Goal: Task Accomplishment & Management: Manage account settings

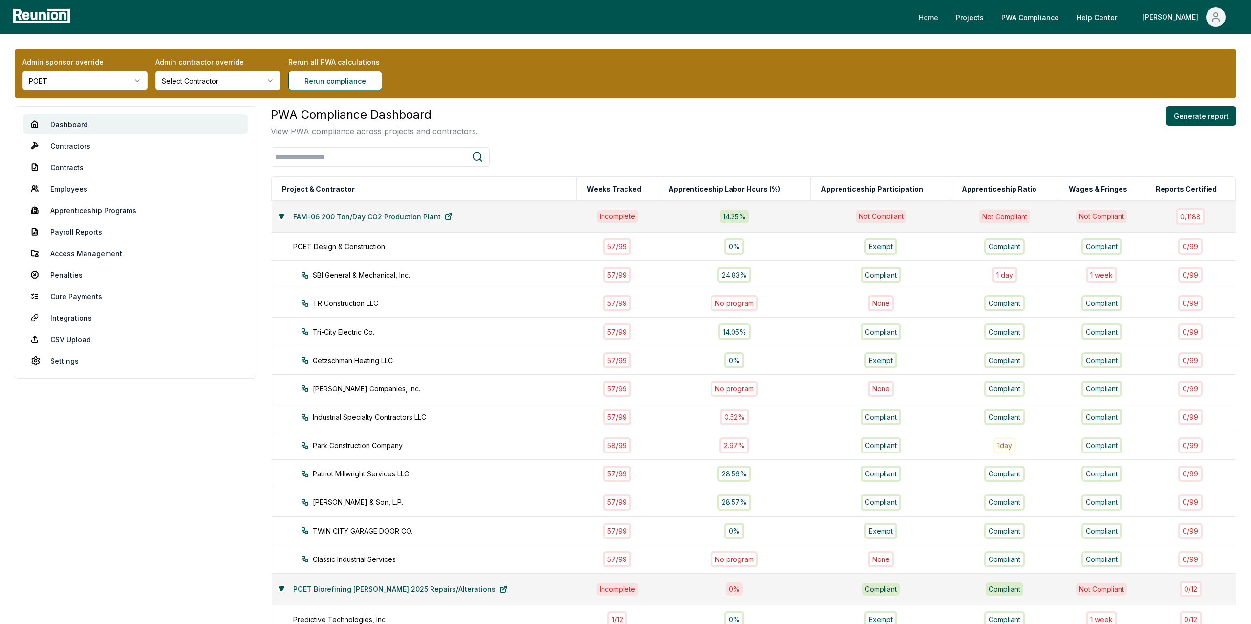
click at [946, 22] on link "Home" at bounding box center [928, 17] width 35 height 20
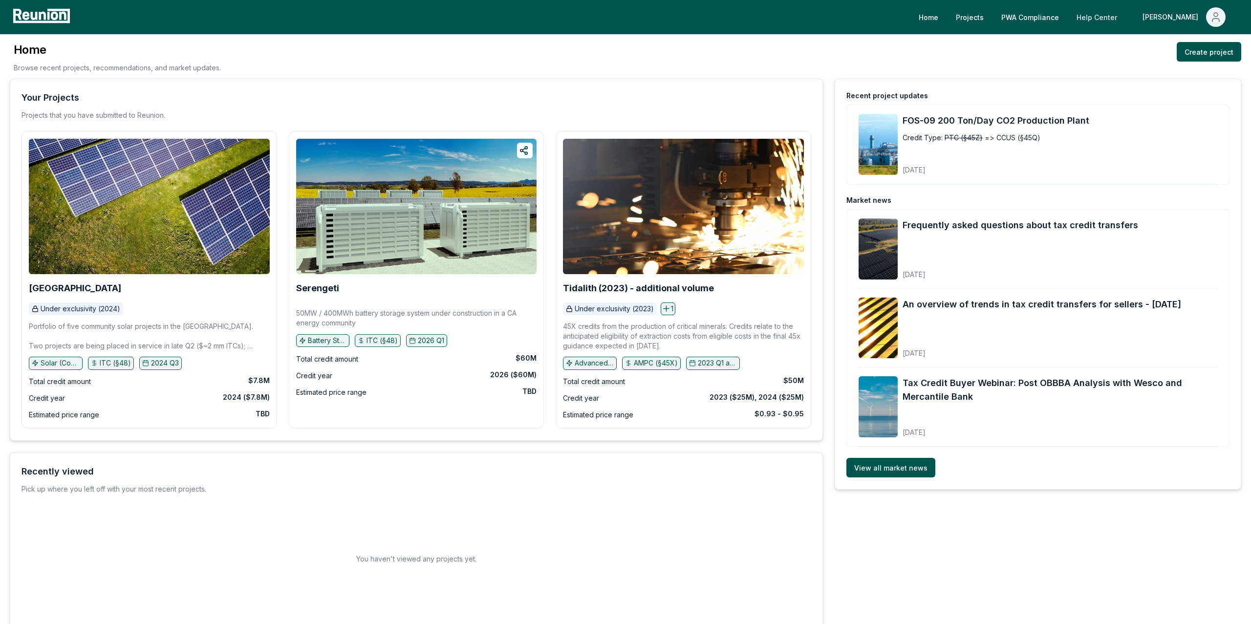
click at [1125, 18] on link "Help Center" at bounding box center [1097, 17] width 56 height 20
click at [1054, 18] on link "PWA Compliance" at bounding box center [1030, 17] width 73 height 20
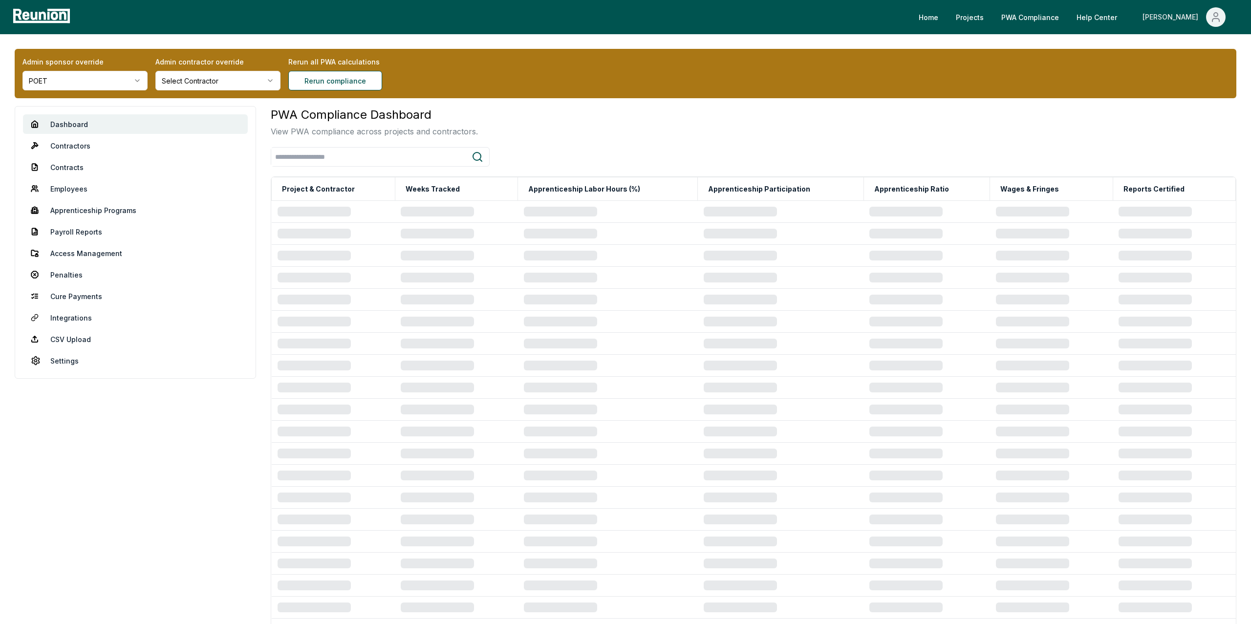
click at [1204, 15] on button "[PERSON_NAME]" at bounding box center [1184, 17] width 99 height 20
click at [1067, 120] on div "PWA Compliance Dashboard View PWA compliance across projects and contractors." at bounding box center [754, 121] width 966 height 31
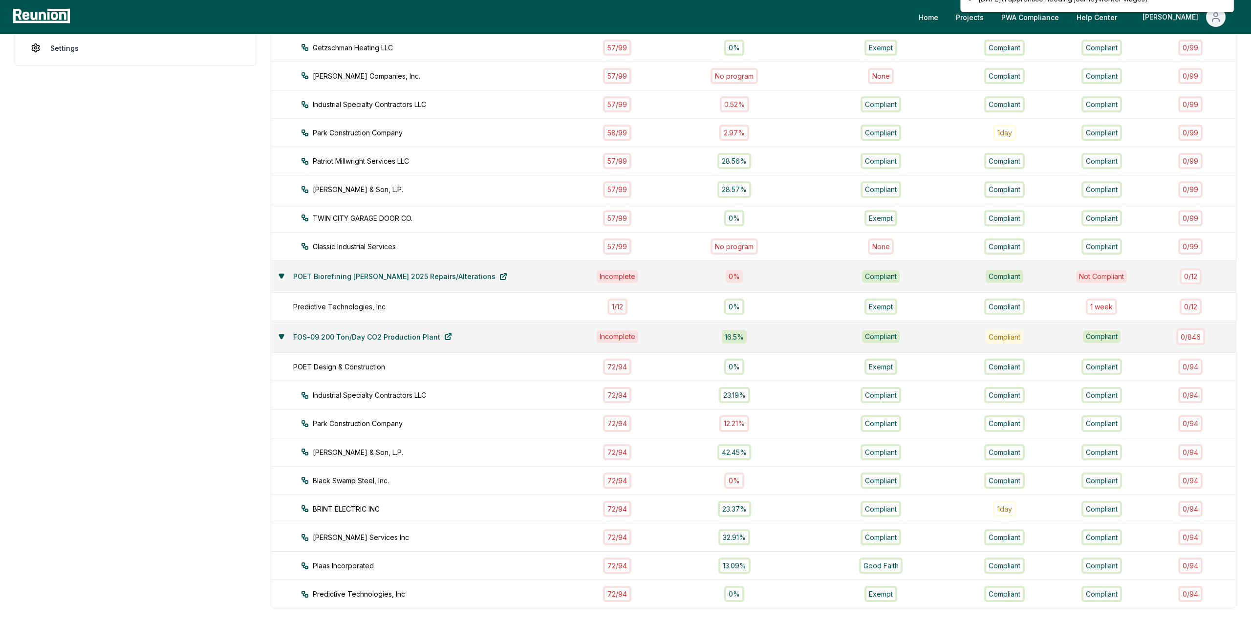
scroll to position [321, 0]
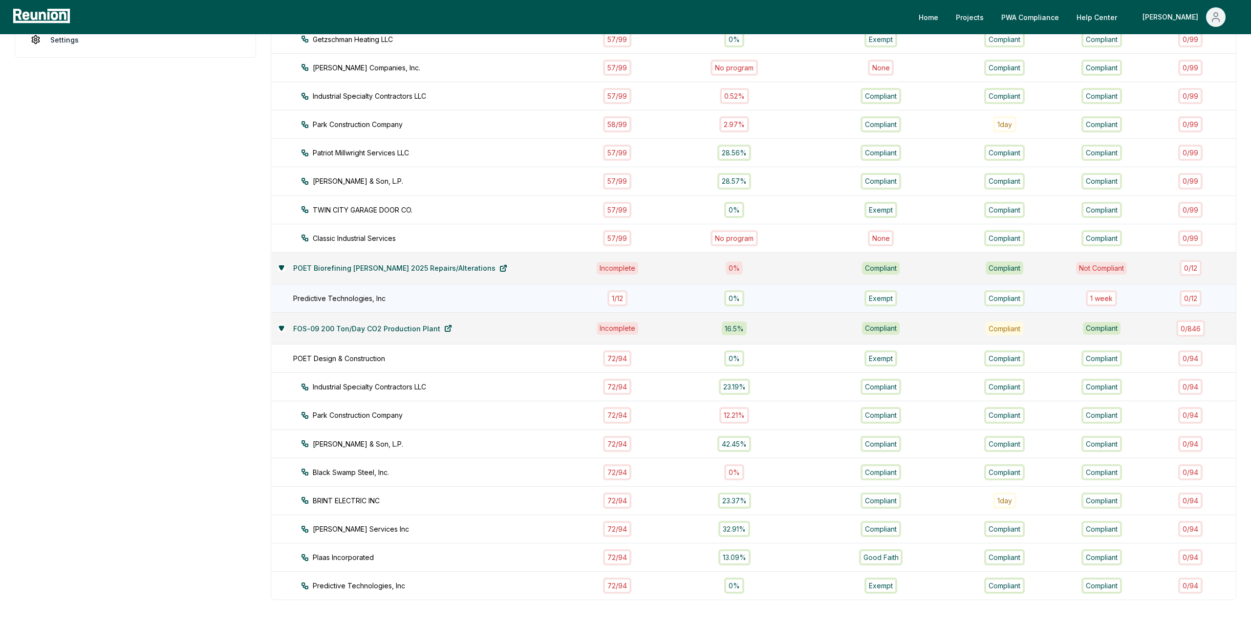
click at [1098, 304] on div "1 week" at bounding box center [1101, 298] width 31 height 16
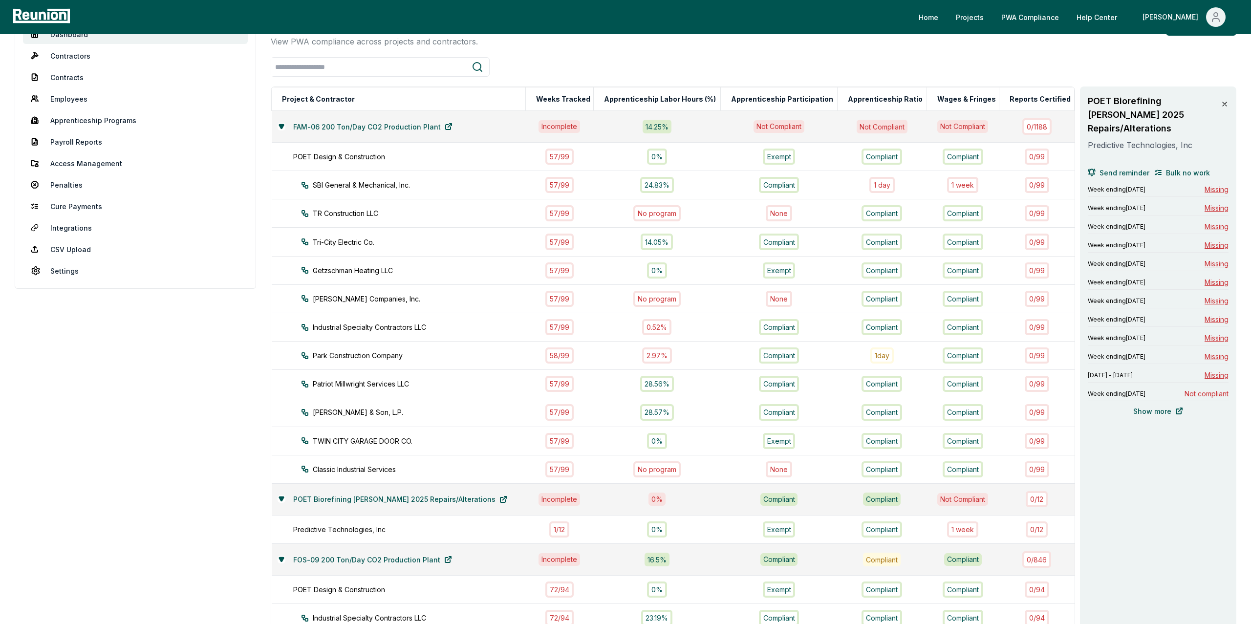
scroll to position [75, 0]
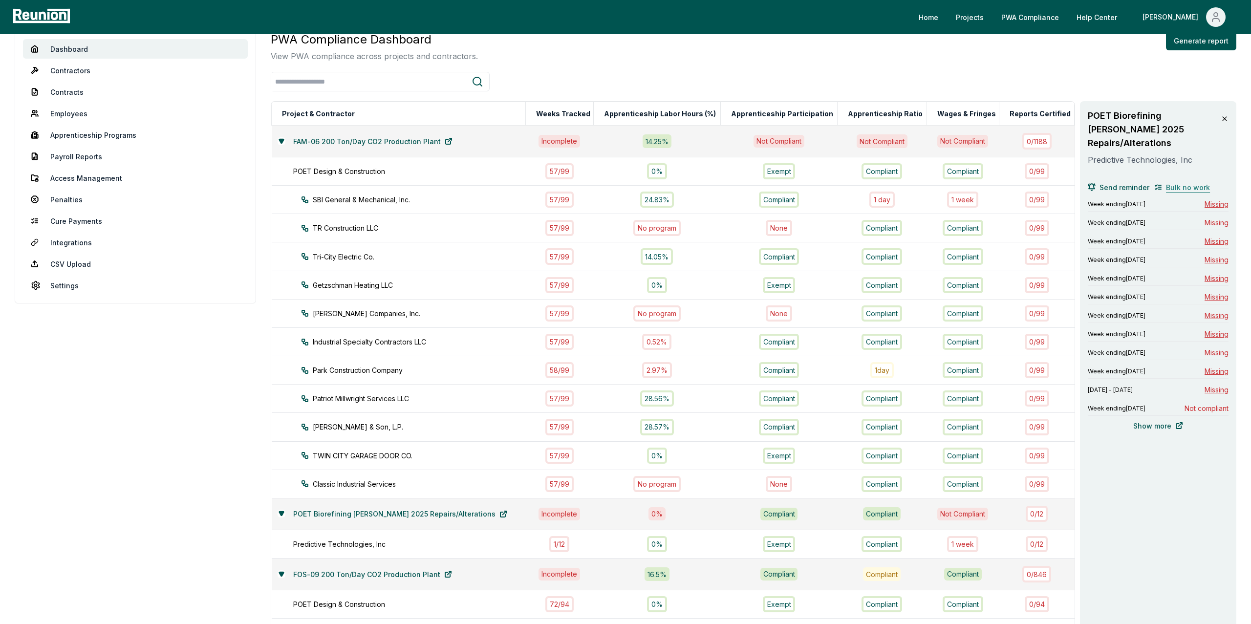
click at [1186, 182] on span "Bulk no work" at bounding box center [1188, 187] width 44 height 10
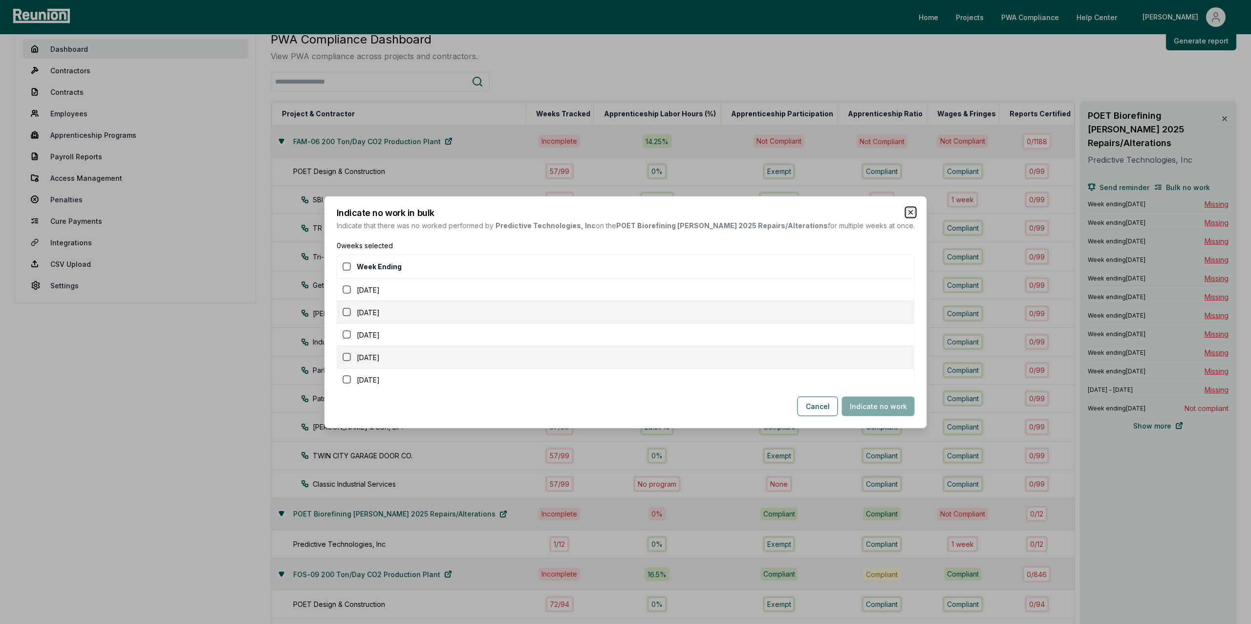
click at [907, 214] on icon "button" at bounding box center [911, 212] width 8 height 8
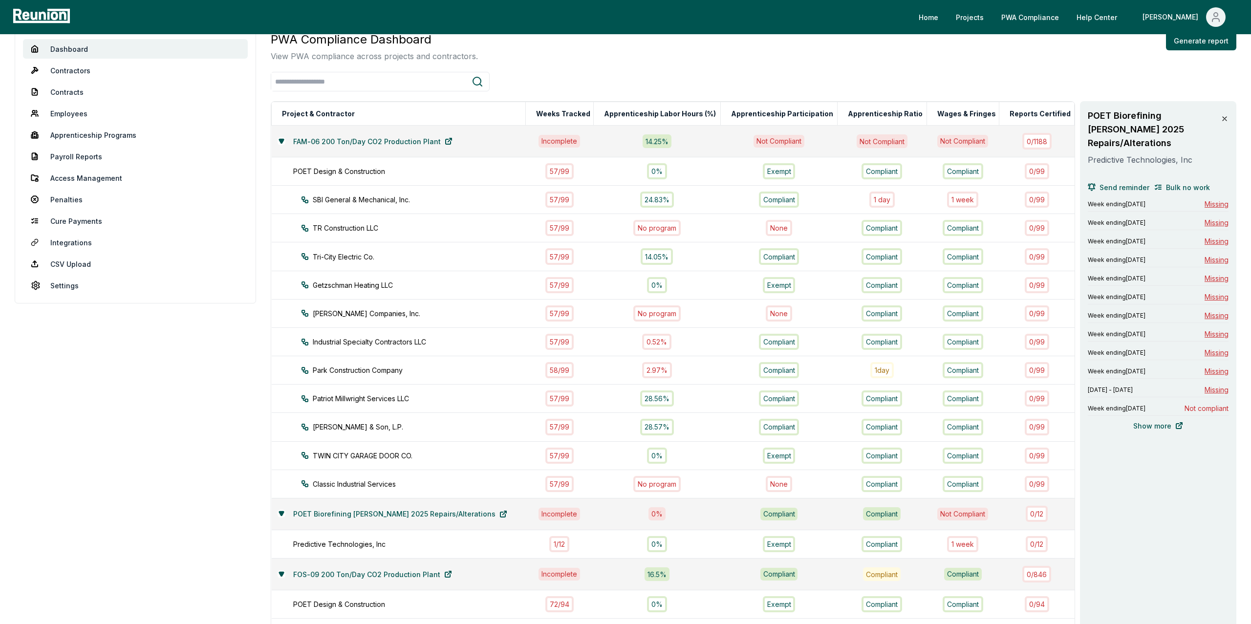
click at [1227, 117] on icon at bounding box center [1225, 119] width 8 height 8
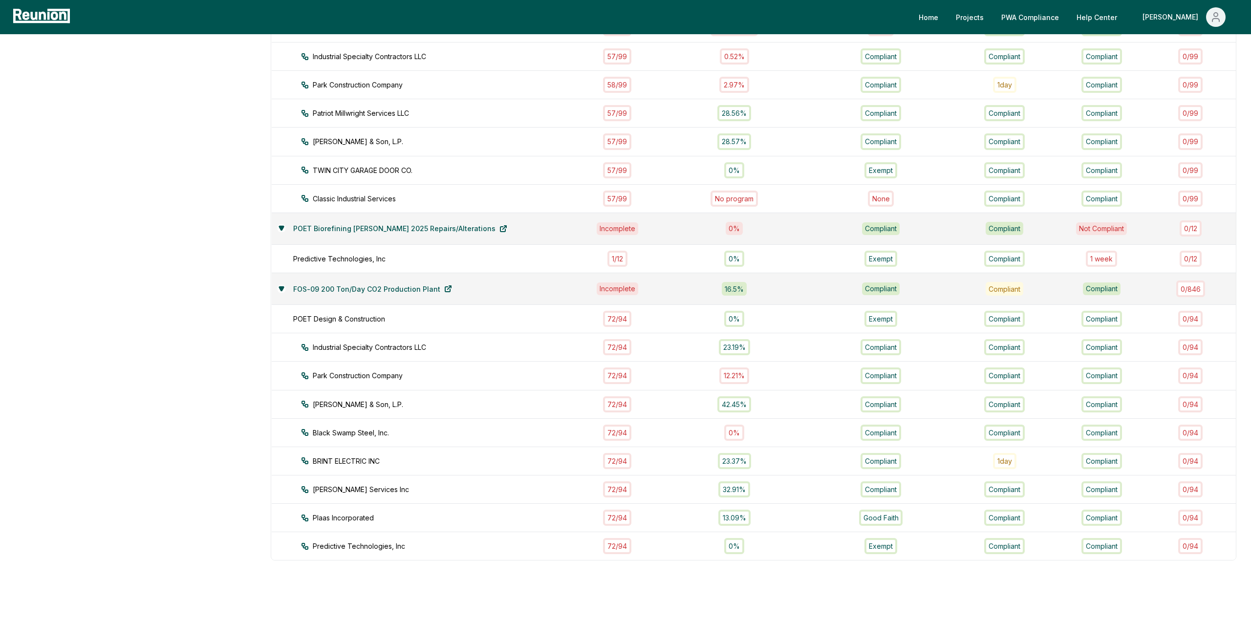
scroll to position [358, 0]
click at [282, 293] on icon at bounding box center [281, 291] width 4 height 4
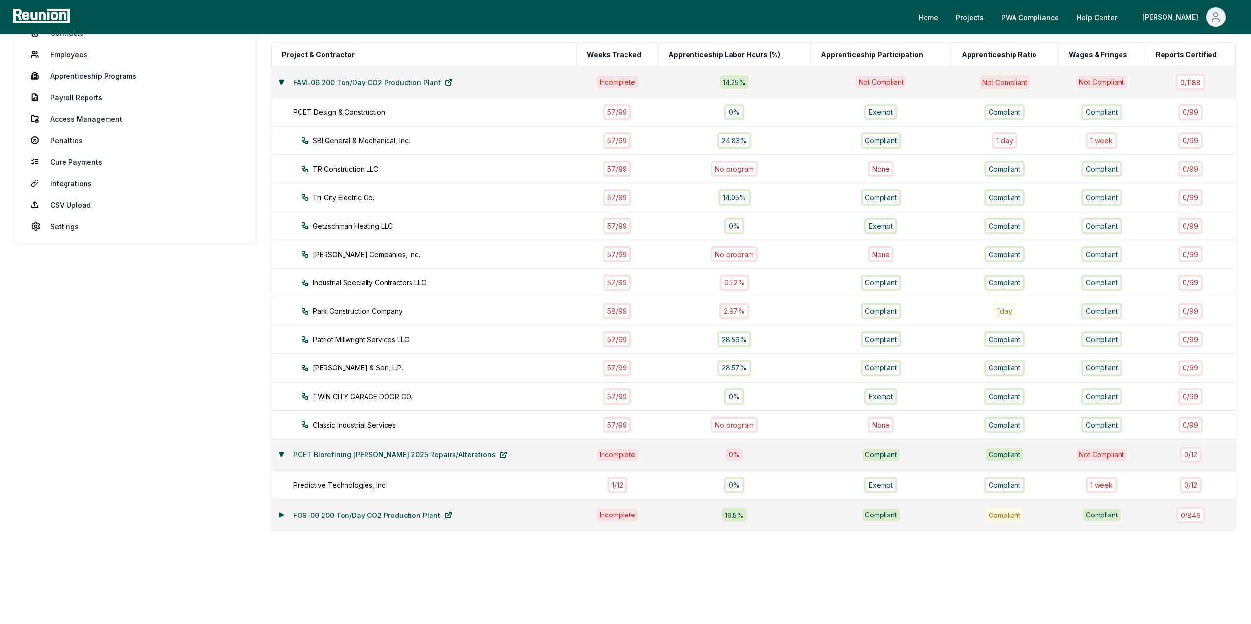
scroll to position [137, 0]
click at [282, 455] on icon at bounding box center [281, 455] width 4 height 4
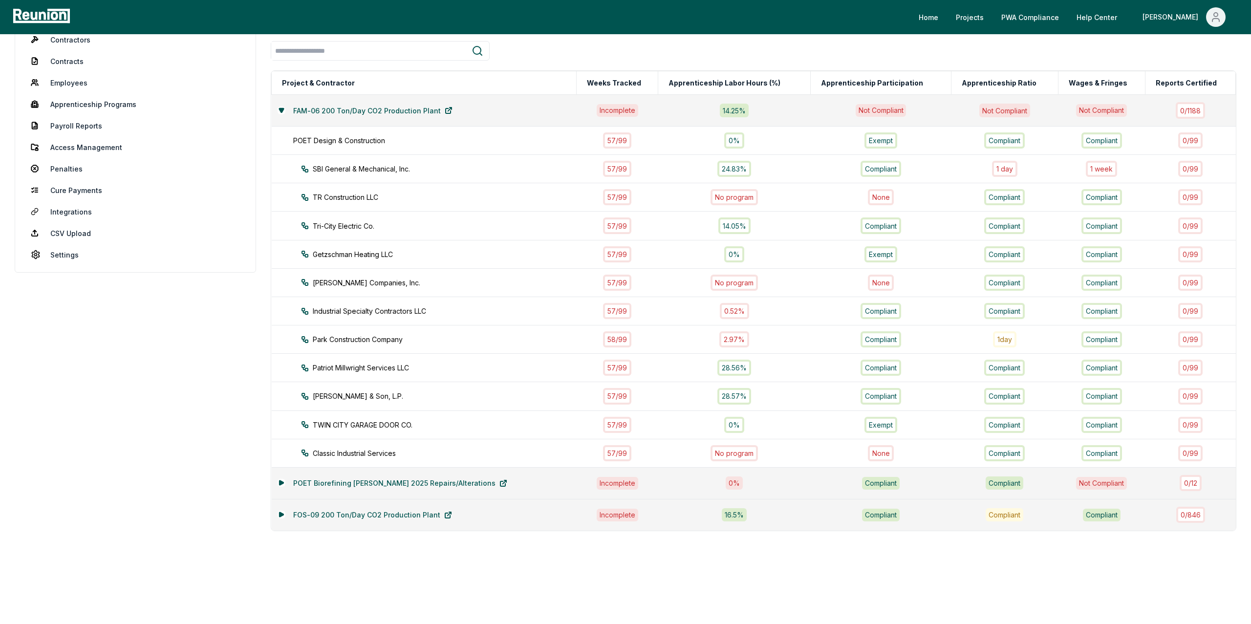
scroll to position [0, 0]
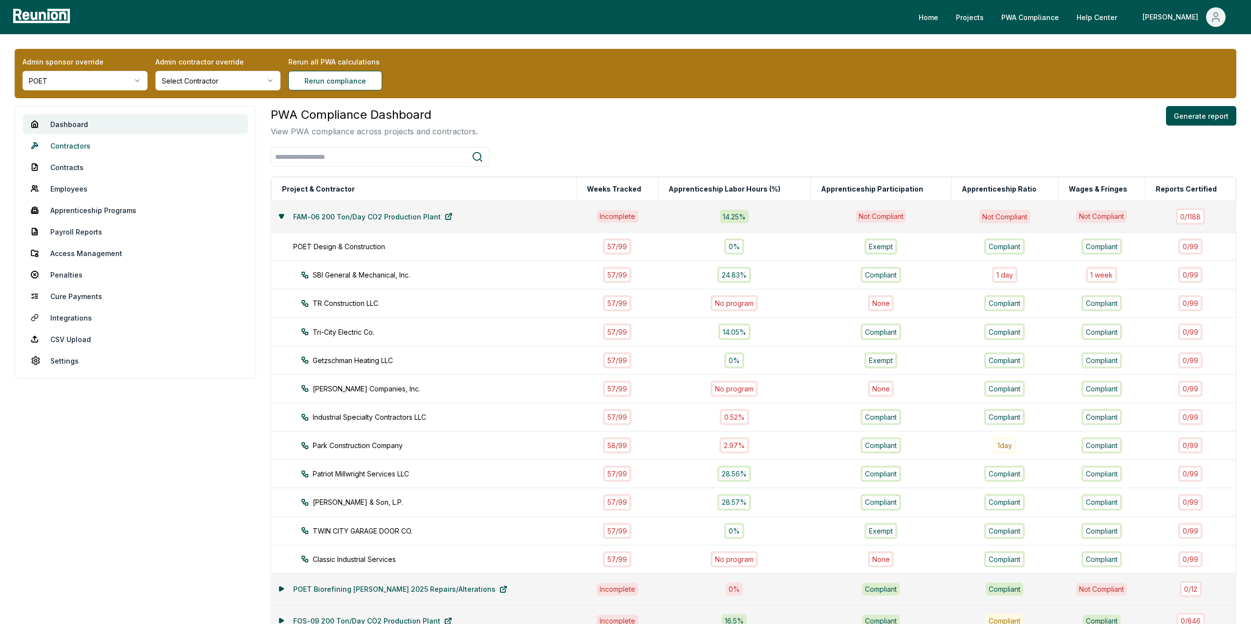
click at [67, 146] on link "Contractors" at bounding box center [135, 146] width 225 height 20
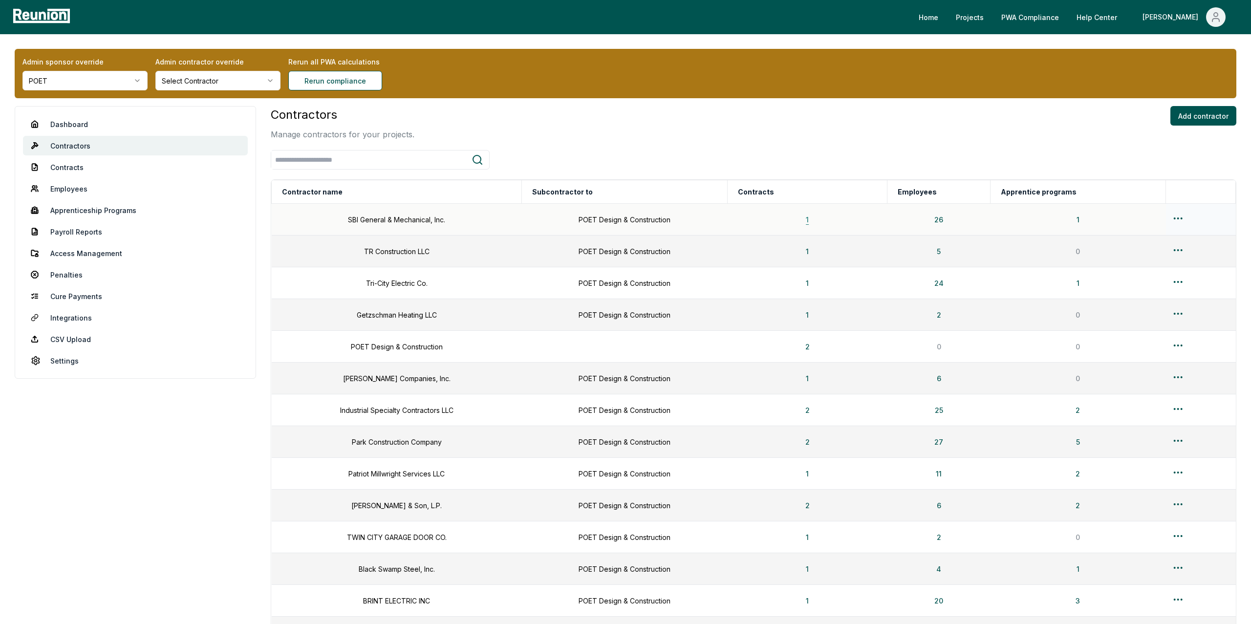
click at [817, 221] on button "1" at bounding box center [807, 220] width 19 height 20
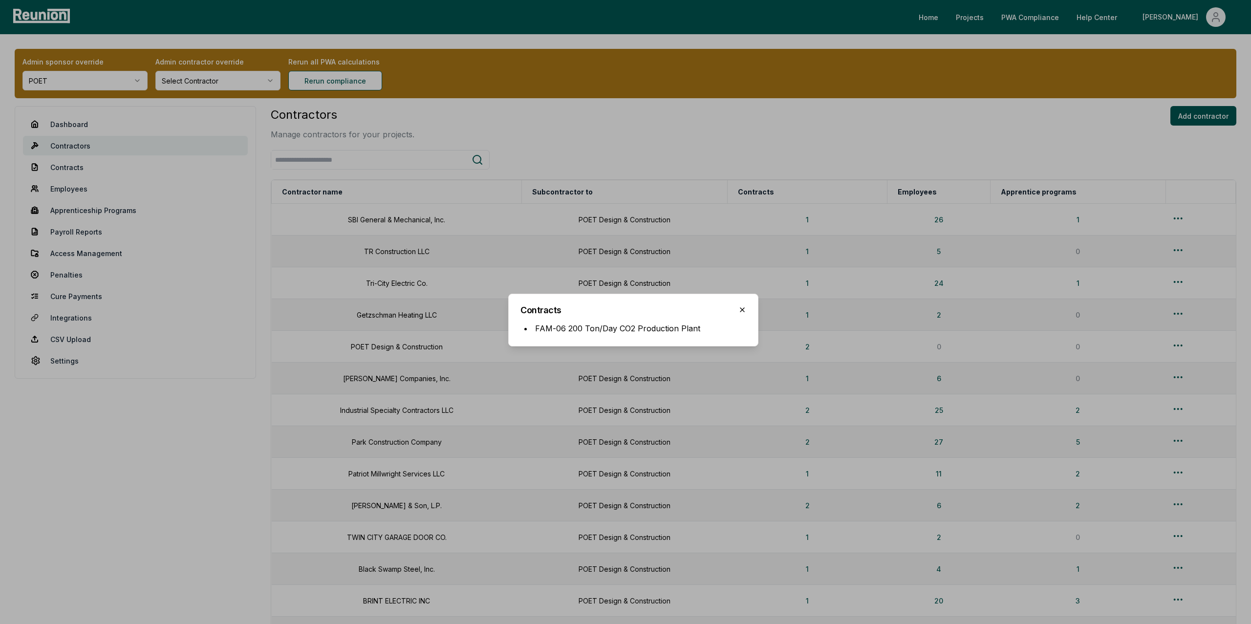
click at [745, 309] on icon "button" at bounding box center [743, 310] width 8 height 8
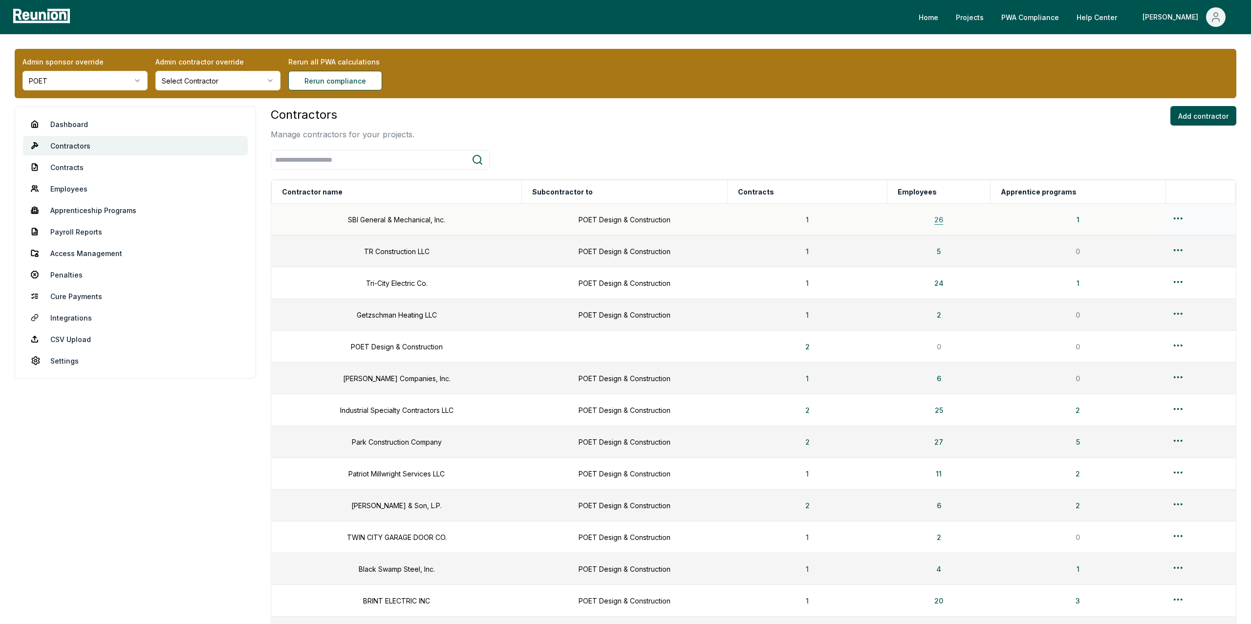
click at [948, 221] on button "26" at bounding box center [939, 220] width 24 height 20
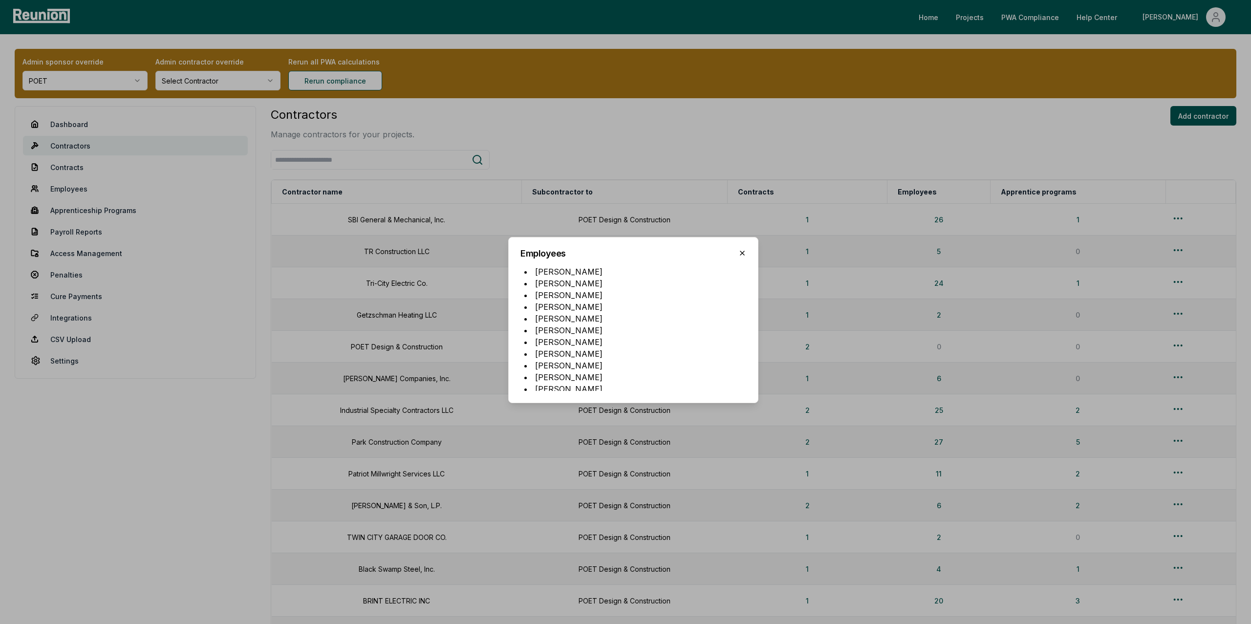
click at [743, 253] on icon "button" at bounding box center [743, 253] width 8 height 8
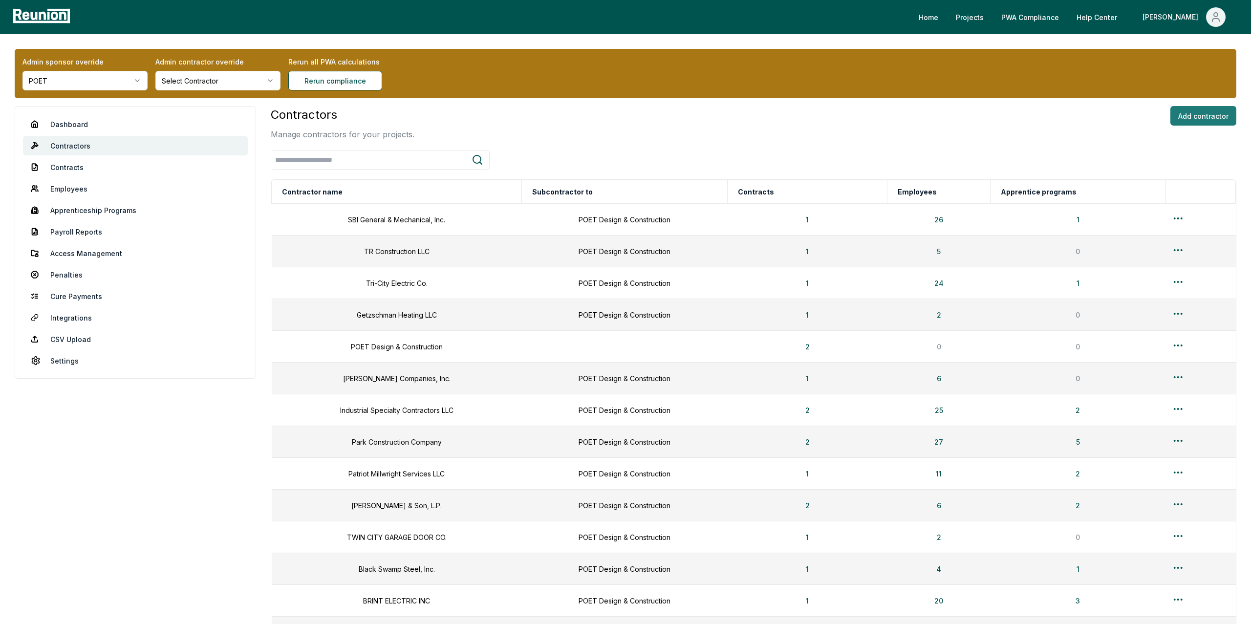
click at [1190, 115] on button "Add contractor" at bounding box center [1204, 116] width 66 height 20
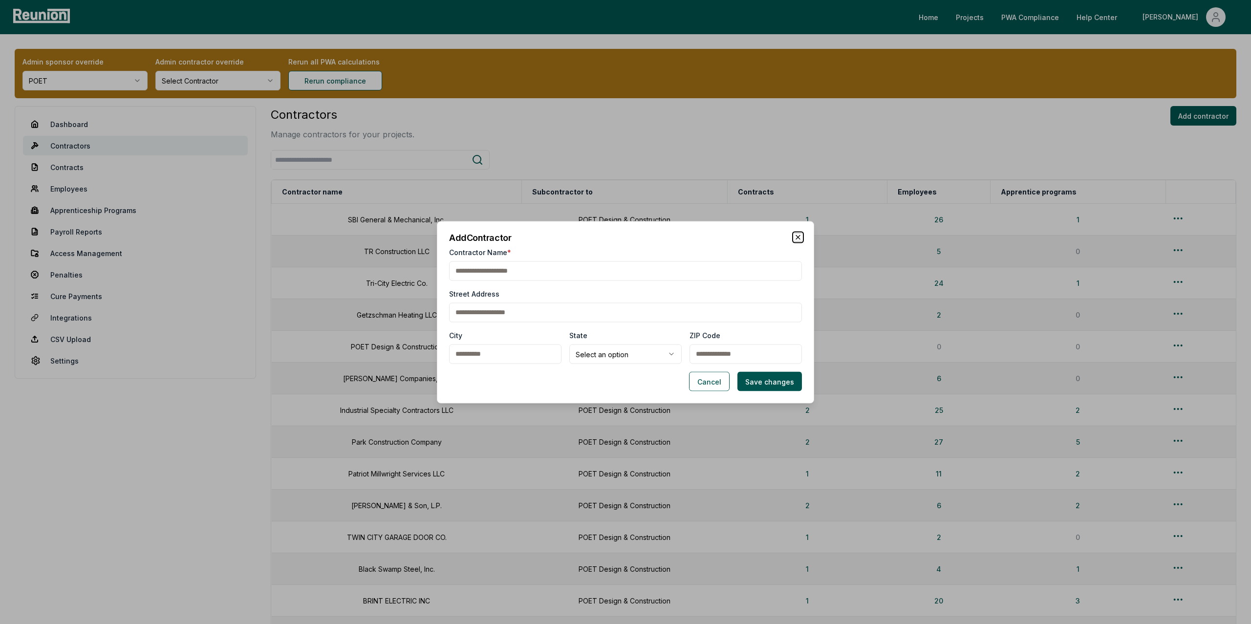
click at [797, 237] on icon "button" at bounding box center [798, 237] width 4 height 4
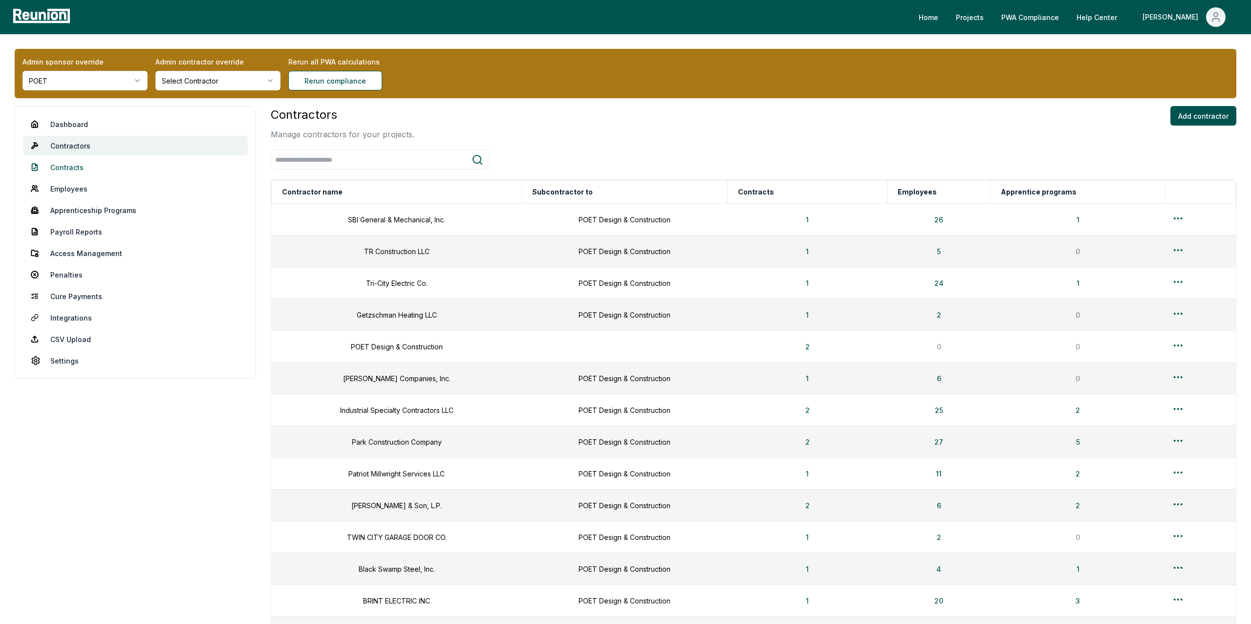
click at [95, 166] on link "Contracts" at bounding box center [135, 167] width 225 height 20
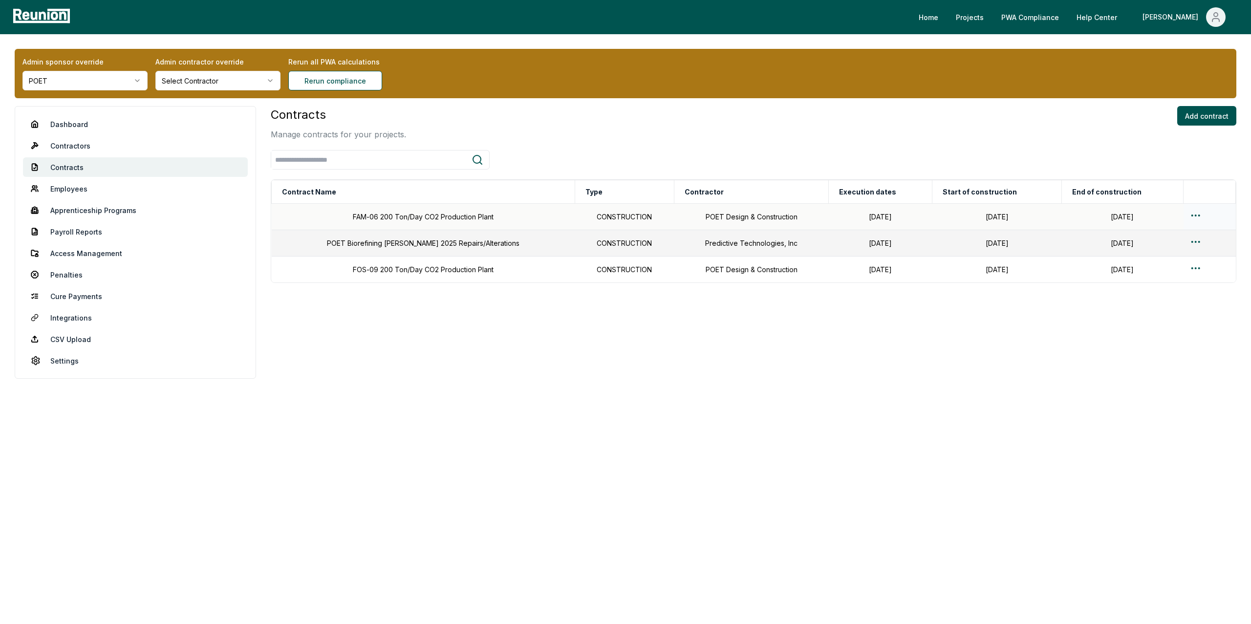
click at [1195, 217] on html "Please visit us on your desktop We're working on making our marketplace mobile-…" at bounding box center [625, 312] width 1251 height 624
click at [1157, 259] on div "Edit" at bounding box center [1192, 254] width 93 height 16
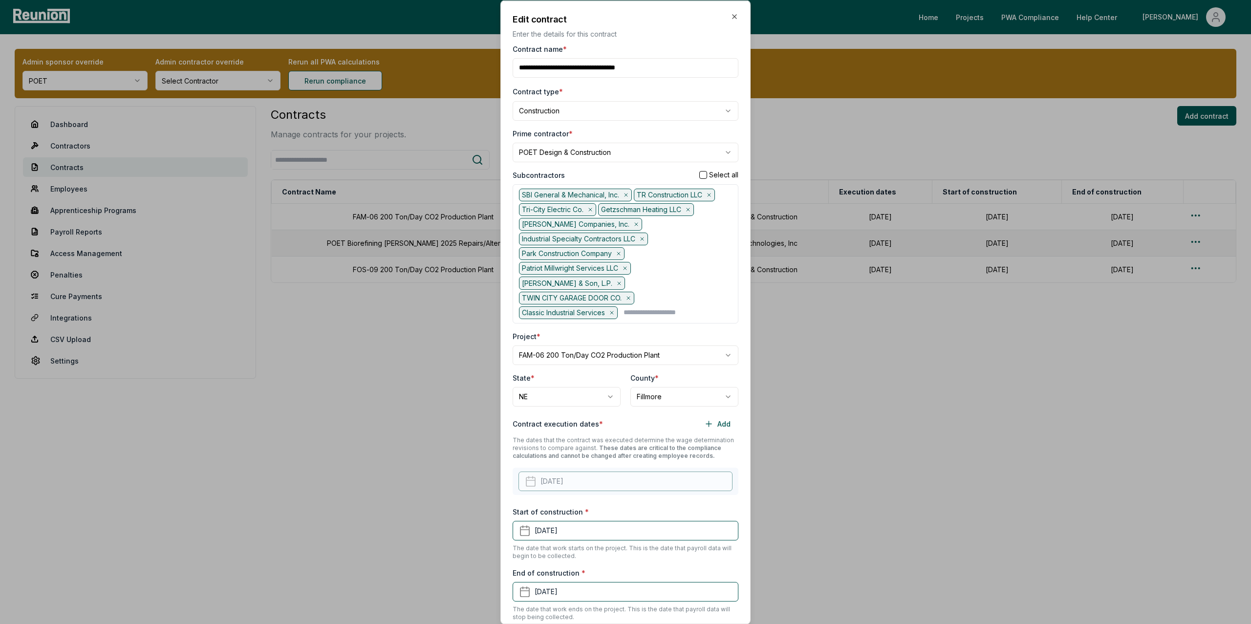
click at [641, 130] on div "Prime contractor *" at bounding box center [626, 133] width 226 height 10
click at [736, 15] on icon "button" at bounding box center [735, 16] width 8 height 8
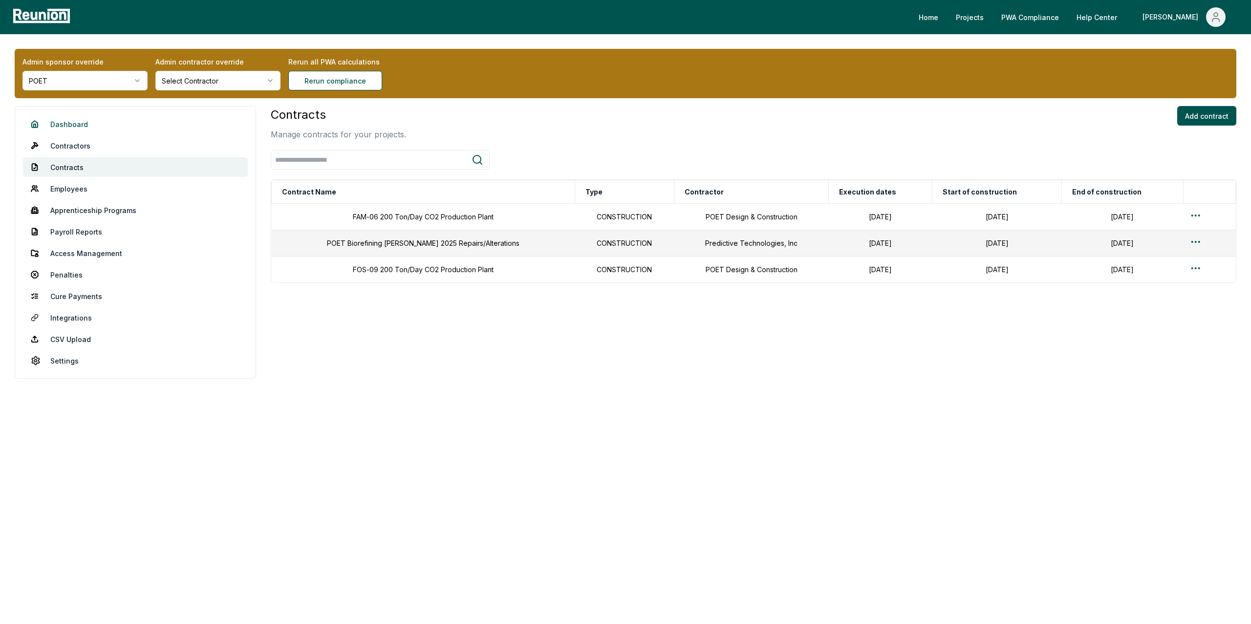
click at [75, 124] on link "Dashboard" at bounding box center [135, 124] width 225 height 20
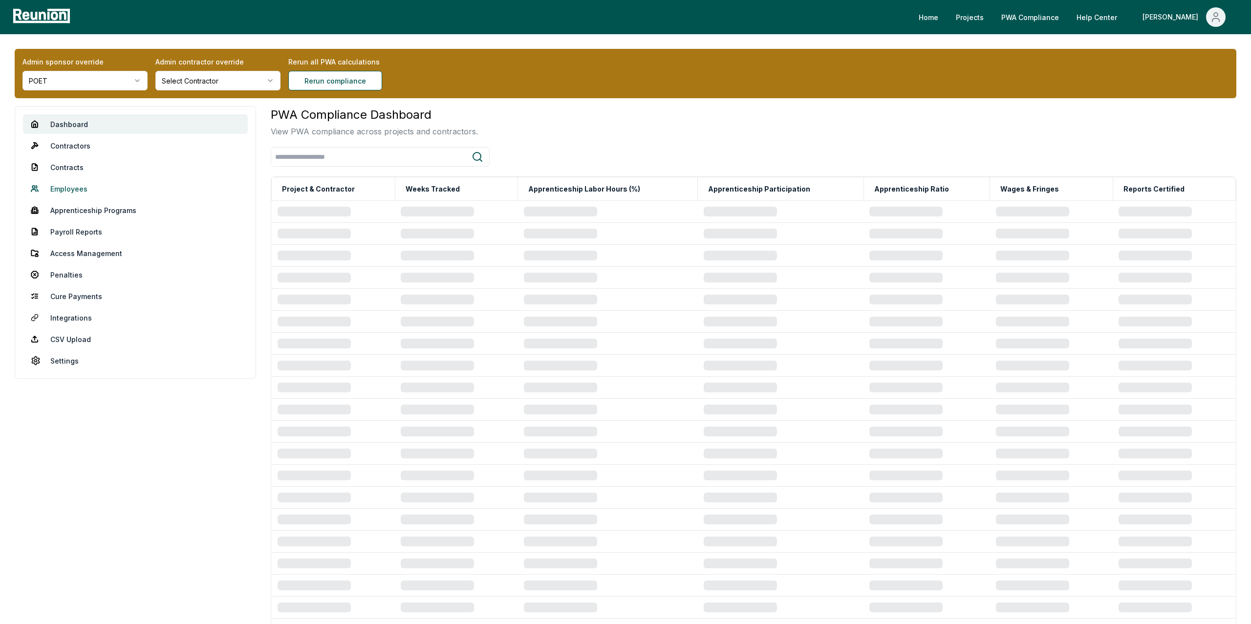
click at [69, 187] on link "Employees" at bounding box center [135, 189] width 225 height 20
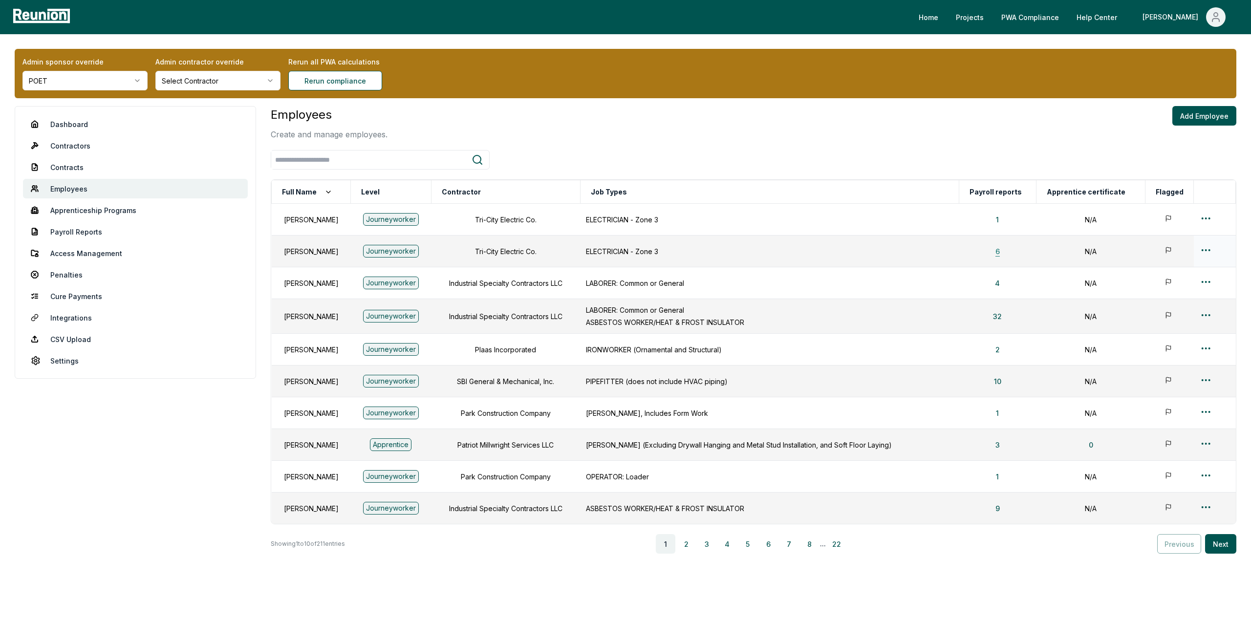
click at [1008, 253] on button "6" at bounding box center [998, 251] width 20 height 20
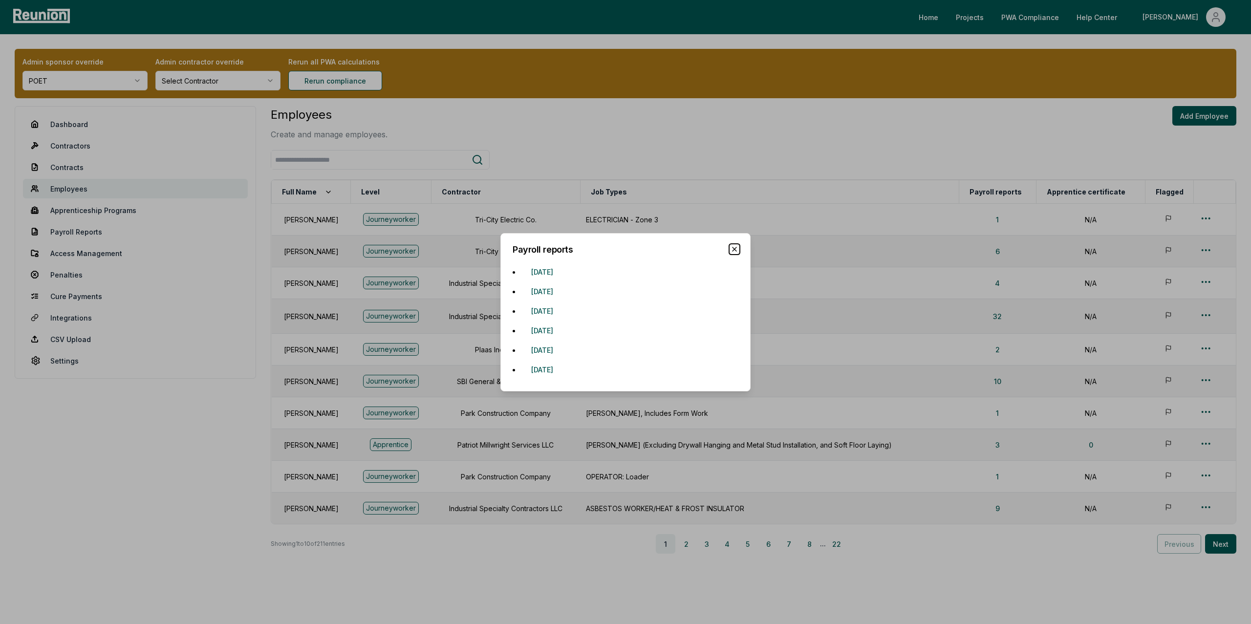
click at [731, 250] on icon "button" at bounding box center [735, 249] width 8 height 8
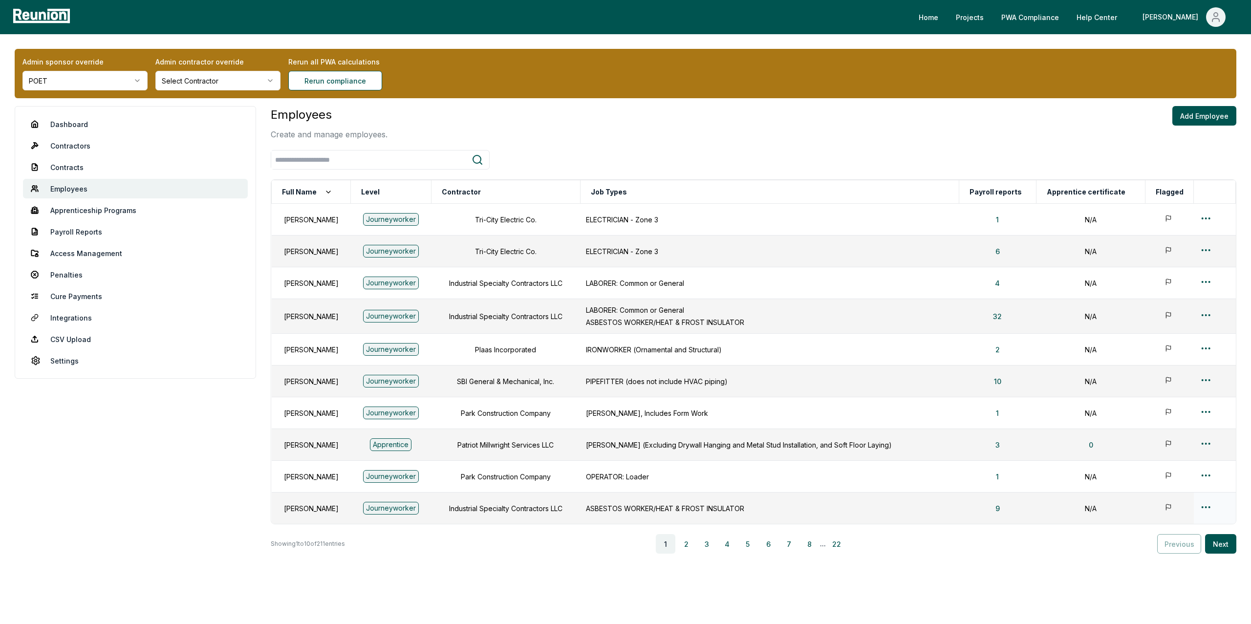
click at [1170, 508] on icon at bounding box center [1169, 508] width 9 height 9
click at [1170, 476] on icon at bounding box center [1169, 476] width 9 height 9
click at [1170, 476] on icon at bounding box center [1168, 476] width 4 height 6
click at [1169, 507] on icon at bounding box center [1168, 507] width 4 height 6
click at [1208, 218] on html "Please visit us on your desktop We're working on making our marketplace mobile-…" at bounding box center [625, 323] width 1251 height 647
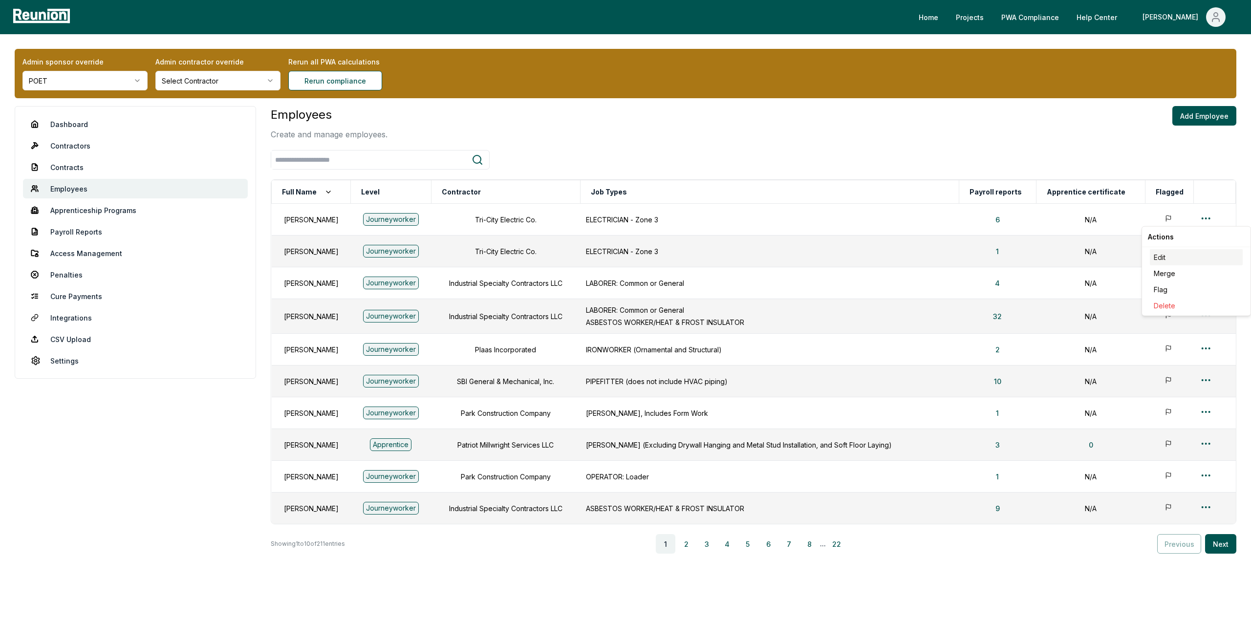
click at [1160, 259] on div "Edit" at bounding box center [1196, 257] width 93 height 16
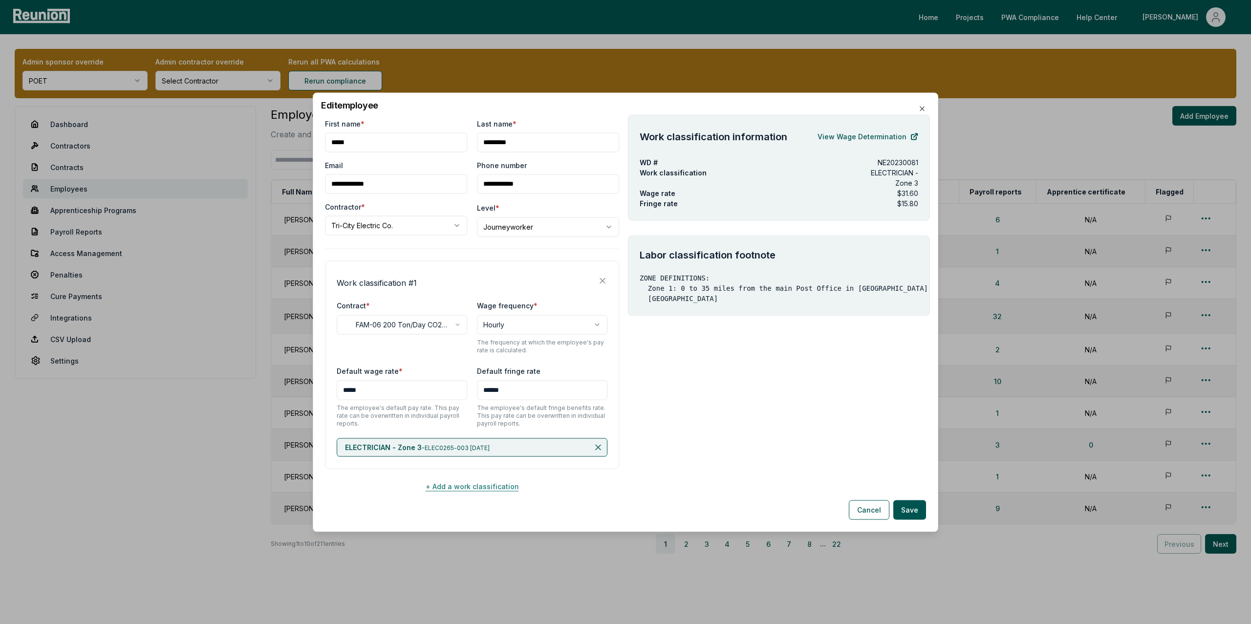
click at [463, 488] on button "+ Add a work classification" at bounding box center [472, 487] width 294 height 20
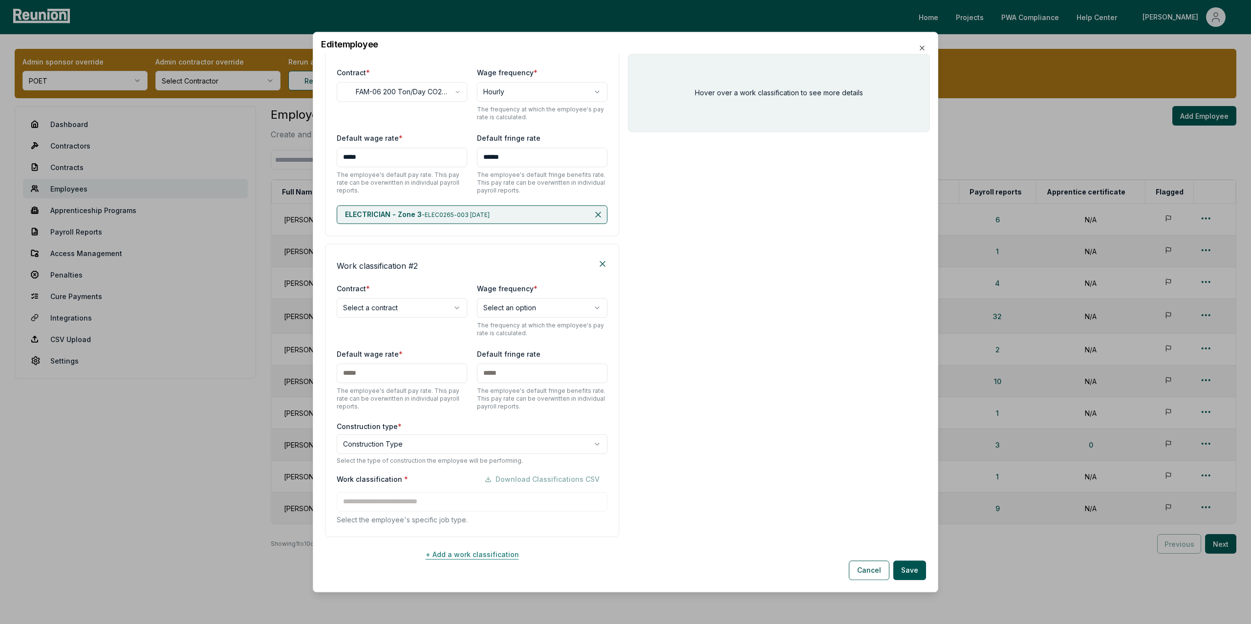
scroll to position [180, 0]
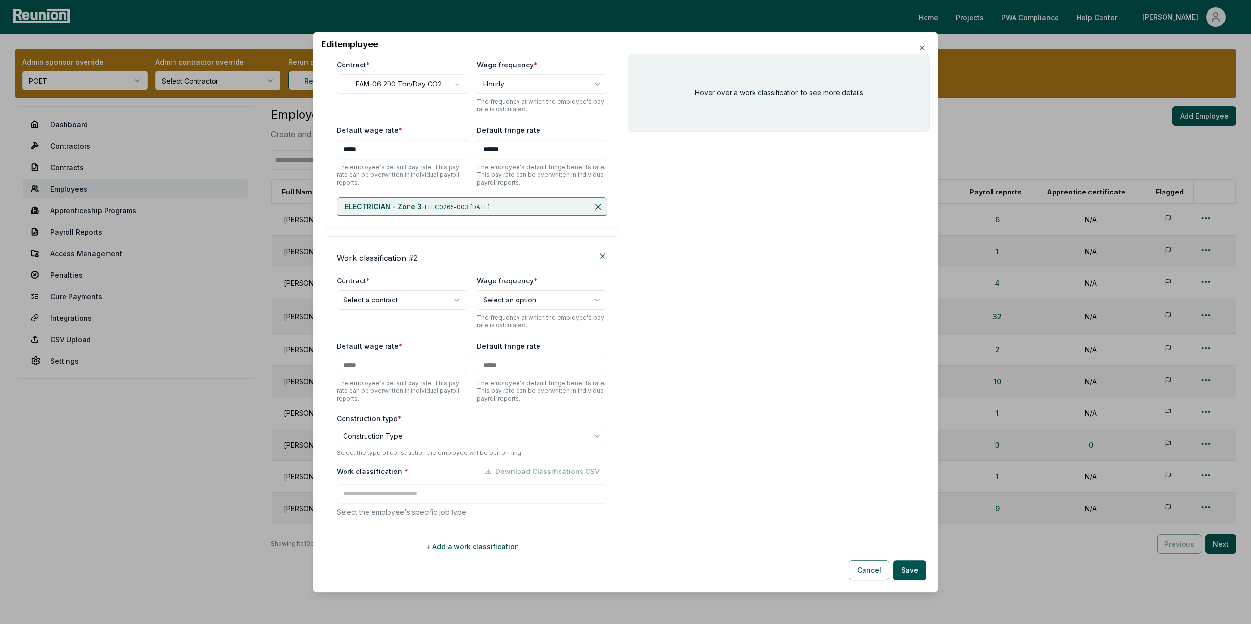
click at [383, 303] on body "Please visit us on your desktop We're working on making our marketplace mobile-…" at bounding box center [625, 323] width 1251 height 647
select select "**********"
click at [485, 303] on body "Please visit us on your desktop We're working on making our marketplace mobile-…" at bounding box center [625, 323] width 1251 height 647
select select "******"
click at [379, 366] on input "text" at bounding box center [402, 366] width 130 height 20
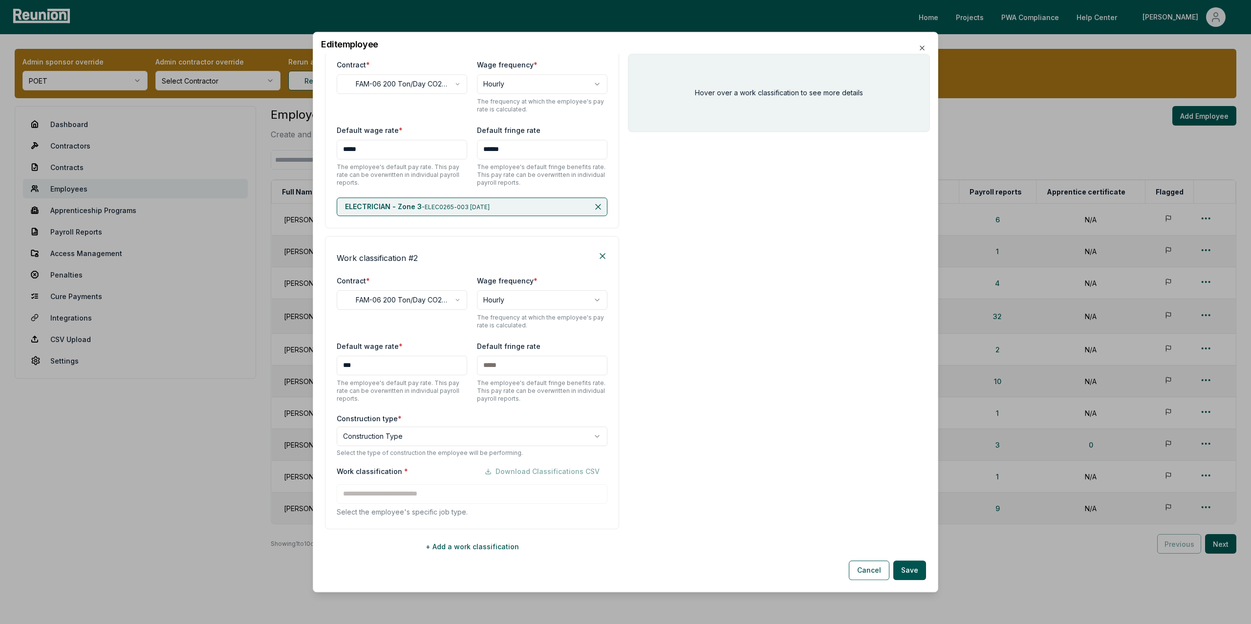
type input "***"
click at [509, 369] on input "text" at bounding box center [542, 366] width 130 height 20
type input "***"
click at [413, 440] on body "Please visit us on your desktop We're working on making our marketplace mobile-…" at bounding box center [625, 323] width 1251 height 647
select select "*****"
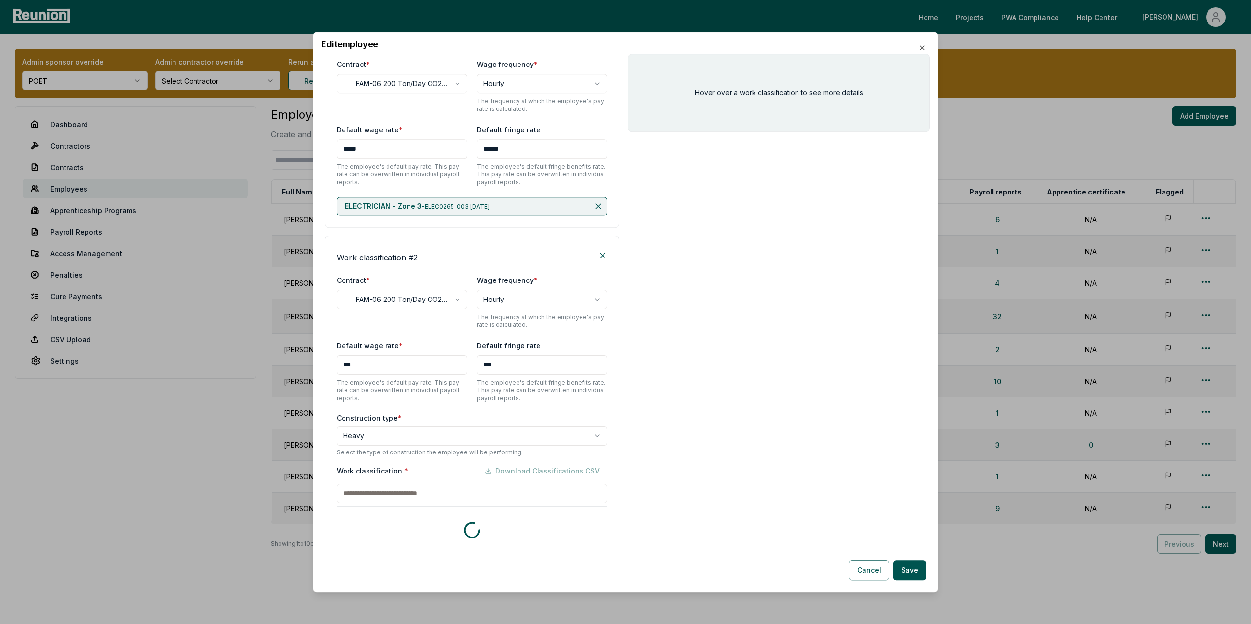
click at [364, 493] on div "Work classification * Download Classifications CSV * includes footnote * detail…" at bounding box center [472, 581] width 271 height 240
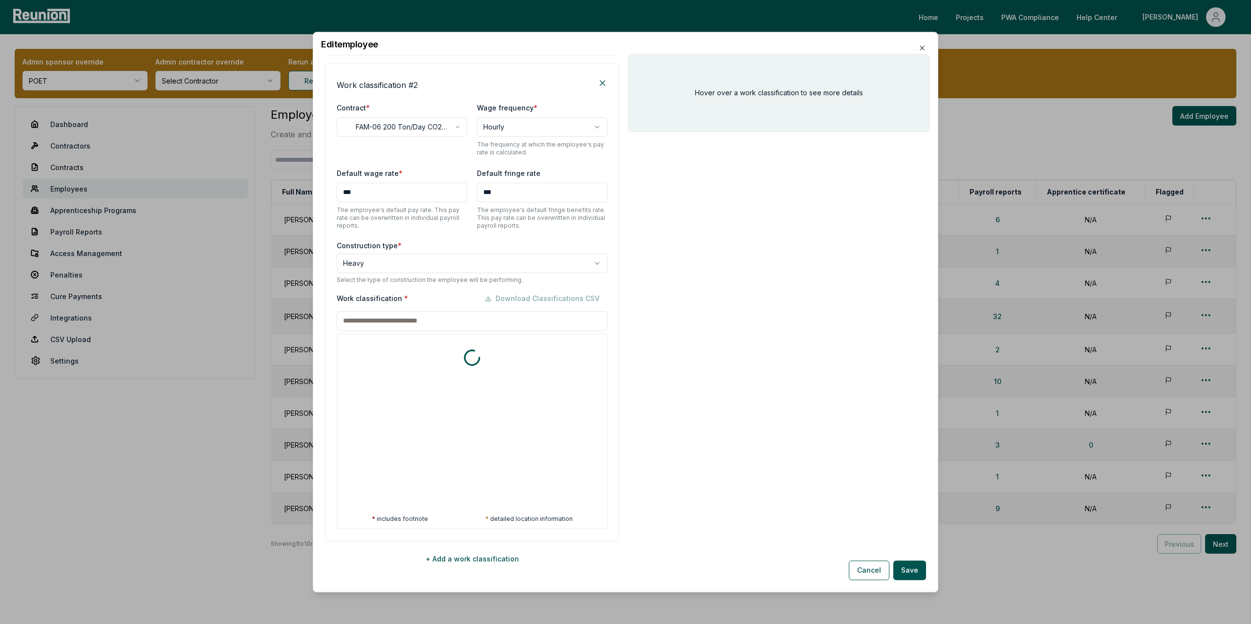
scroll to position [366, 0]
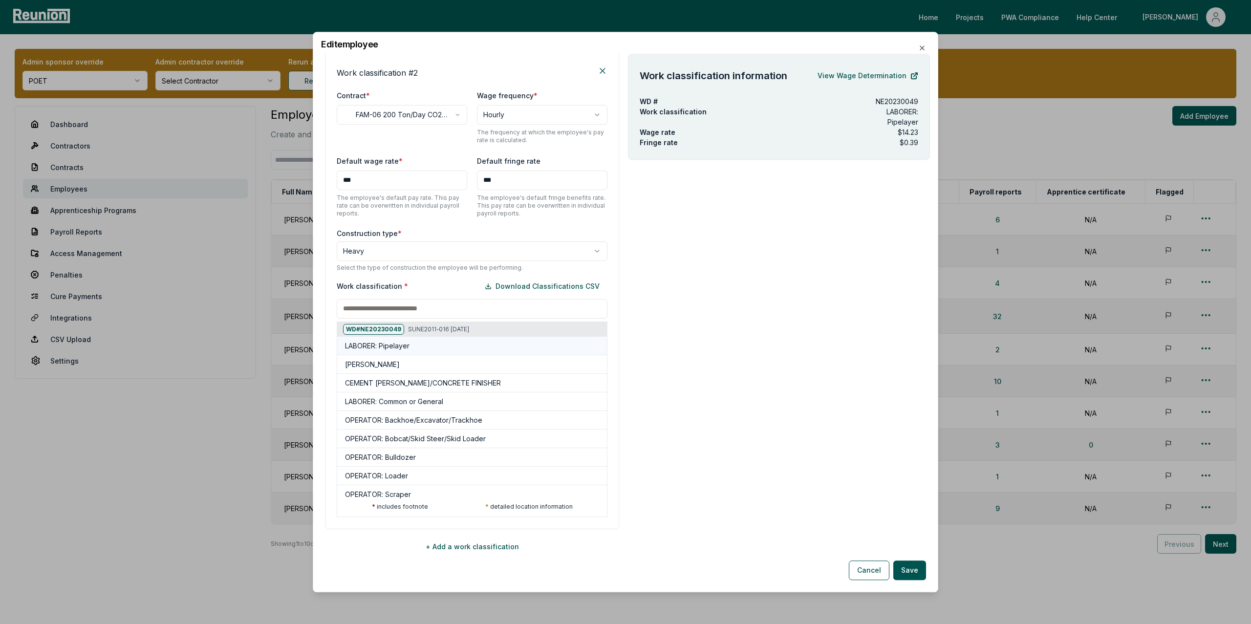
click at [369, 349] on h5 "LABORER: Pipelayer" at bounding box center [377, 346] width 65 height 10
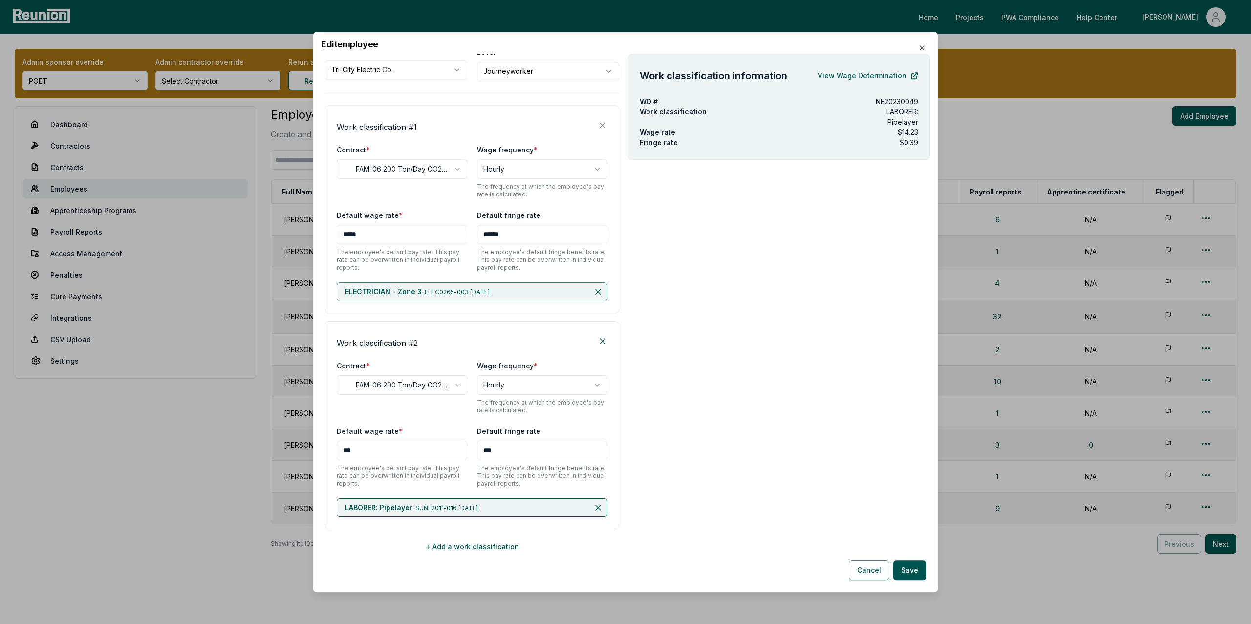
scroll to position [96, 0]
click at [859, 79] on link "View Wage Determination" at bounding box center [868, 76] width 101 height 20
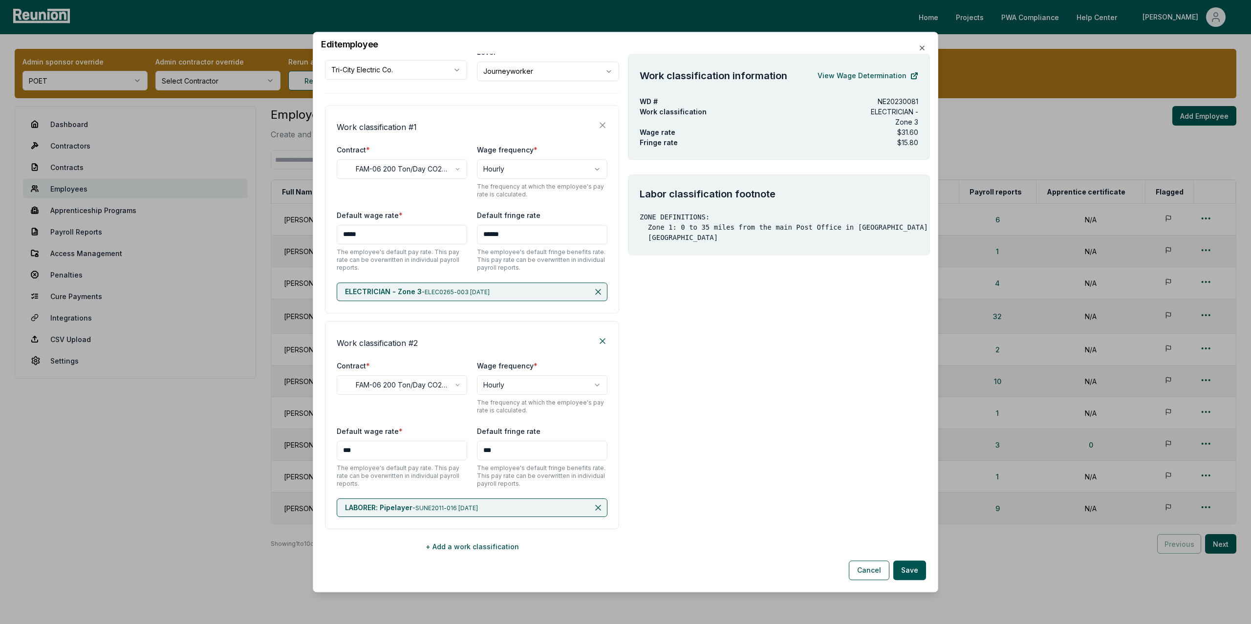
scroll to position [0, 0]
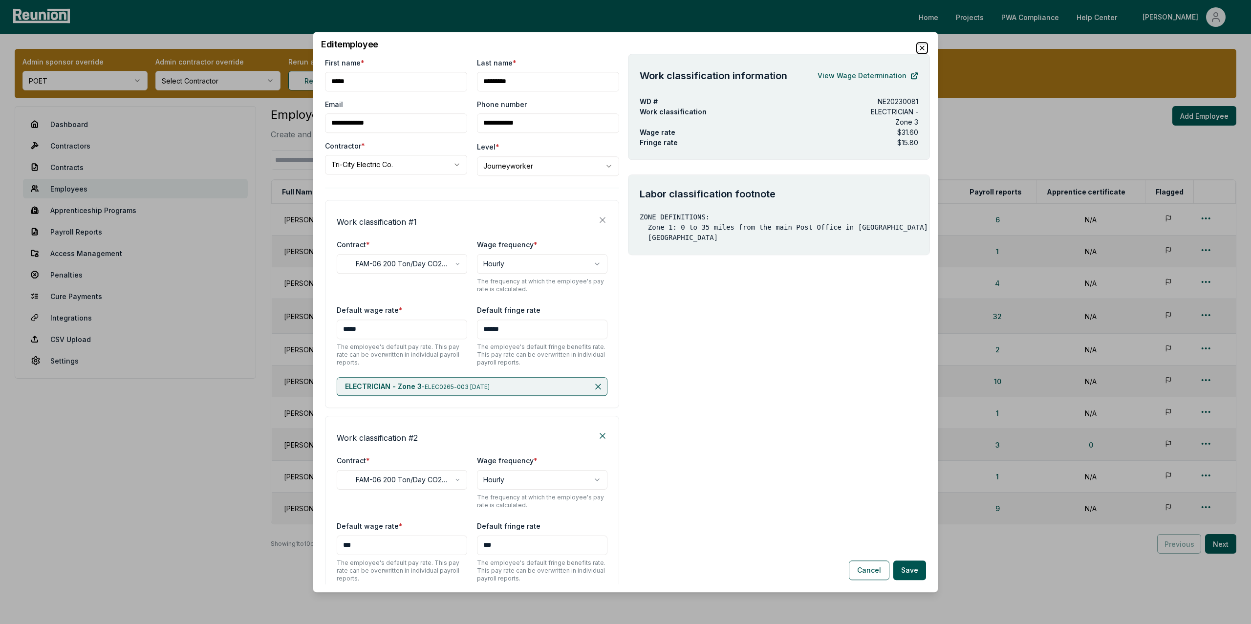
click at [925, 44] on icon "button" at bounding box center [922, 48] width 8 height 8
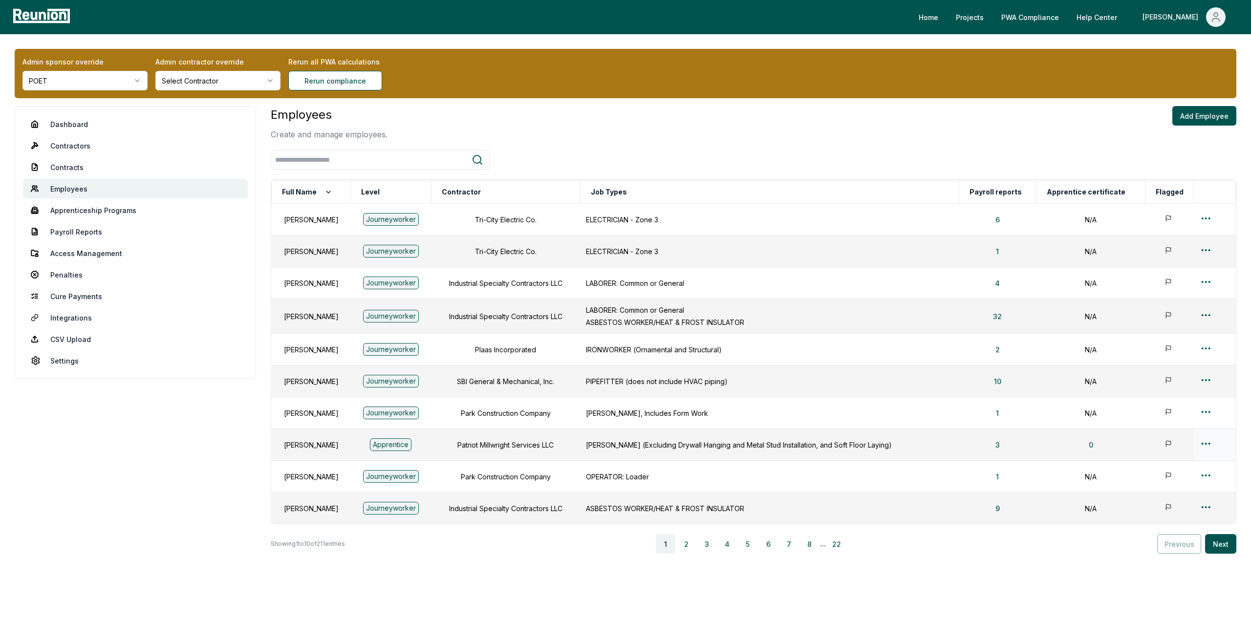
click at [1205, 445] on html "Please visit us on your desktop We're working on making our marketplace mobile-…" at bounding box center [625, 323] width 1251 height 647
click at [1164, 483] on div "Edit" at bounding box center [1196, 483] width 93 height 16
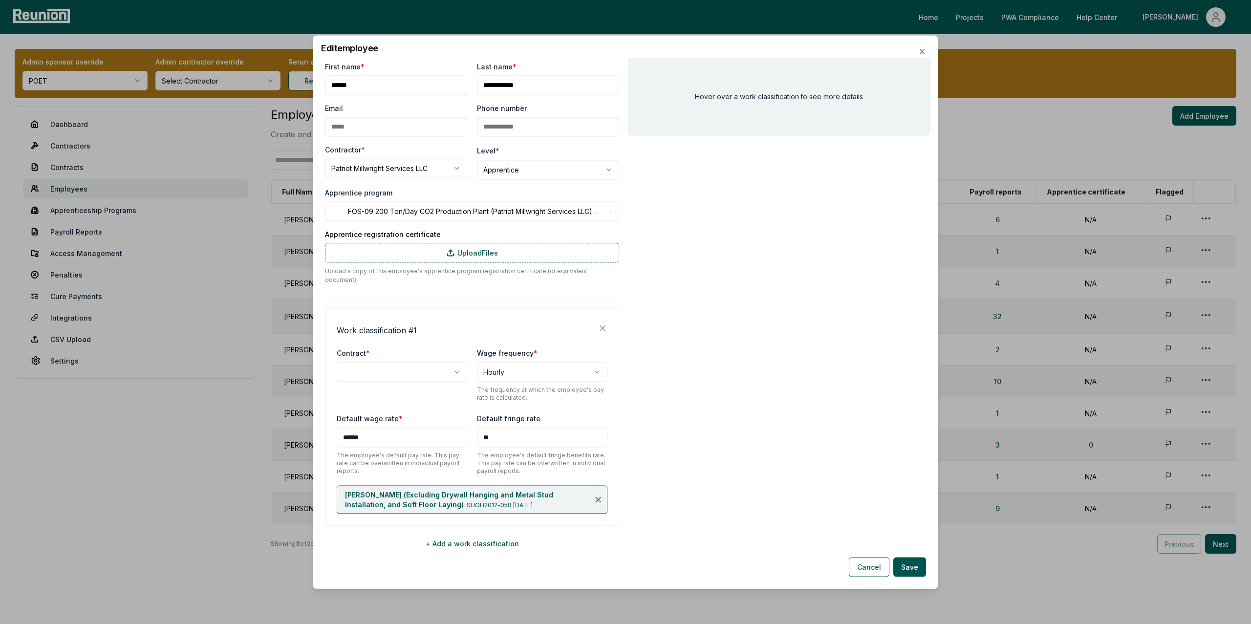
click at [413, 215] on body "Please visit us on your desktop We're working on making our marketplace mobile-…" at bounding box center [625, 323] width 1251 height 647
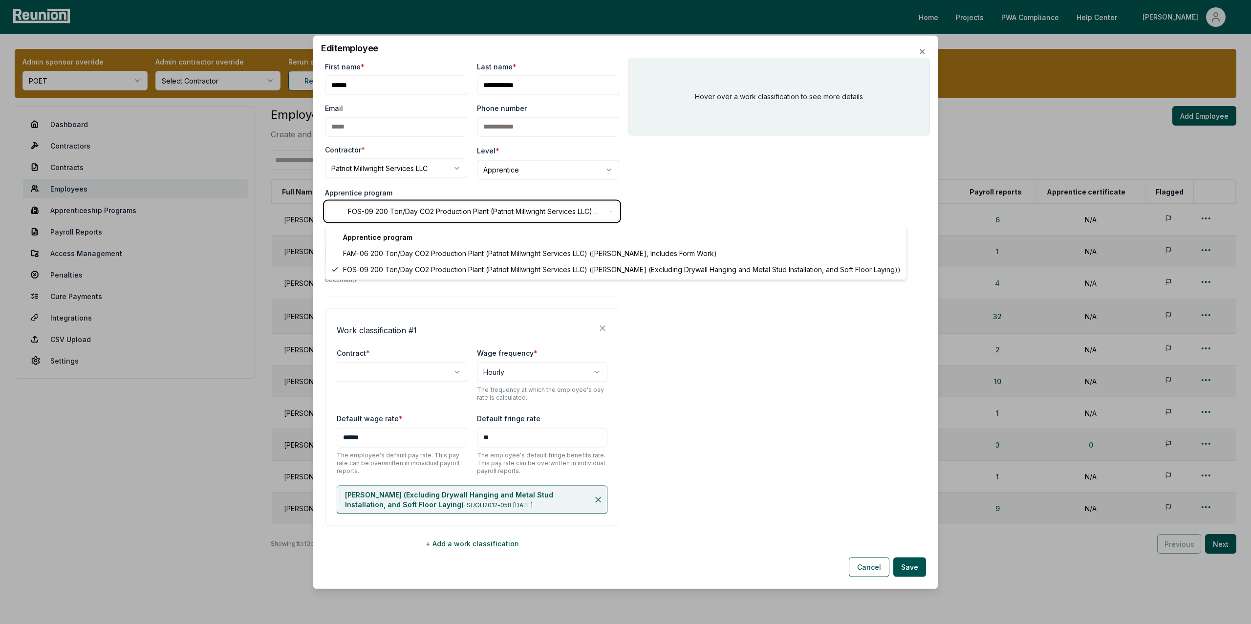
click at [698, 204] on body "Please visit us on your desktop We're working on making our marketplace mobile-…" at bounding box center [625, 323] width 1251 height 647
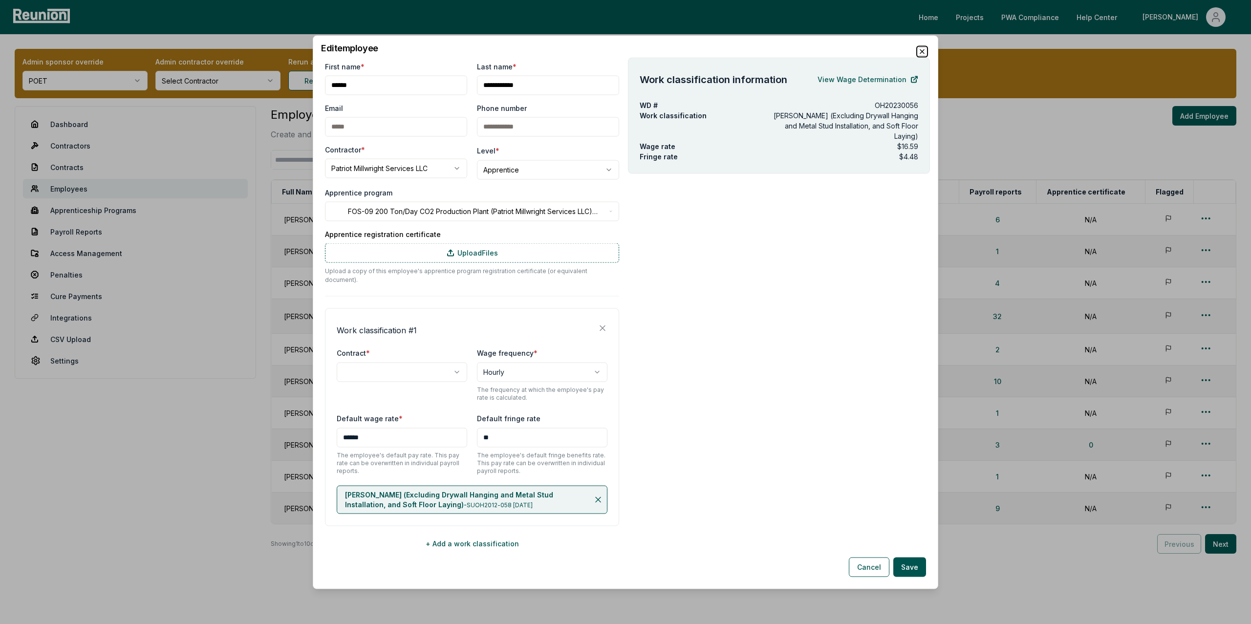
click at [923, 55] on icon "button" at bounding box center [922, 51] width 8 height 8
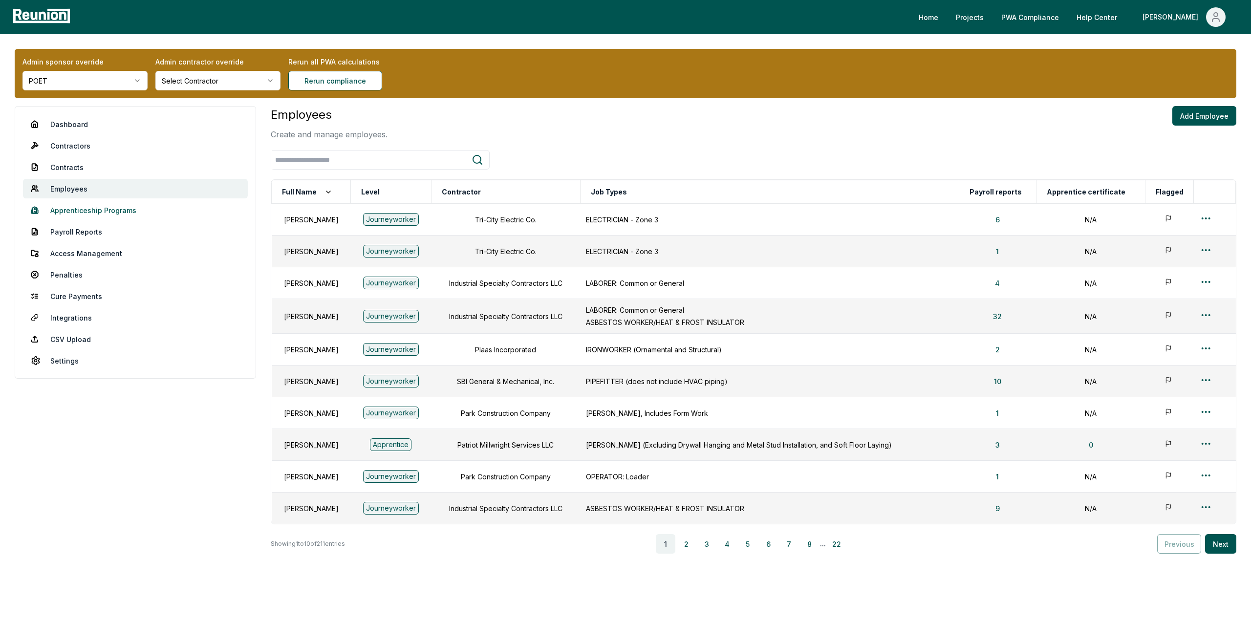
click at [85, 214] on link "Apprenticeship Programs" at bounding box center [135, 210] width 225 height 20
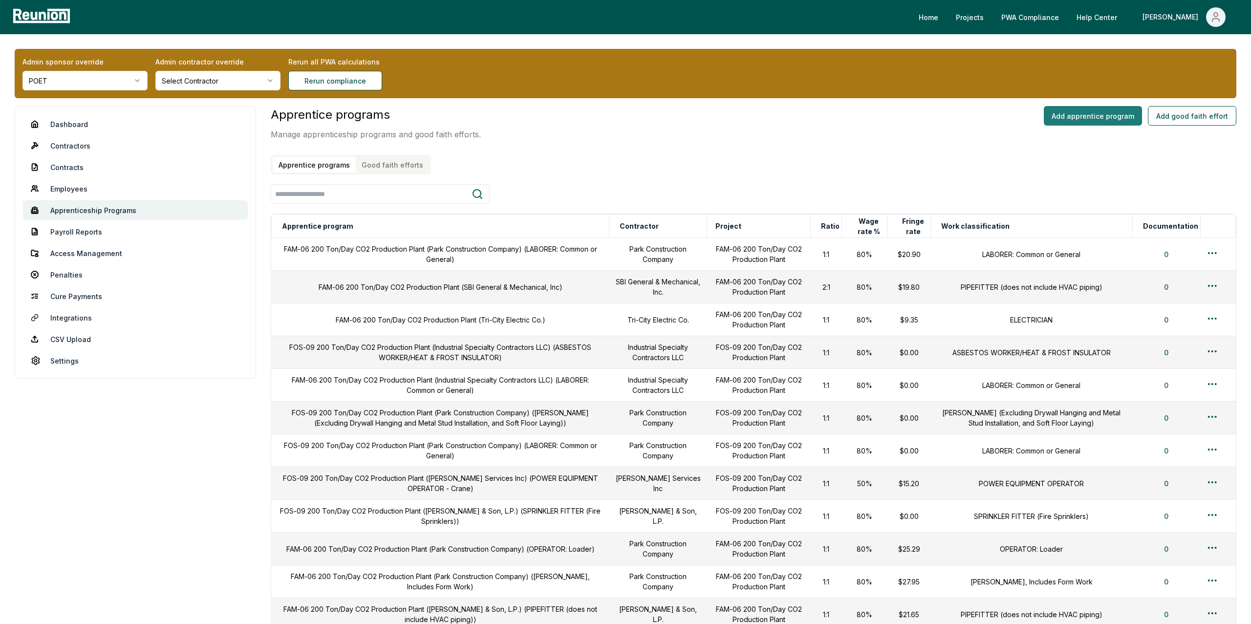
click at [1083, 114] on button "Add apprentice program" at bounding box center [1093, 116] width 98 height 20
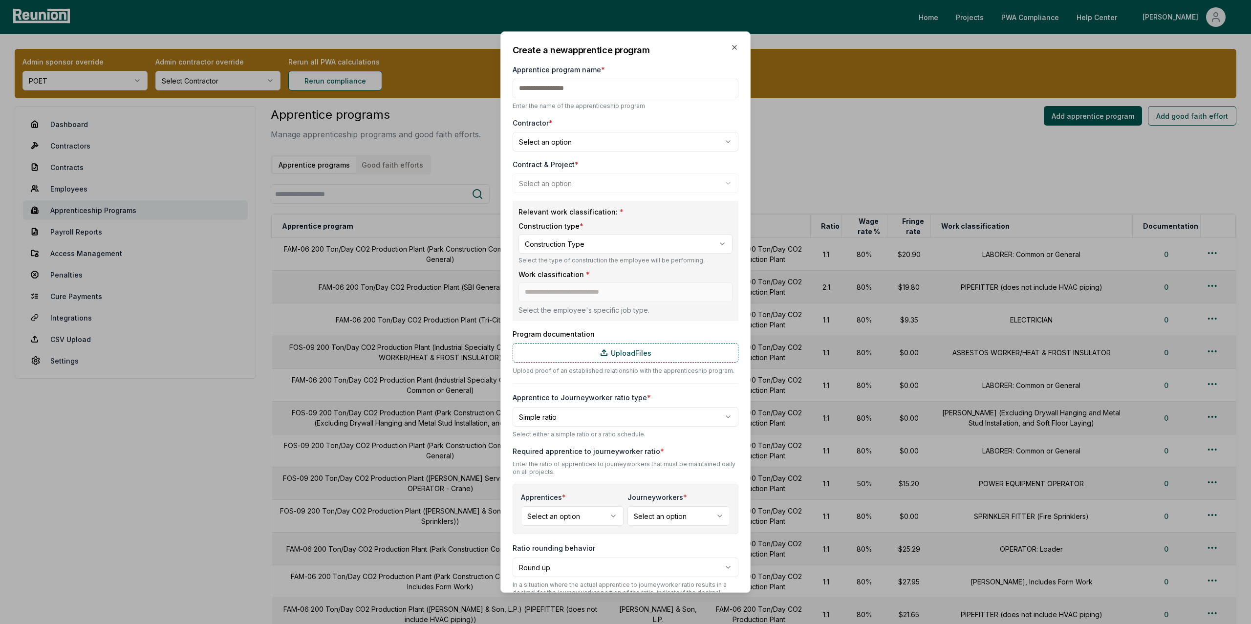
click at [551, 142] on body "Please visit us on your desktop We're working on making our marketplace mobile-…" at bounding box center [625, 476] width 1251 height 953
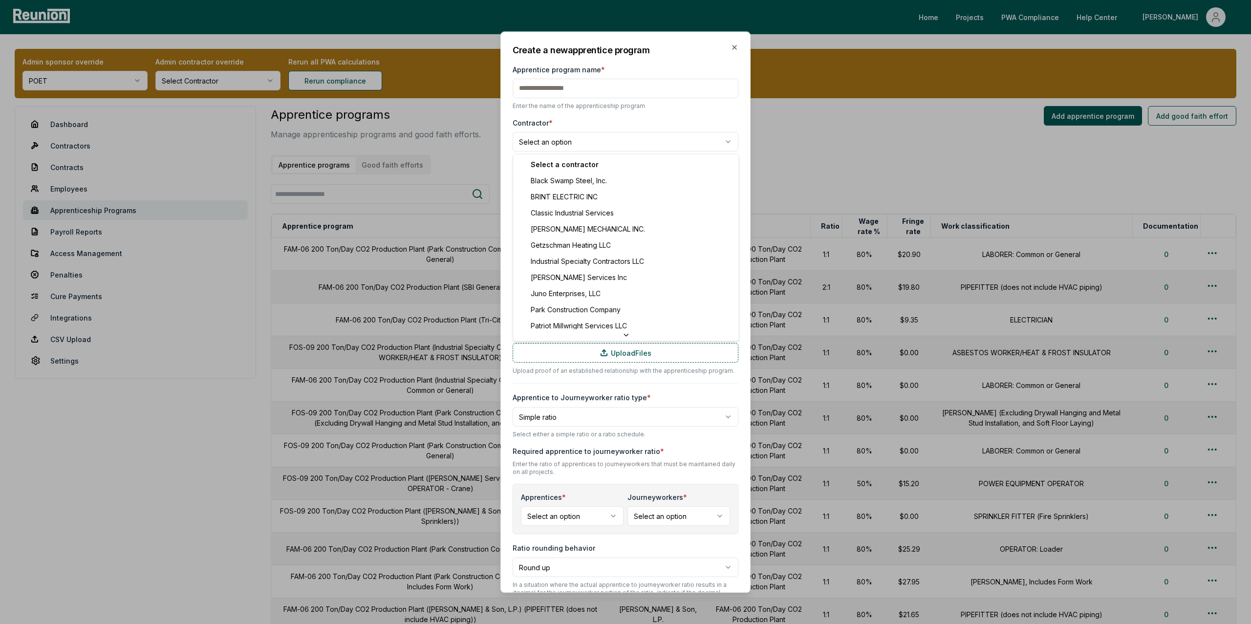
select select "**********"
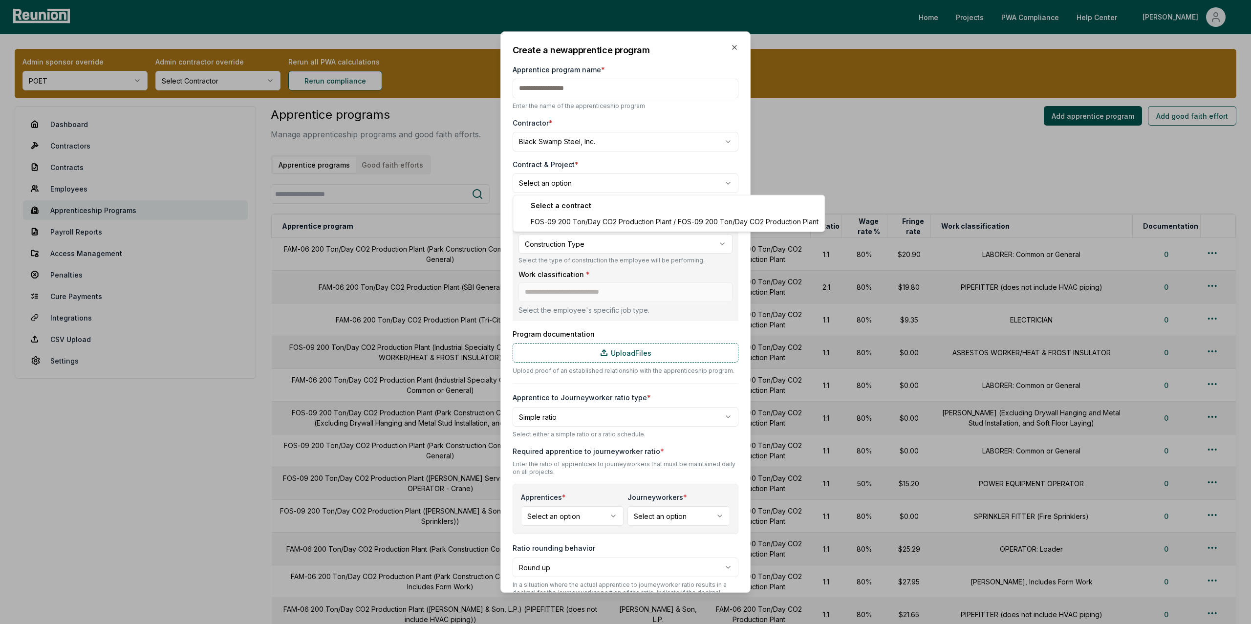
click at [568, 186] on body "Please visit us on your desktop We're working on making our marketplace mobile-…" at bounding box center [625, 476] width 1251 height 953
select select "**********"
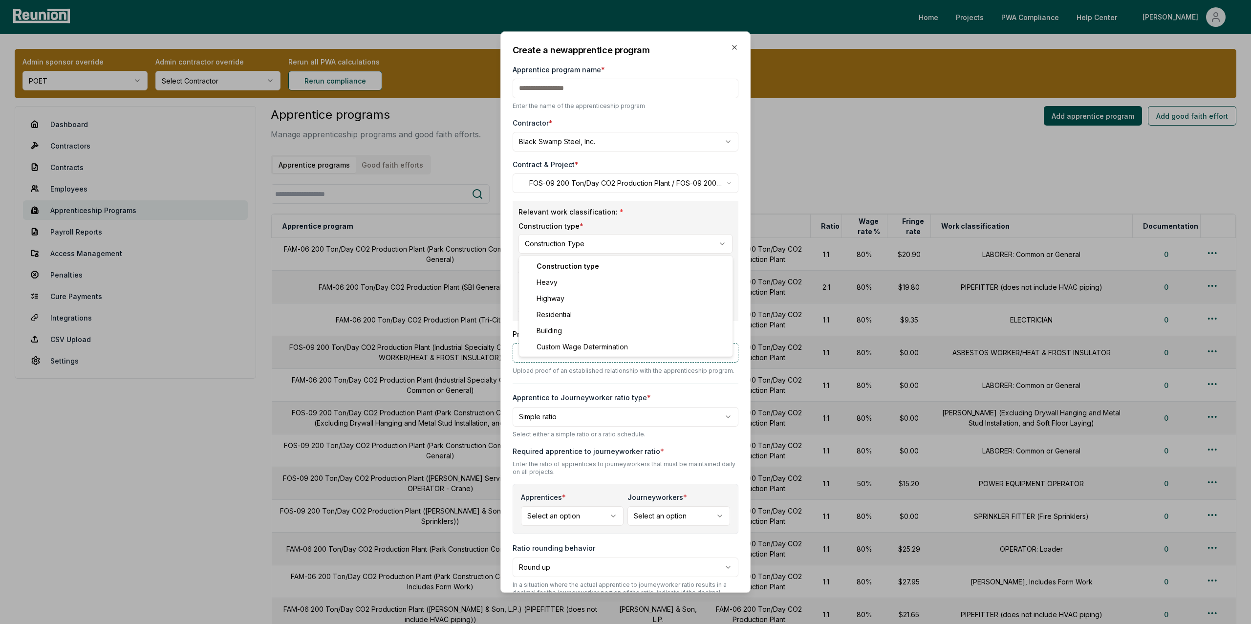
click at [576, 249] on body "Please visit us on your desktop We're working on making our marketplace mobile-…" at bounding box center [625, 476] width 1251 height 953
select select "*****"
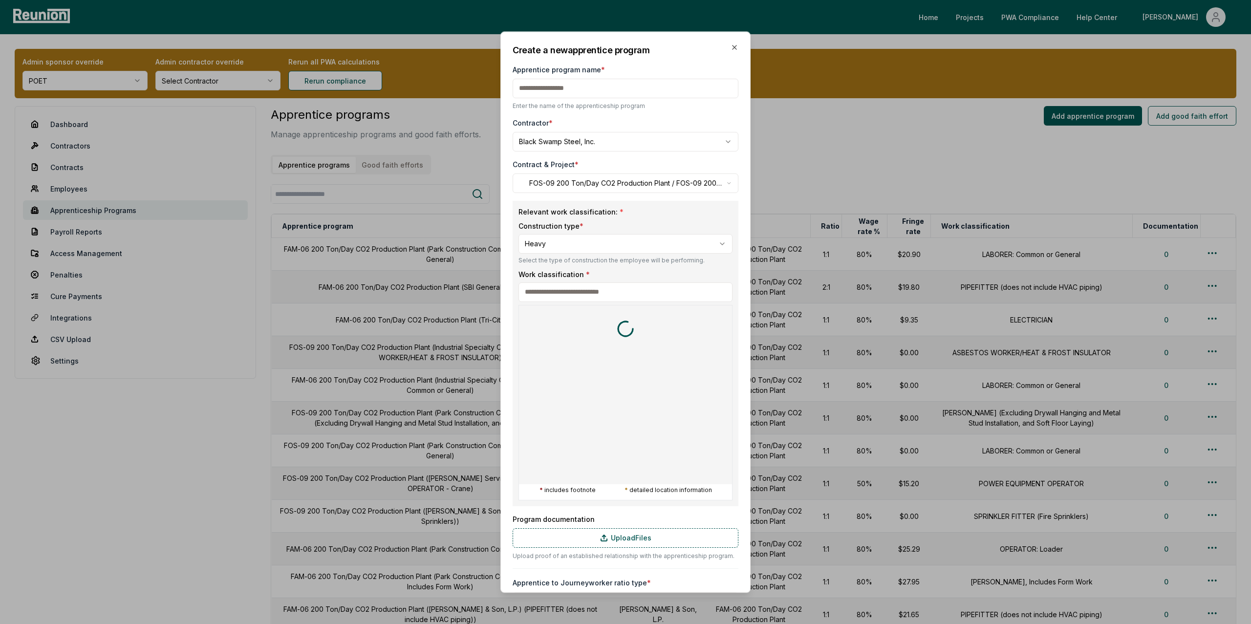
click at [580, 293] on input at bounding box center [626, 292] width 214 height 20
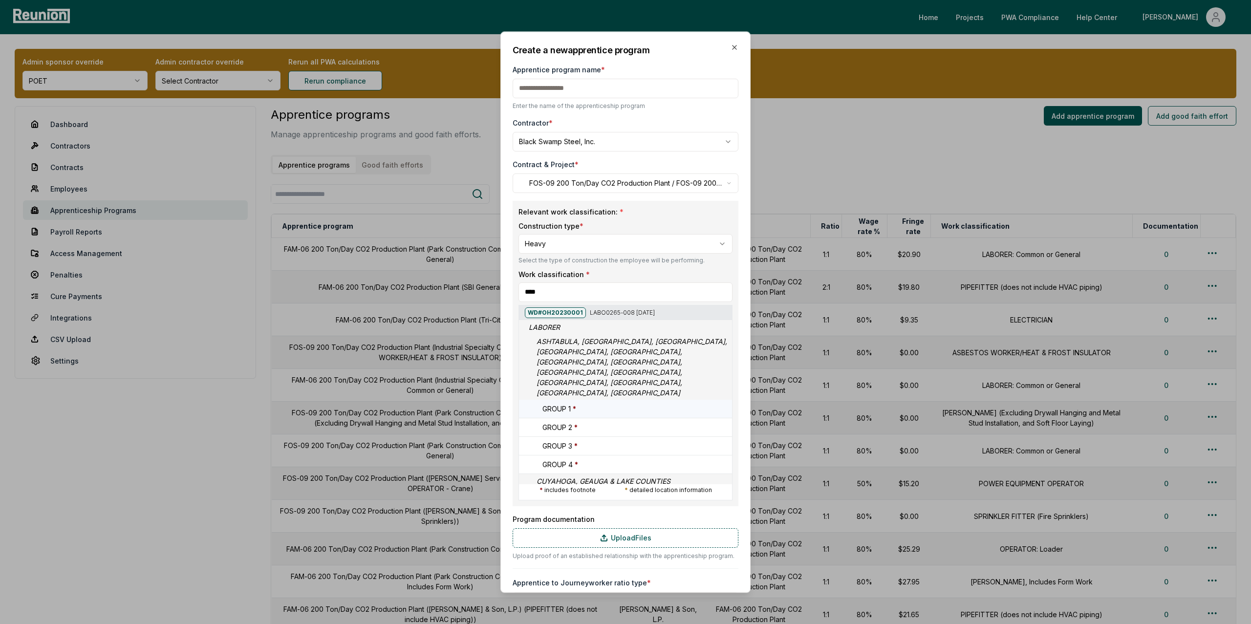
type input "****"
click at [568, 404] on h5 "GROUP 1 *" at bounding box center [560, 409] width 34 height 10
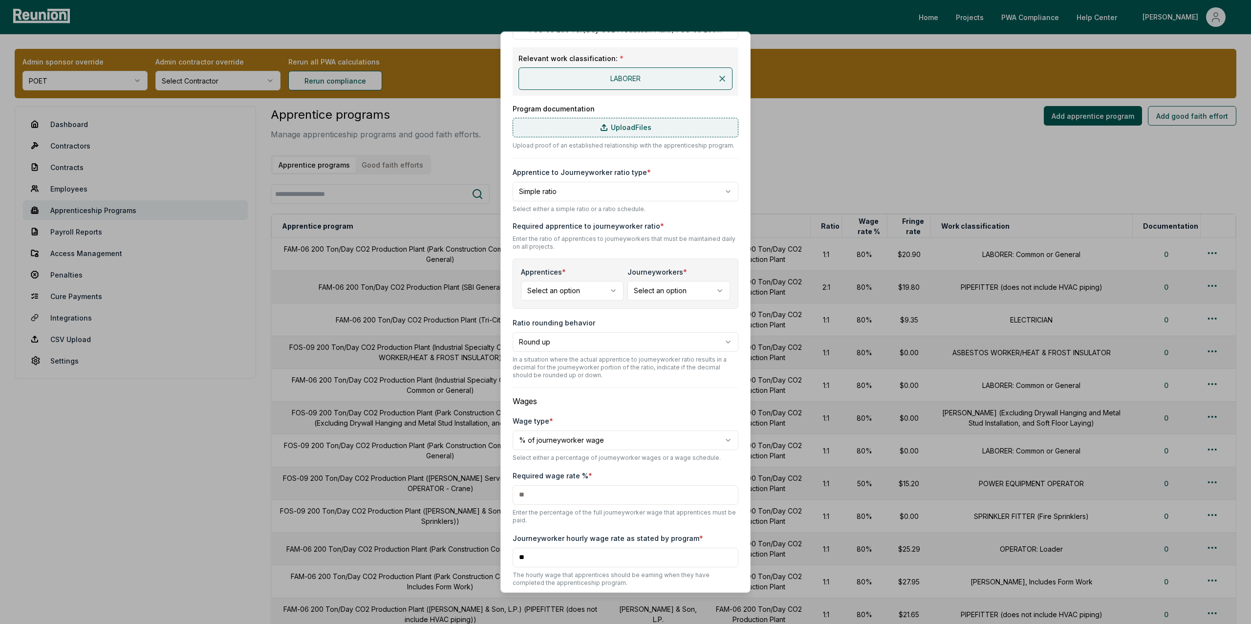
scroll to position [164, 0]
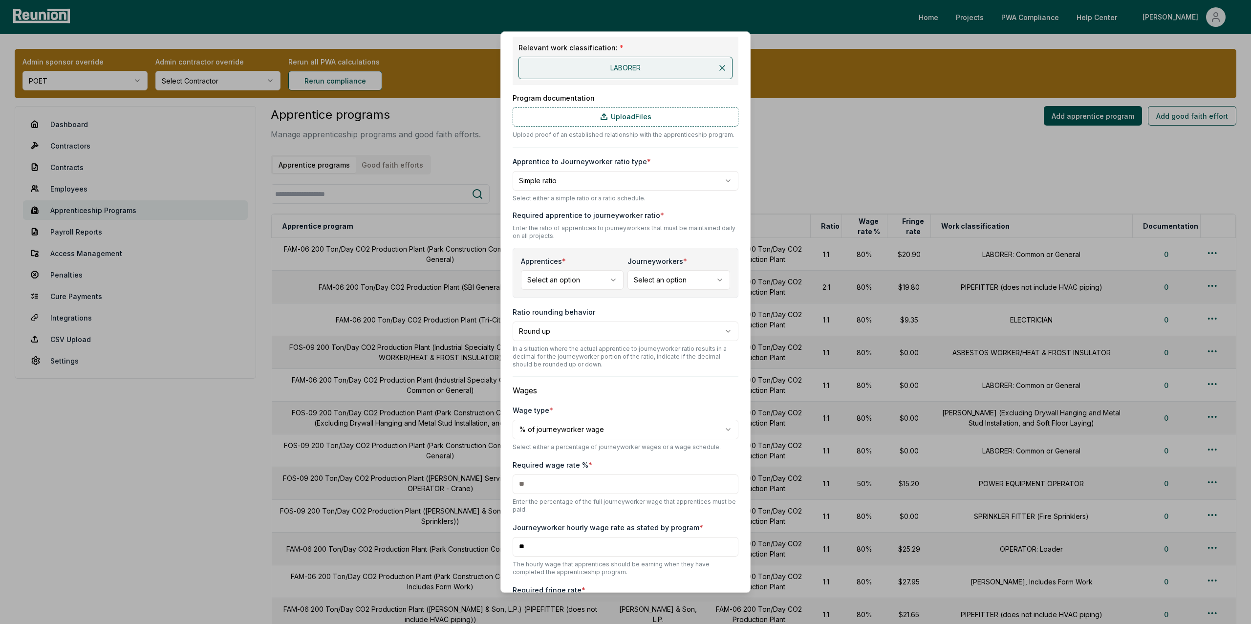
click at [592, 282] on body "Please visit us on your desktop We're working on making our marketplace mobile-…" at bounding box center [625, 476] width 1251 height 953
select select "*"
click at [683, 279] on body "Please visit us on your desktop We're working on making our marketplace mobile-…" at bounding box center [625, 476] width 1251 height 953
select select "*"
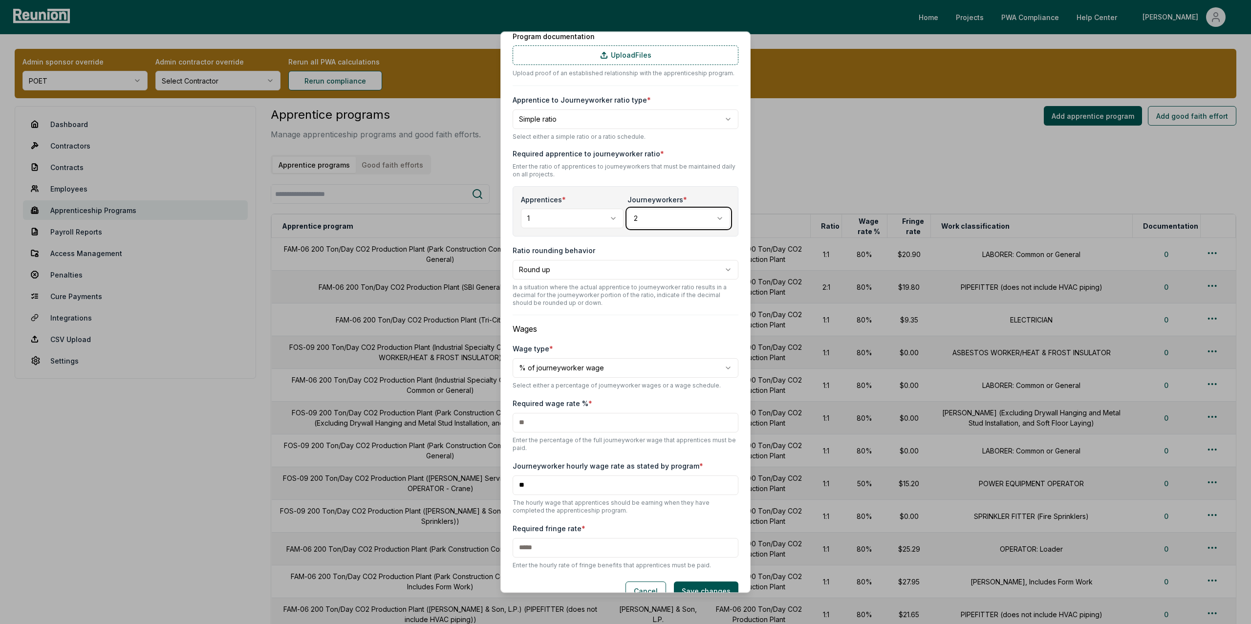
scroll to position [247, 0]
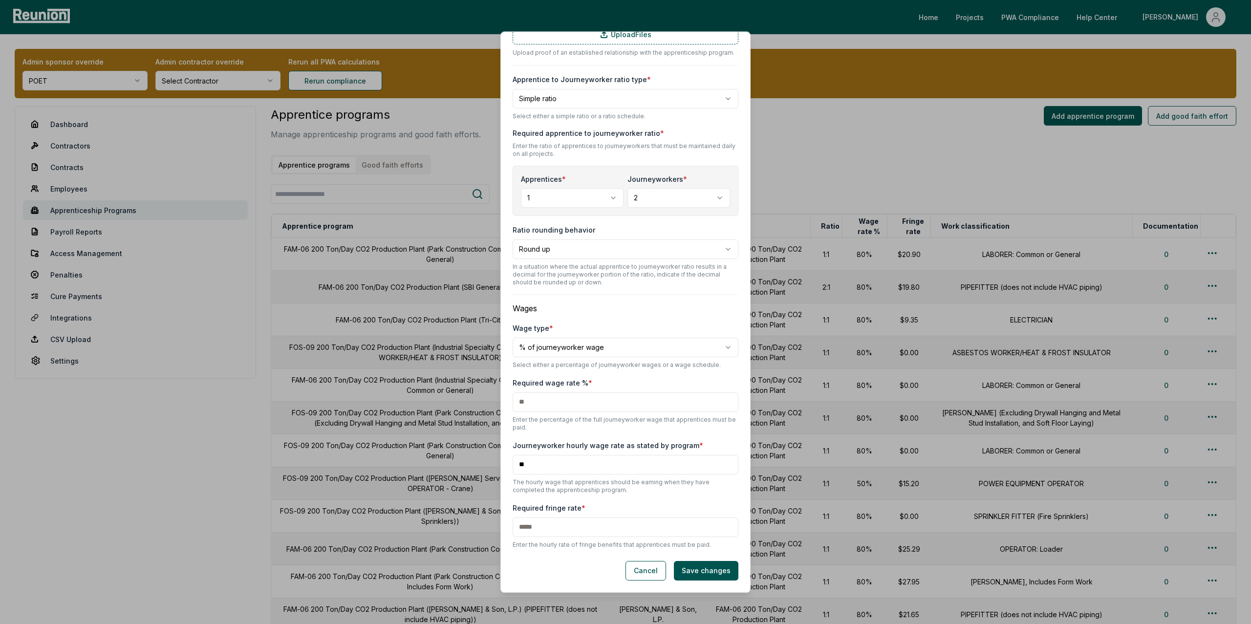
click at [569, 349] on body "Please visit us on your desktop We're working on making our marketplace mobile-…" at bounding box center [625, 476] width 1251 height 953
click at [620, 306] on body "Please visit us on your desktop We're working on making our marketplace mobile-…" at bounding box center [625, 476] width 1251 height 953
click at [552, 346] on body "Please visit us on your desktop We're working on making our marketplace mobile-…" at bounding box center [625, 476] width 1251 height 953
click at [569, 326] on body "Please visit us on your desktop We're working on making our marketplace mobile-…" at bounding box center [625, 476] width 1251 height 953
click at [548, 402] on input "text" at bounding box center [626, 402] width 226 height 20
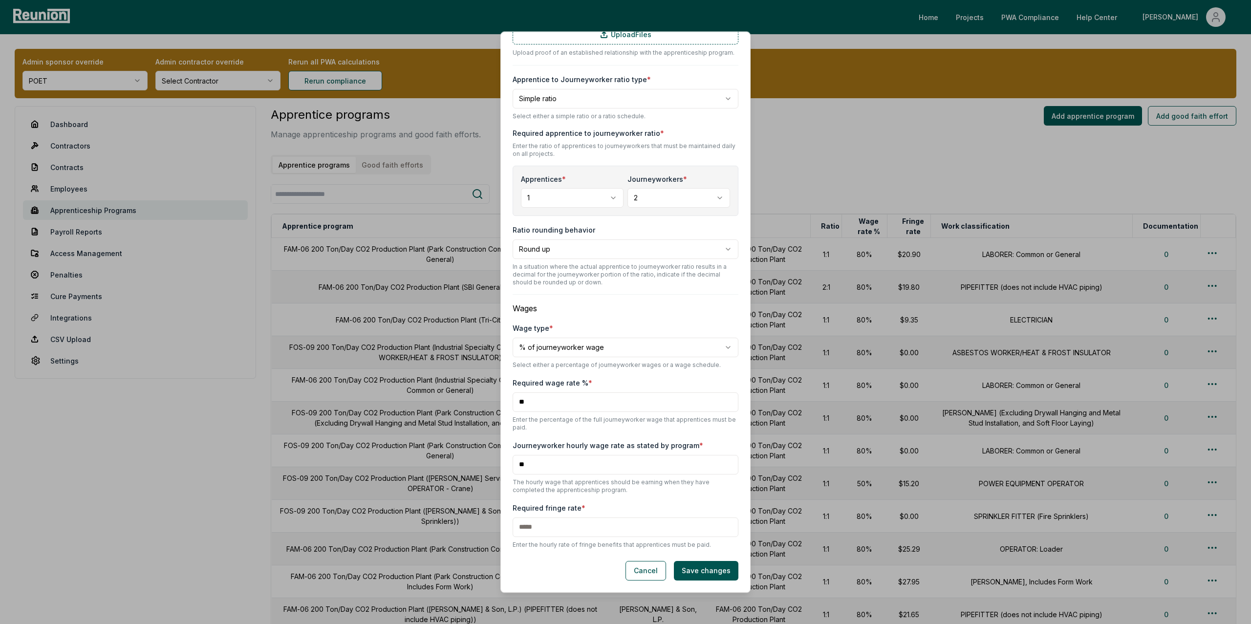
type input "**"
click at [542, 469] on input "**" at bounding box center [626, 465] width 226 height 20
type input "***"
click at [548, 527] on input "text" at bounding box center [626, 528] width 226 height 20
type input "***"
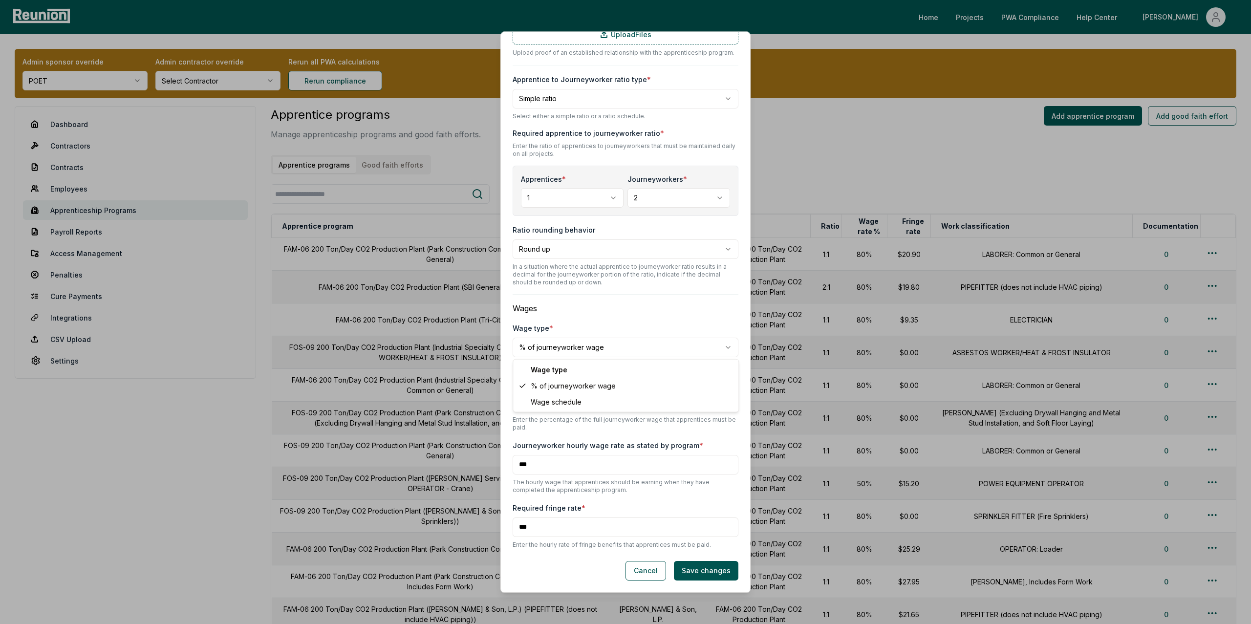
click at [590, 345] on body "Please visit us on your desktop We're working on making our marketplace mobile-…" at bounding box center [625, 476] width 1251 height 953
select select "**********"
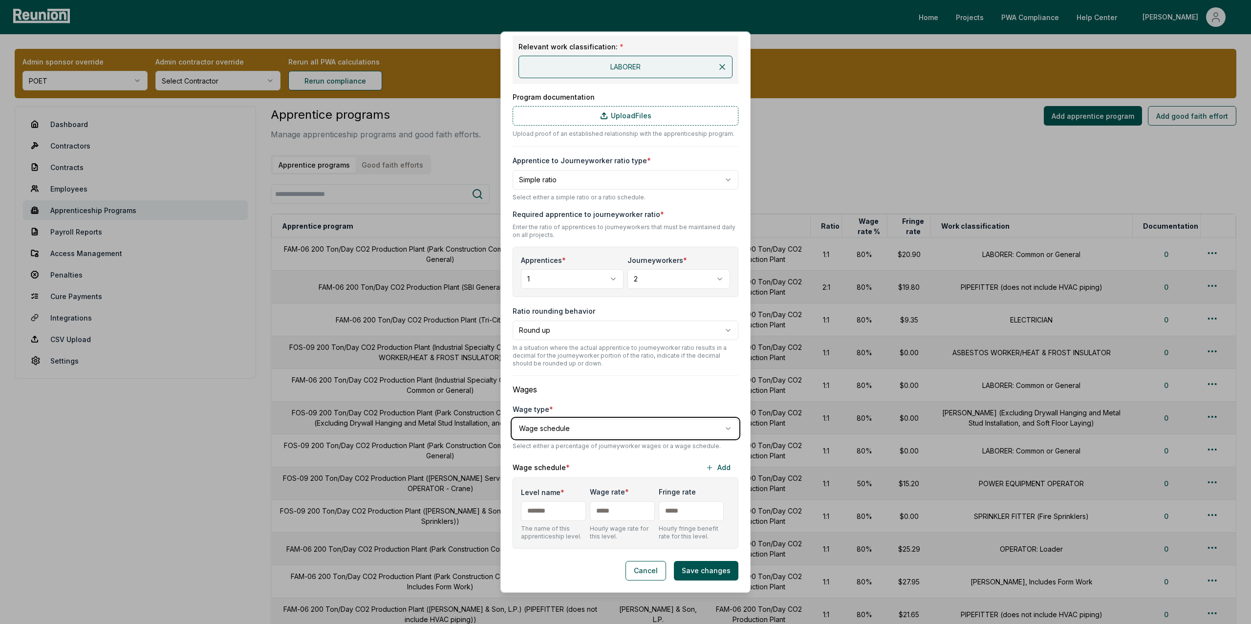
scroll to position [166, 0]
click at [547, 514] on input "Level name *" at bounding box center [553, 511] width 65 height 20
type input "*"
click at [632, 515] on input "text" at bounding box center [622, 511] width 65 height 20
type input "***"
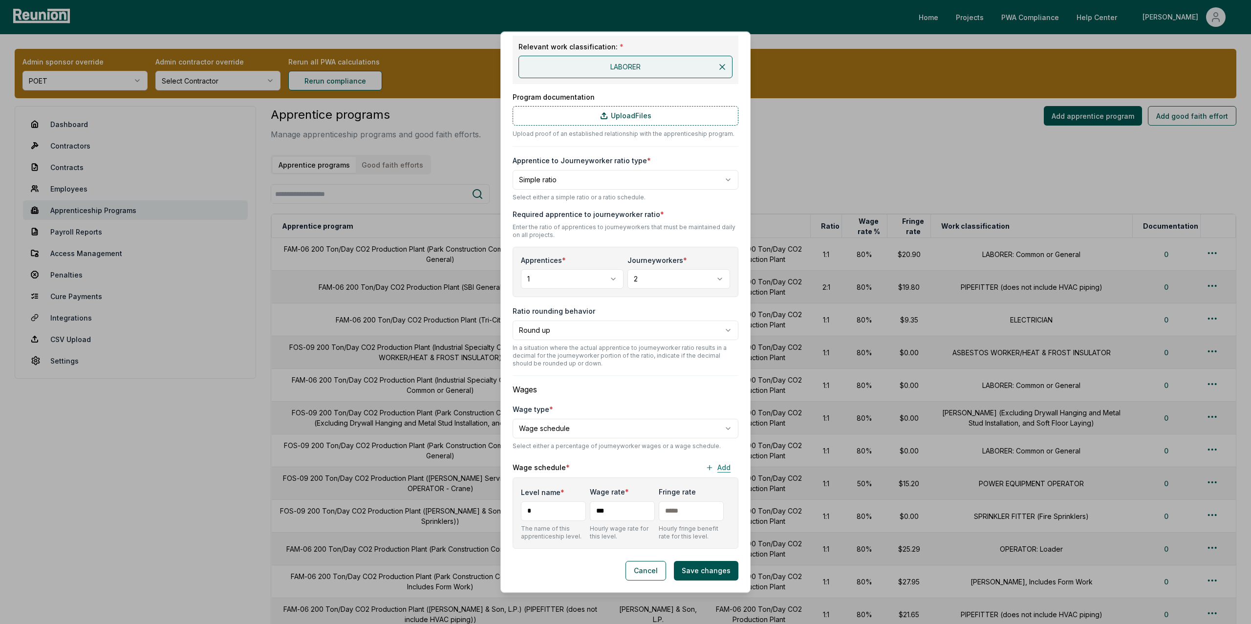
click at [726, 470] on button "Add" at bounding box center [718, 468] width 41 height 20
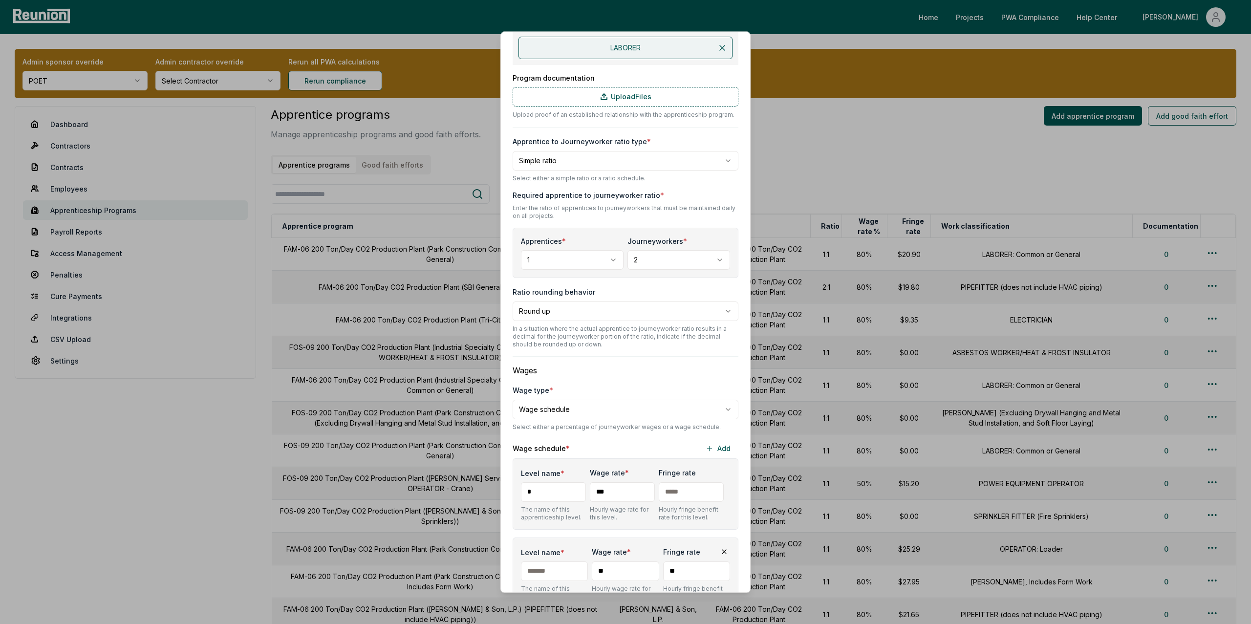
scroll to position [0, 0]
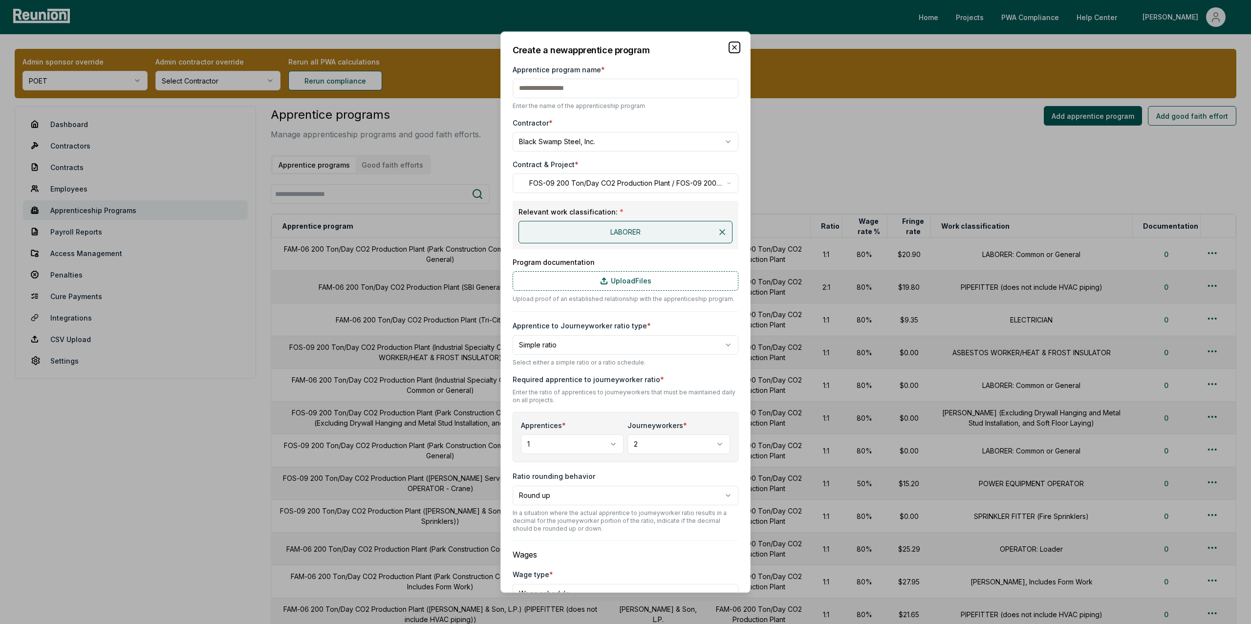
click at [734, 50] on icon "button" at bounding box center [735, 47] width 8 height 8
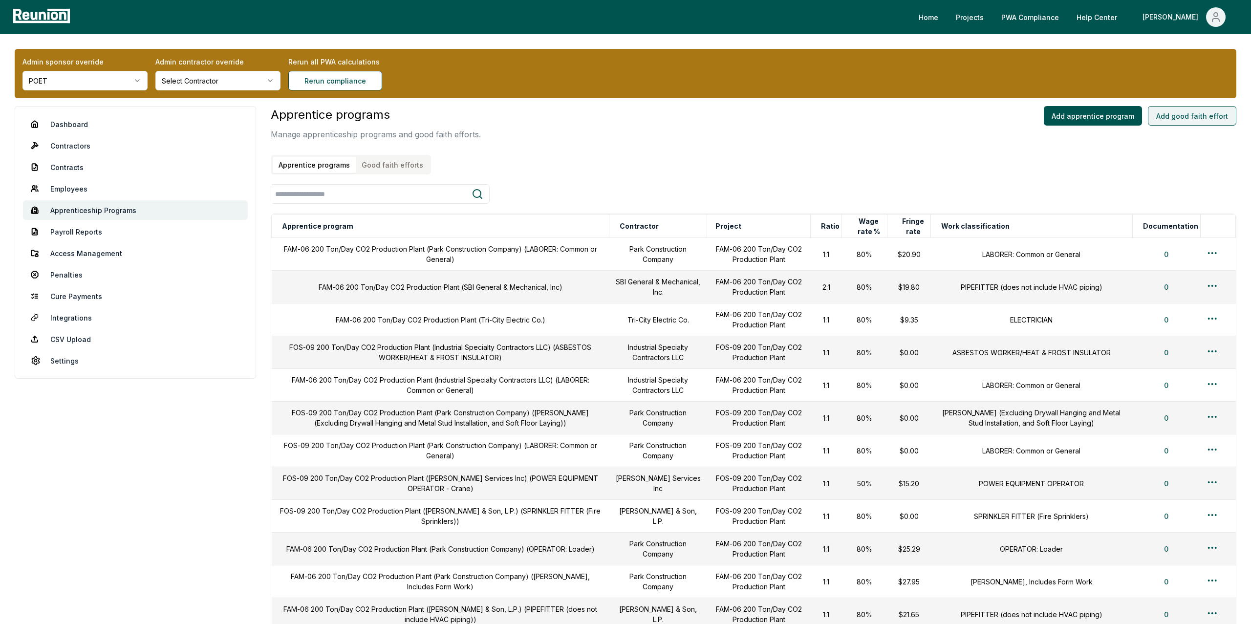
click at [1204, 116] on button "Add good faith effort" at bounding box center [1192, 116] width 88 height 20
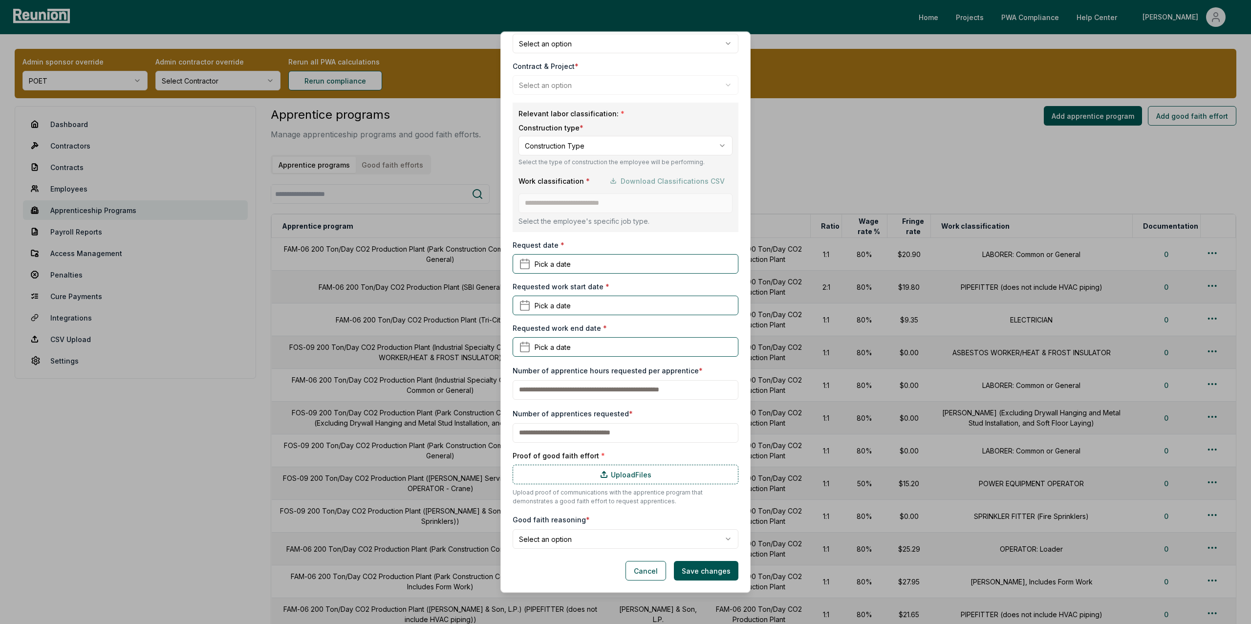
scroll to position [97, 0]
click at [532, 265] on button "Pick a date" at bounding box center [626, 266] width 226 height 20
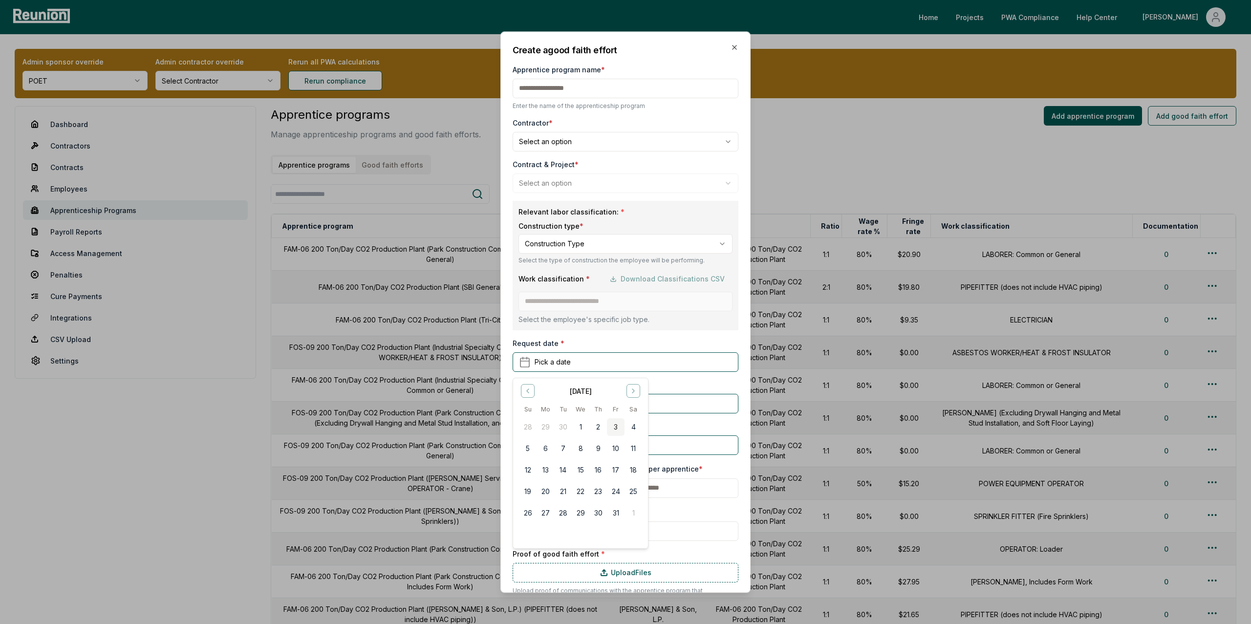
click at [619, 341] on div "Request date * Pick a date October 2025 Su Mo Tu We Th Fr Sa 28 29 30 1 2 3 4 5…" at bounding box center [626, 355] width 226 height 34
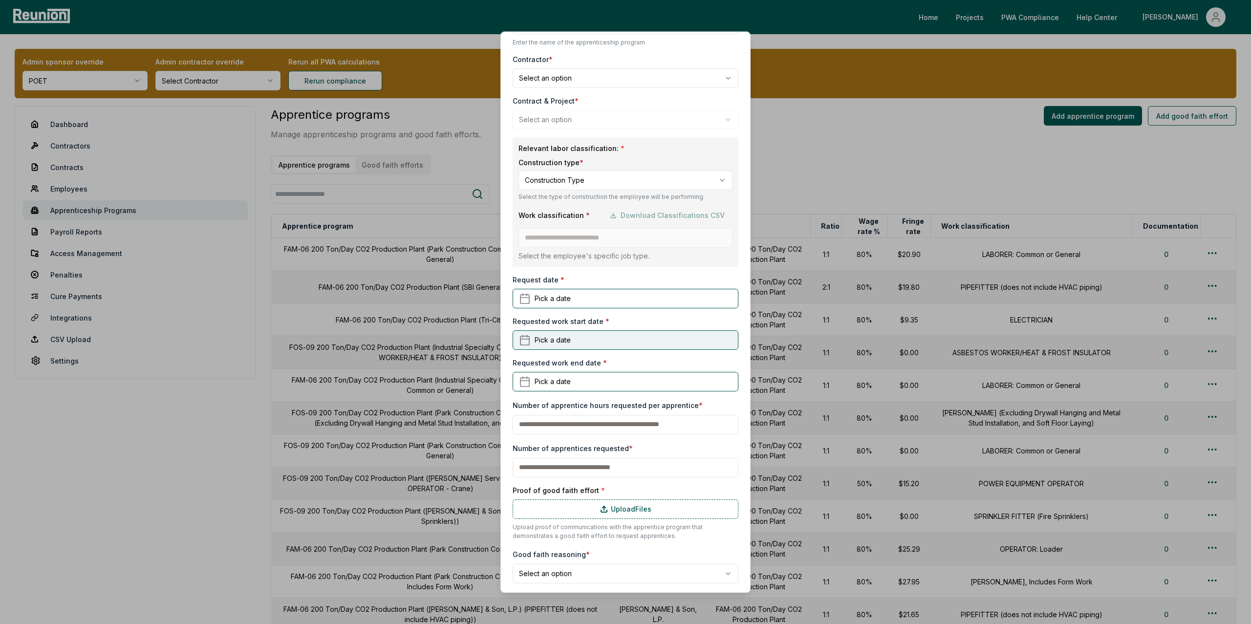
scroll to position [98, 0]
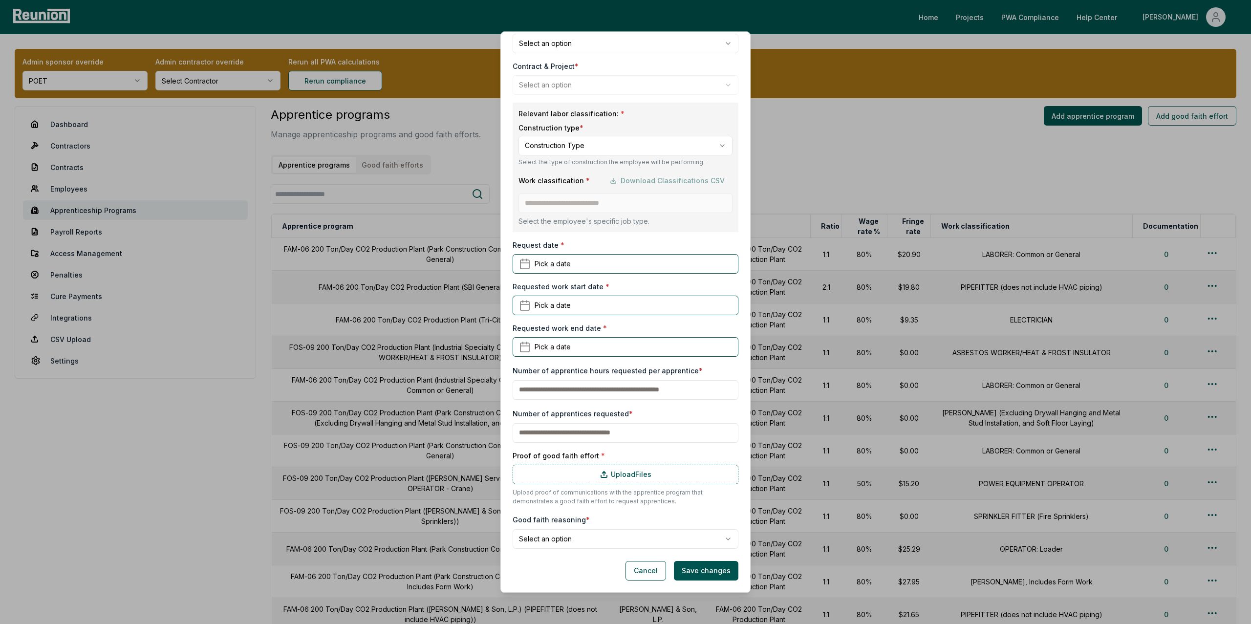
click at [548, 539] on body "Please visit us on your desktop We're working on making our marketplace mobile-…" at bounding box center [625, 476] width 1251 height 953
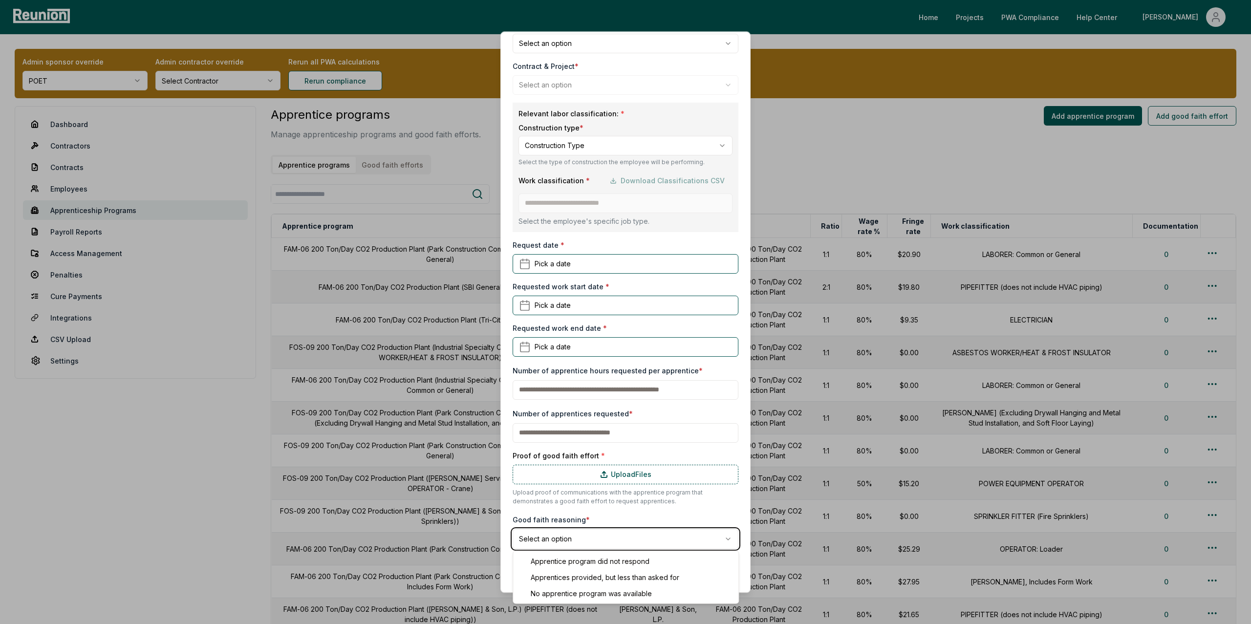
click at [598, 512] on body "Please visit us on your desktop We're working on making our marketplace mobile-…" at bounding box center [625, 476] width 1251 height 953
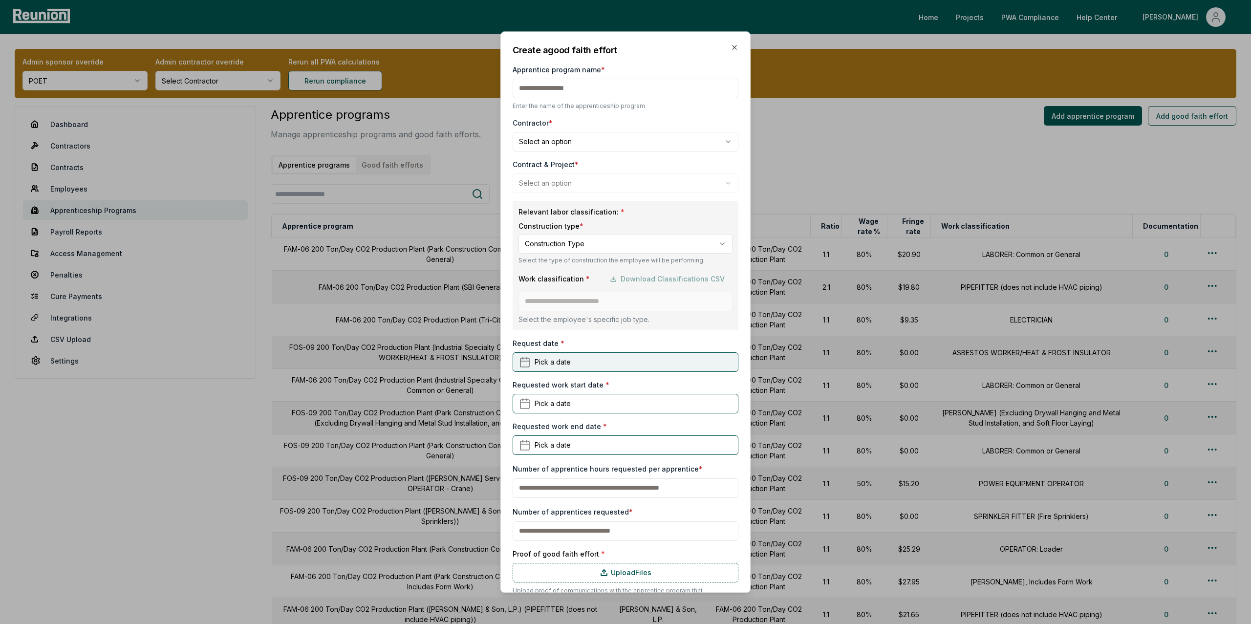
scroll to position [0, 0]
click at [732, 48] on icon "button" at bounding box center [735, 47] width 8 height 8
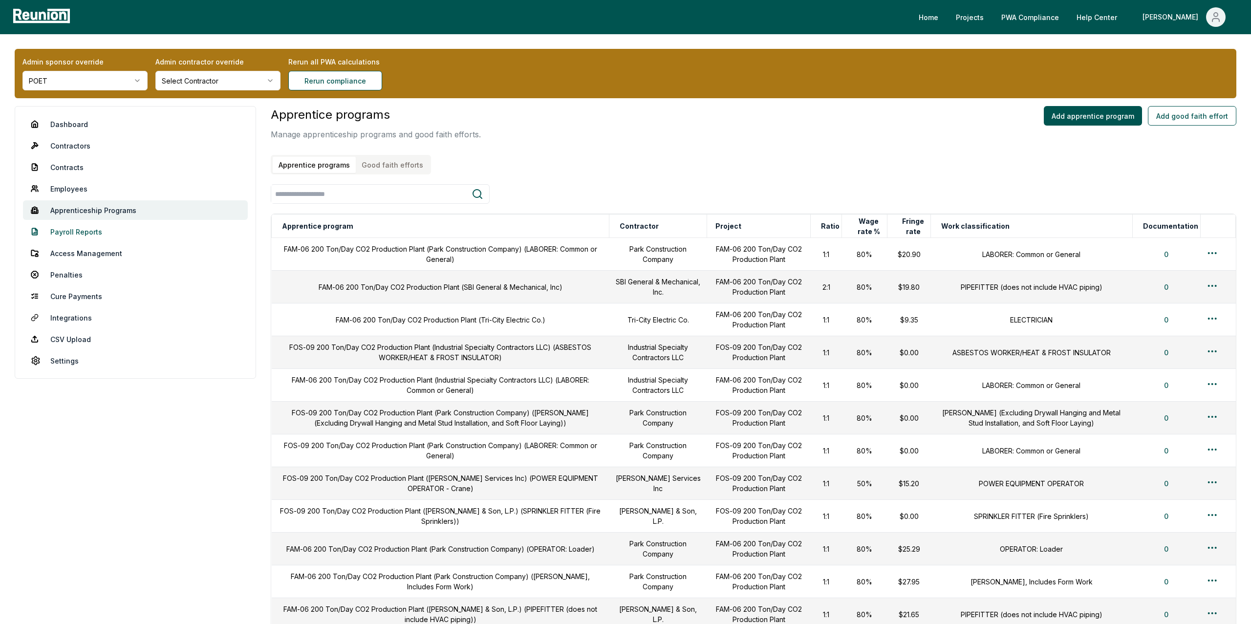
click at [77, 233] on link "Payroll Reports" at bounding box center [135, 232] width 225 height 20
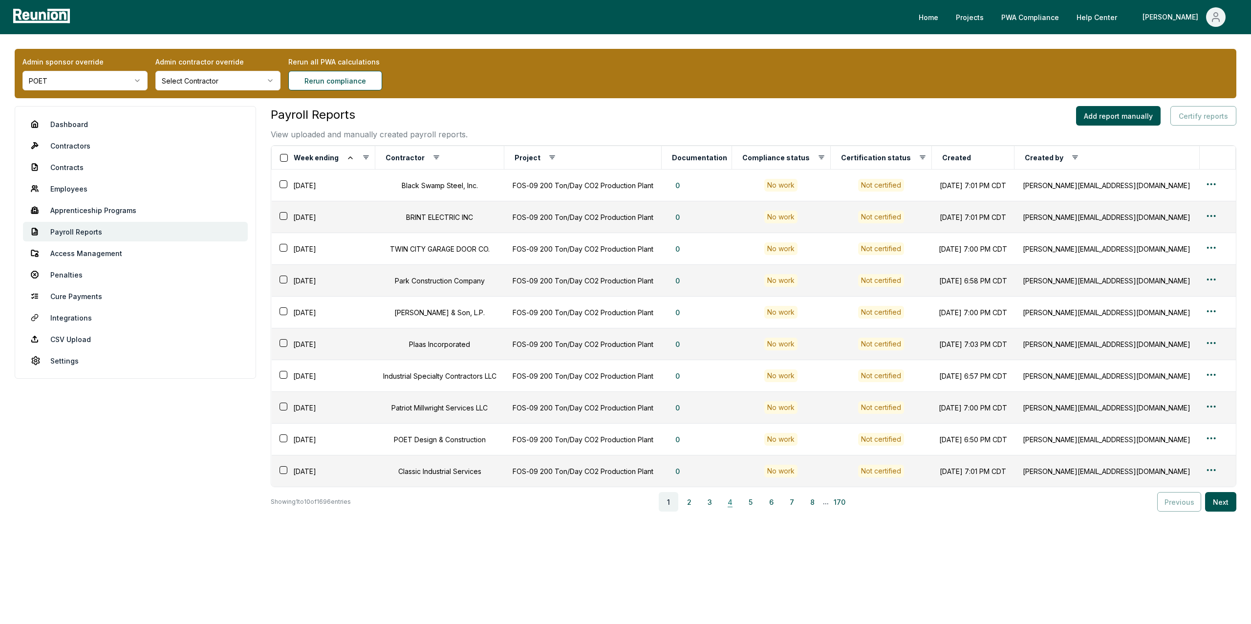
click at [739, 508] on button "4" at bounding box center [730, 502] width 20 height 20
click at [773, 509] on button "6" at bounding box center [774, 502] width 20 height 20
click at [822, 506] on button "169" at bounding box center [815, 502] width 20 height 20
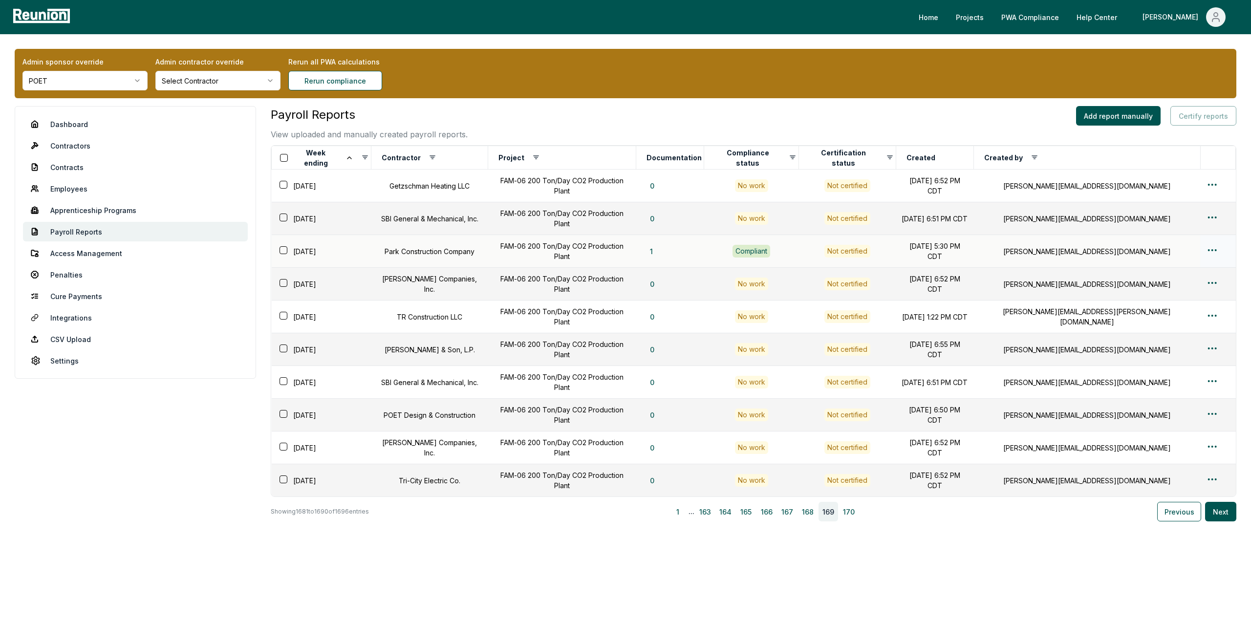
click at [1205, 248] on html "Please visit us on your desktop We're working on making our marketplace mobile-…" at bounding box center [625, 312] width 1251 height 624
click at [1154, 286] on div "Edit" at bounding box center [1196, 287] width 93 height 16
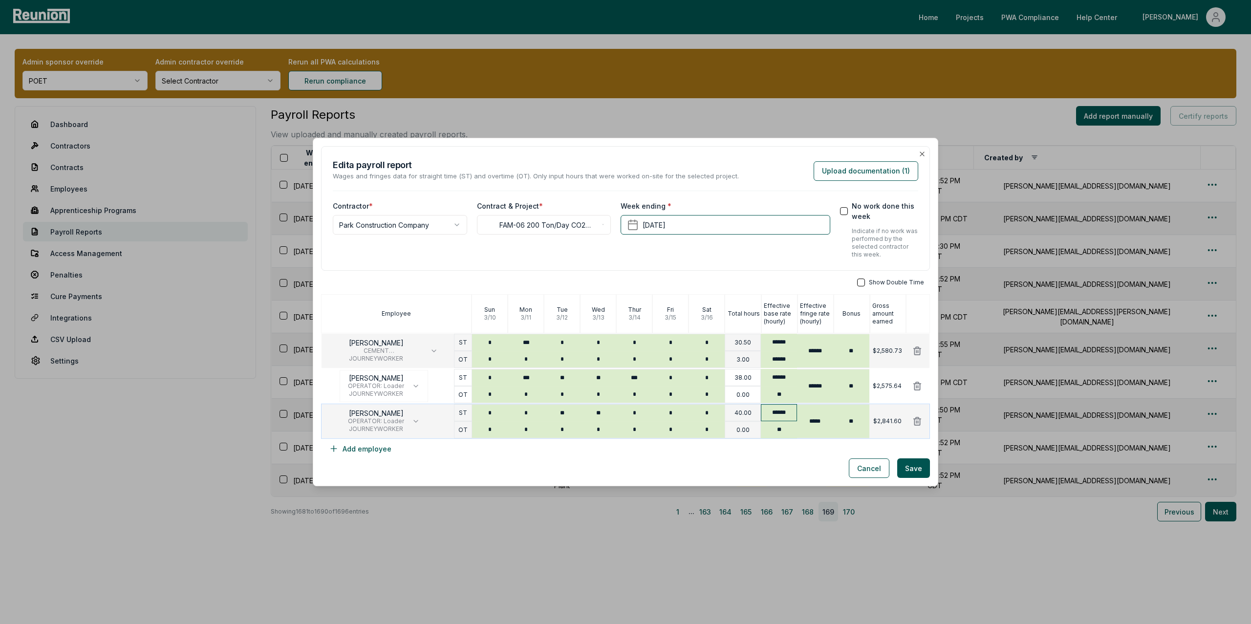
click at [792, 413] on input "******" at bounding box center [779, 412] width 36 height 17
type input "******"
click at [373, 453] on button "Add employee" at bounding box center [360, 449] width 78 height 20
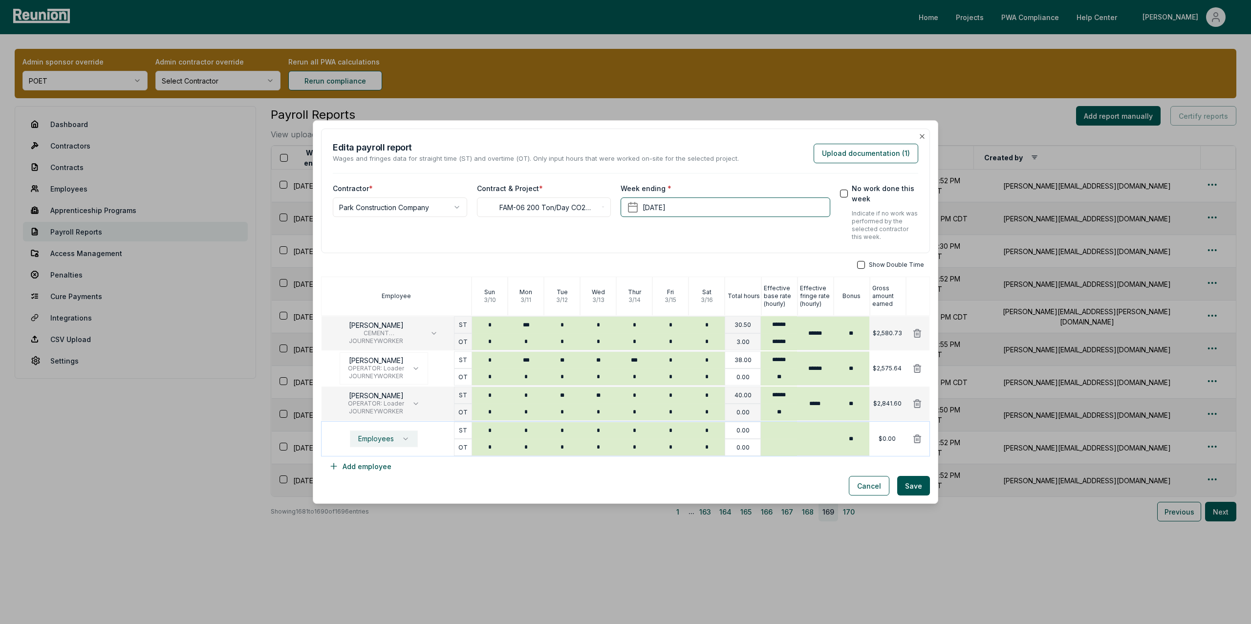
click at [402, 437] on icon "button" at bounding box center [406, 439] width 8 height 8
click at [379, 355] on p "LOGAN NIEDZIELSKI" at bounding box center [380, 350] width 56 height 10
type input "******"
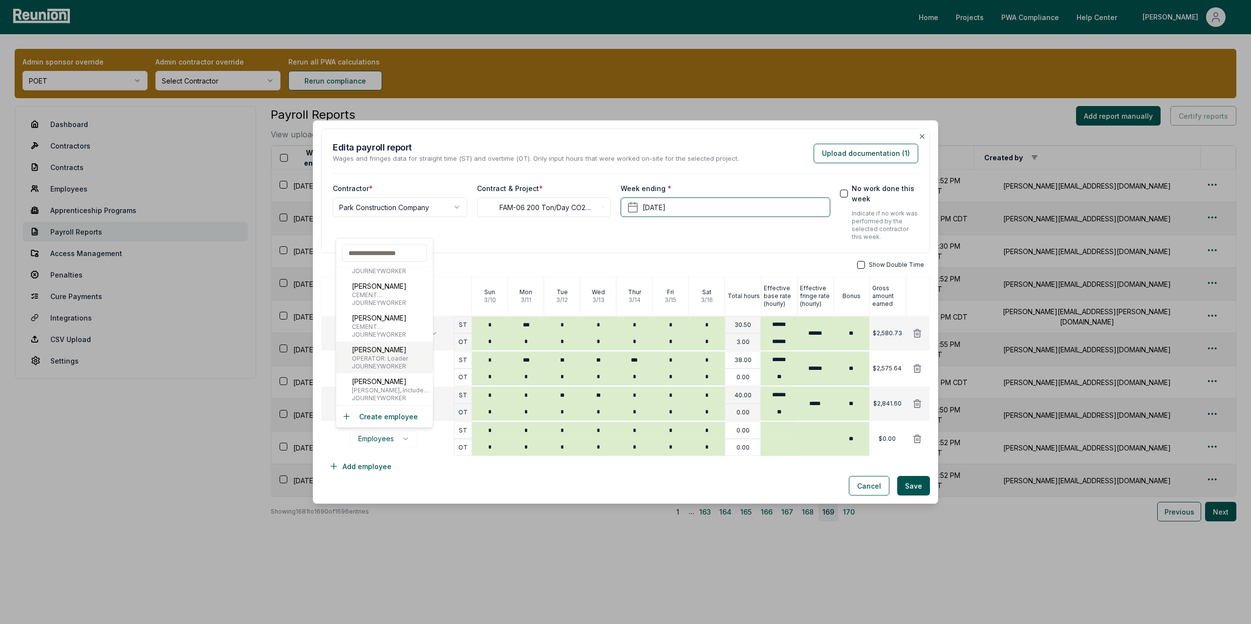
type input "******"
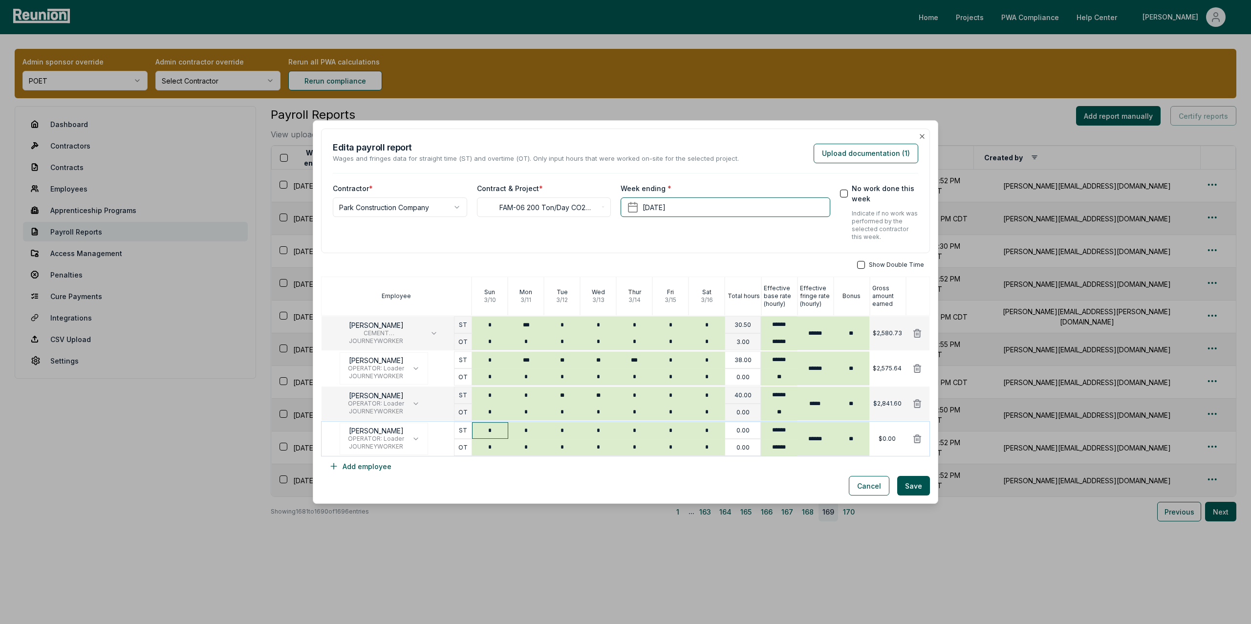
click at [500, 434] on input "*" at bounding box center [490, 430] width 36 height 17
type input "*"
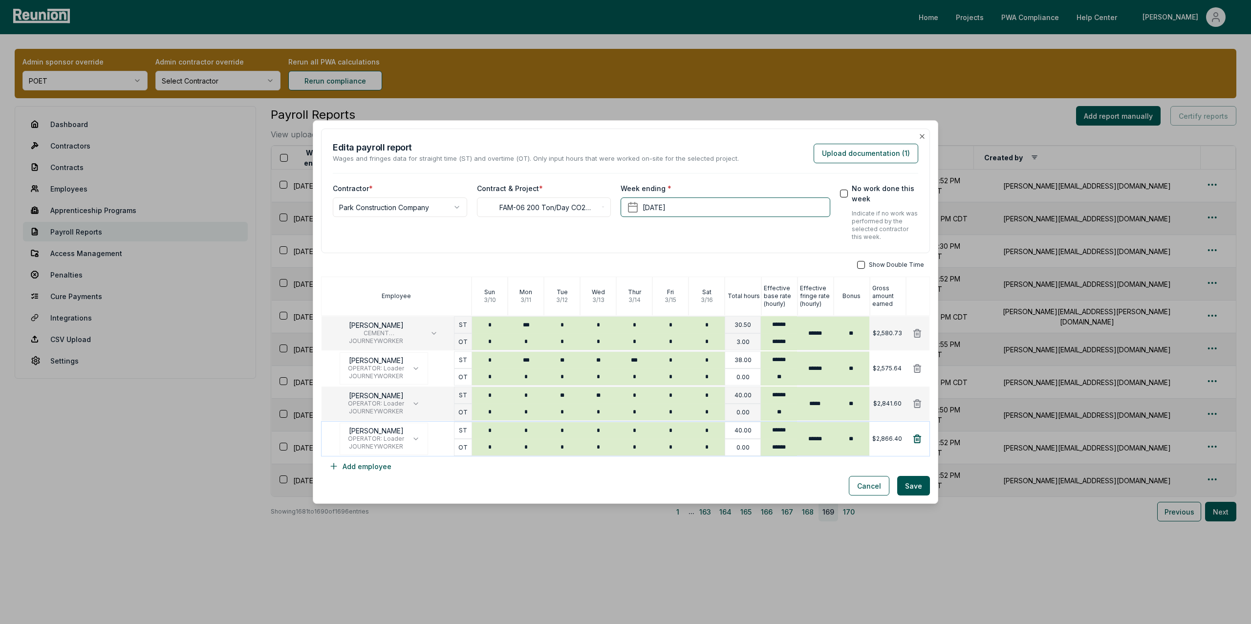
type input "*"
click at [917, 438] on icon at bounding box center [917, 439] width 10 height 10
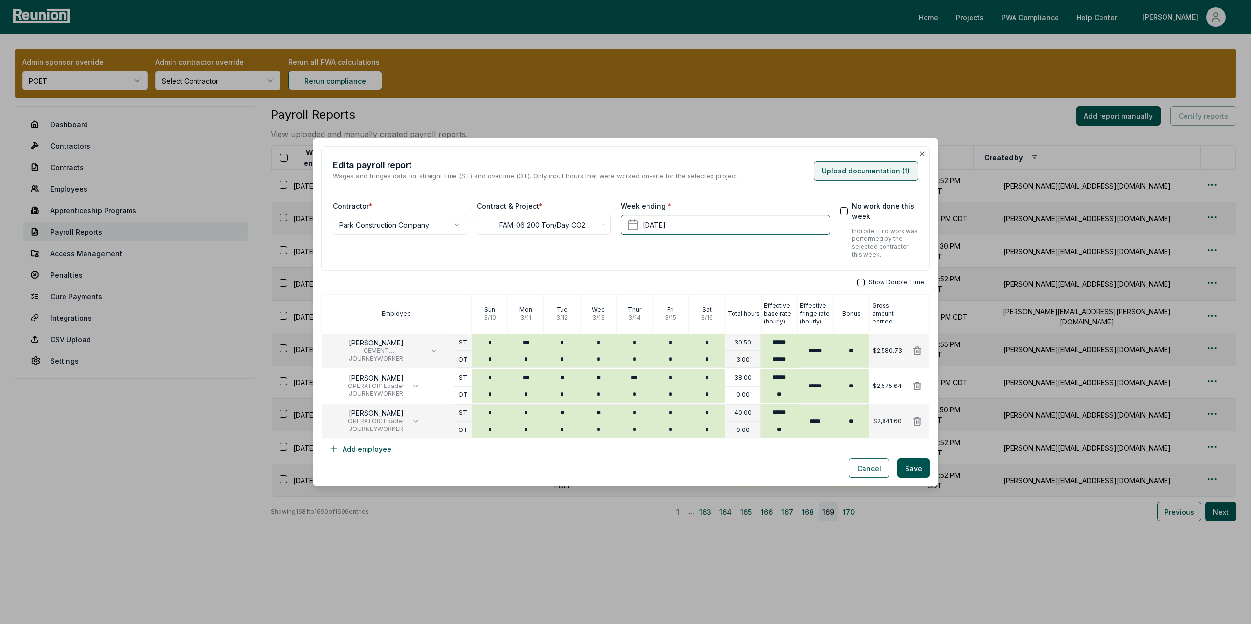
click at [890, 171] on button "Upload documentation ( 1 )" at bounding box center [866, 171] width 105 height 20
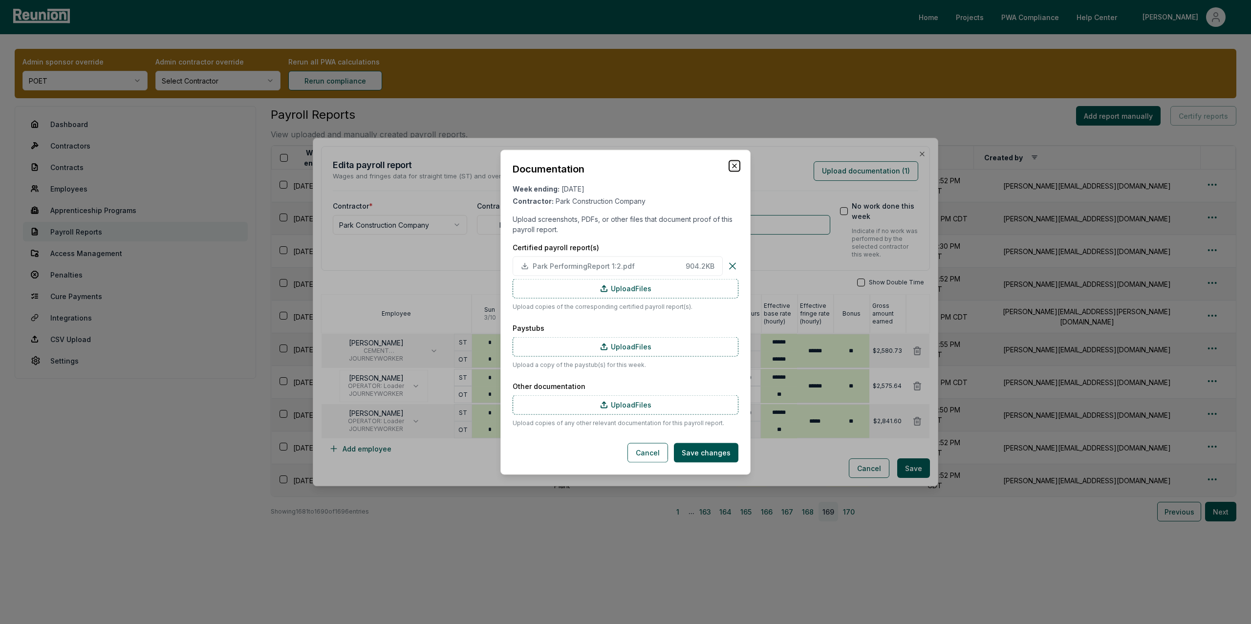
click at [731, 165] on icon "button" at bounding box center [735, 166] width 8 height 8
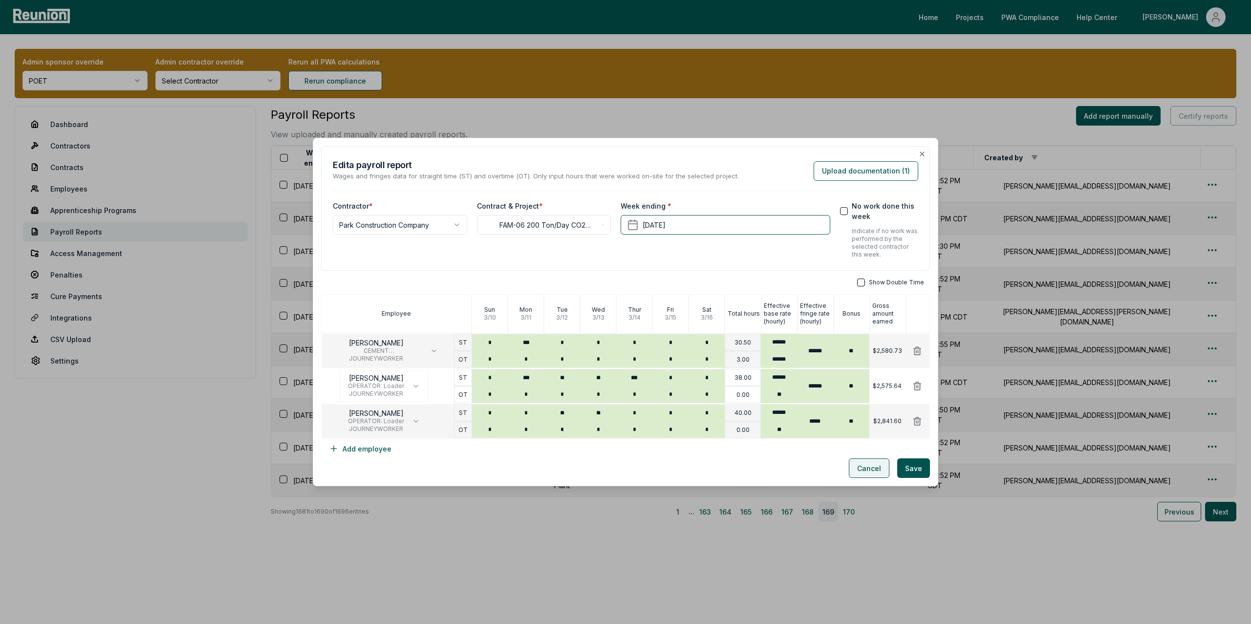
click at [866, 468] on button "Cancel" at bounding box center [869, 468] width 41 height 20
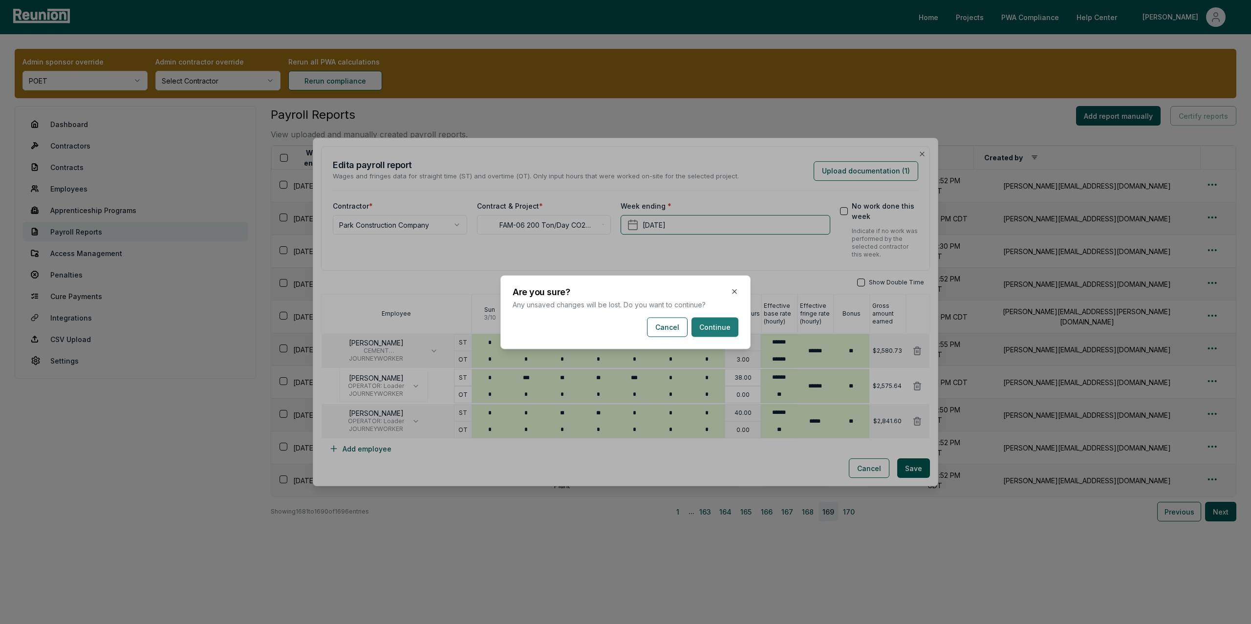
click at [718, 328] on button "Continue" at bounding box center [715, 327] width 47 height 20
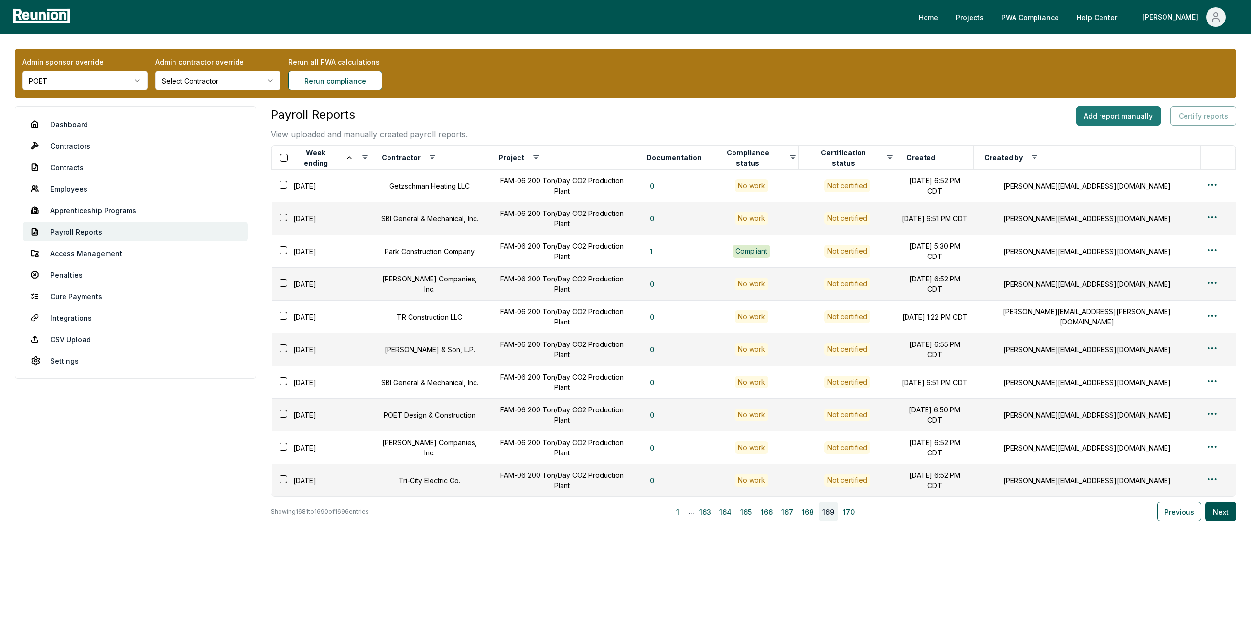
click at [1117, 115] on button "Add report manually" at bounding box center [1118, 116] width 85 height 20
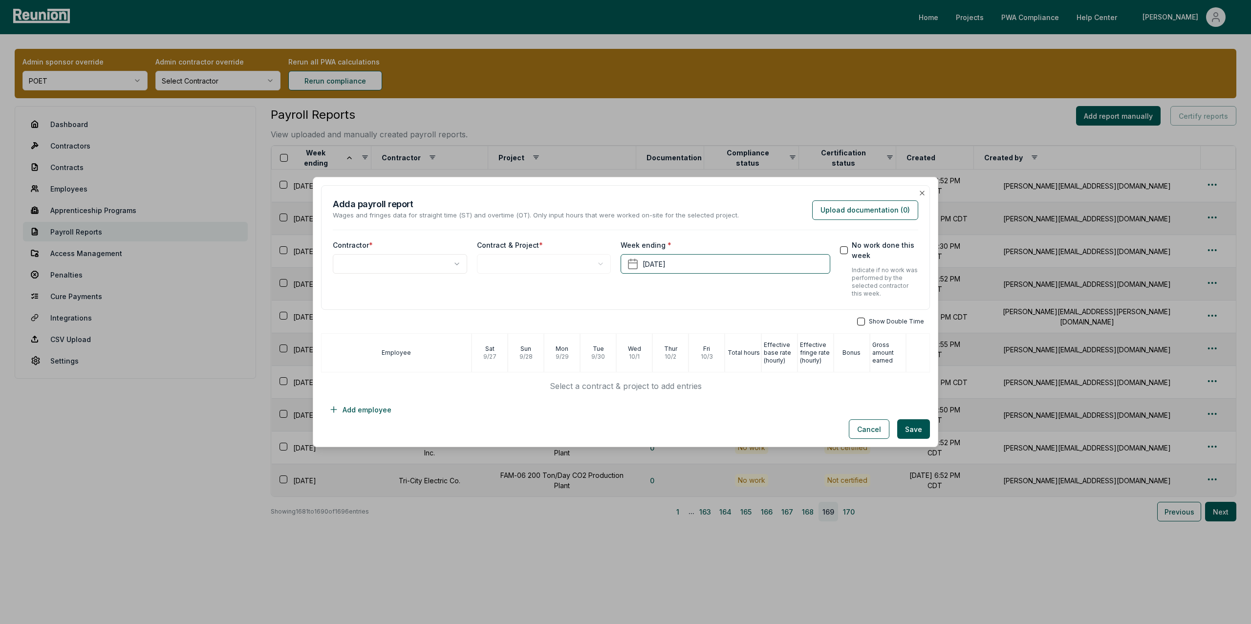
click at [376, 264] on body "Please visit us on your desktop We're working on making our marketplace mobile-…" at bounding box center [625, 312] width 1251 height 624
click at [497, 274] on div "**********" at bounding box center [544, 269] width 134 height 58
click at [509, 266] on body "Please visit us on your desktop We're working on making our marketplace mobile-…" at bounding box center [625, 312] width 1251 height 624
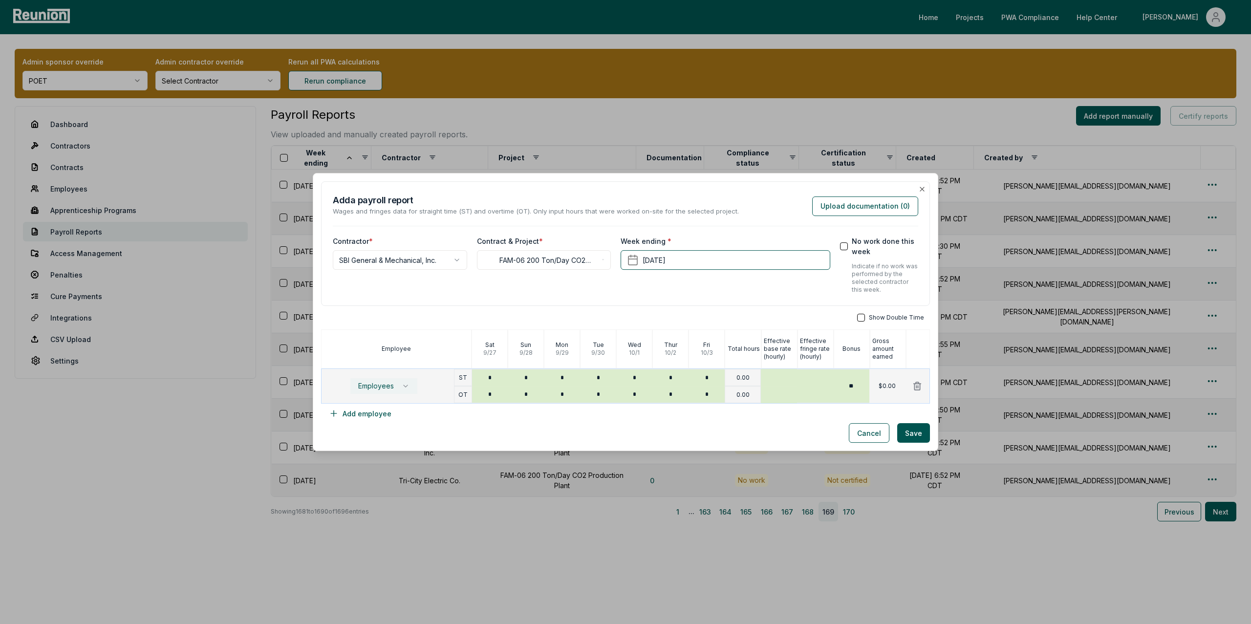
click at [396, 386] on button "Employees" at bounding box center [384, 386] width 68 height 17
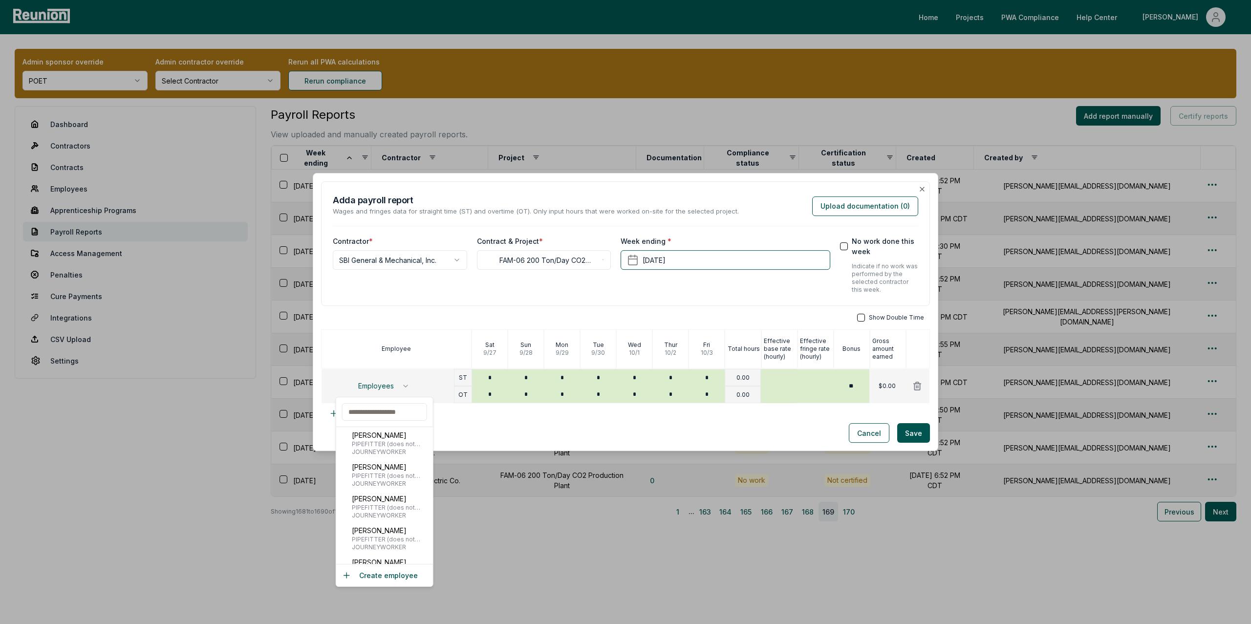
click at [576, 433] on div "Cancel Save" at bounding box center [625, 433] width 609 height 20
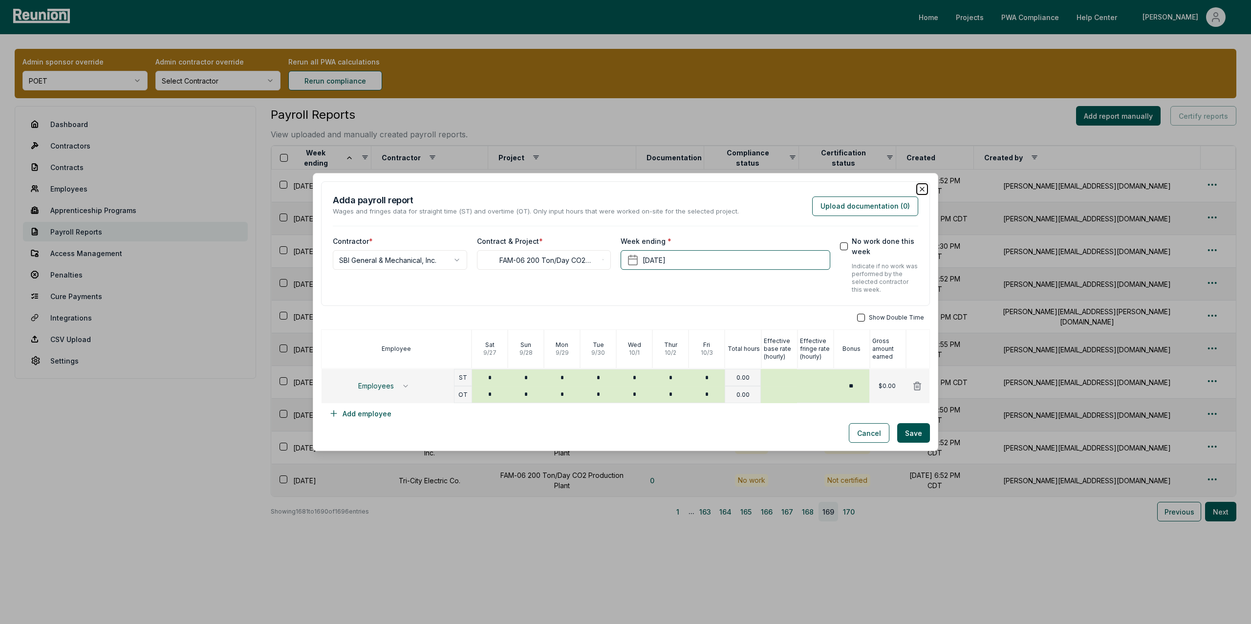
click at [921, 189] on icon "button" at bounding box center [922, 189] width 8 height 8
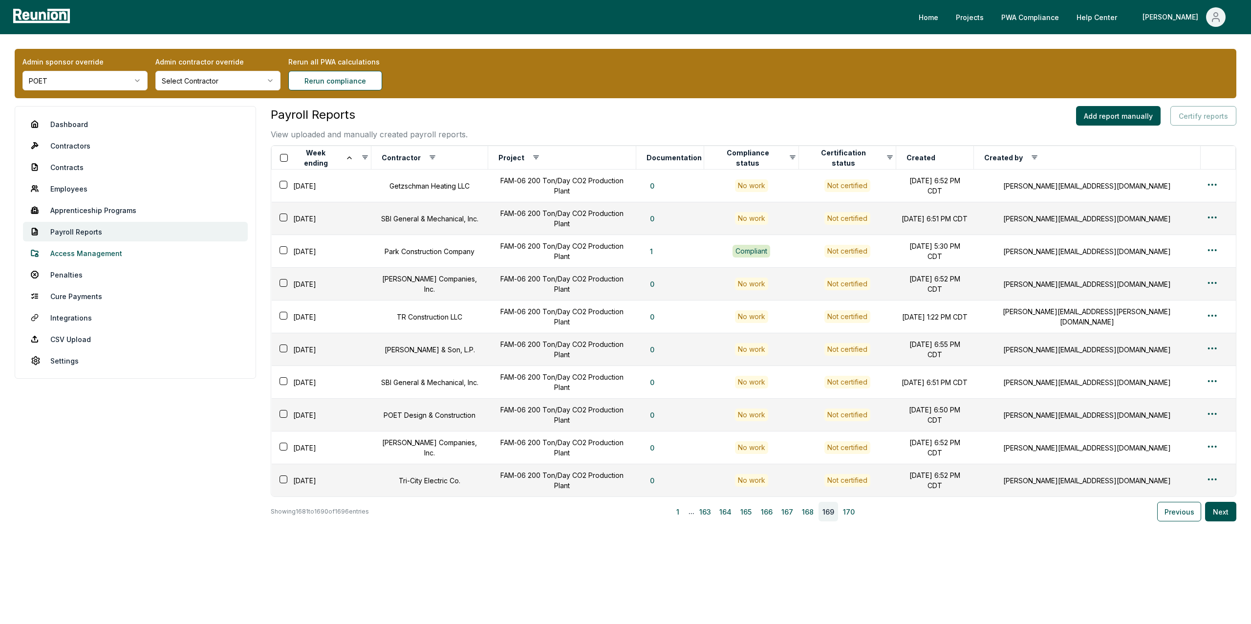
click at [67, 254] on link "Access Management" at bounding box center [135, 253] width 225 height 20
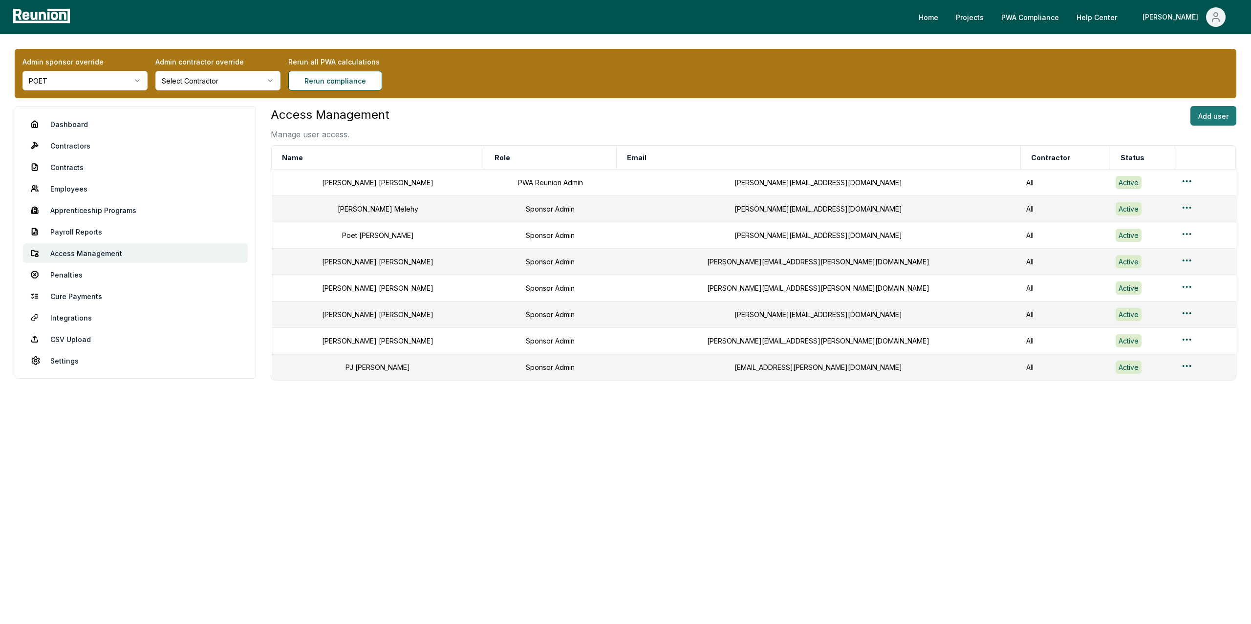
click at [1210, 119] on button "Add user" at bounding box center [1214, 116] width 46 height 20
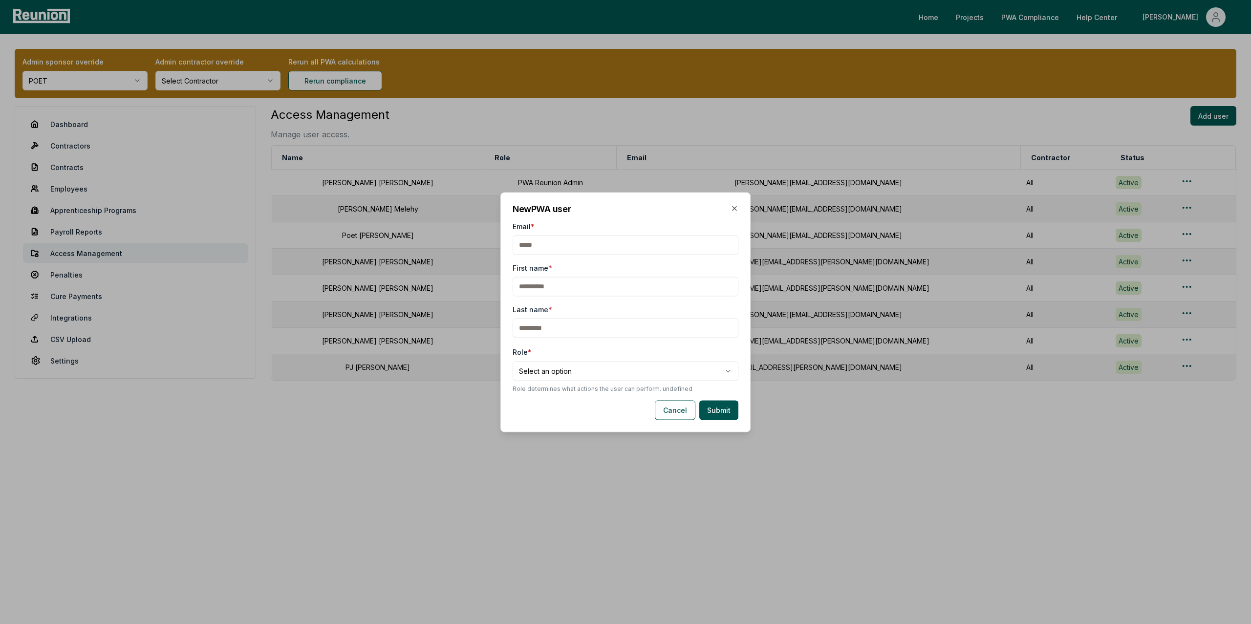
click at [536, 369] on body "Please visit us on your desktop We're working on making our marketplace mobile-…" at bounding box center [625, 312] width 1251 height 624
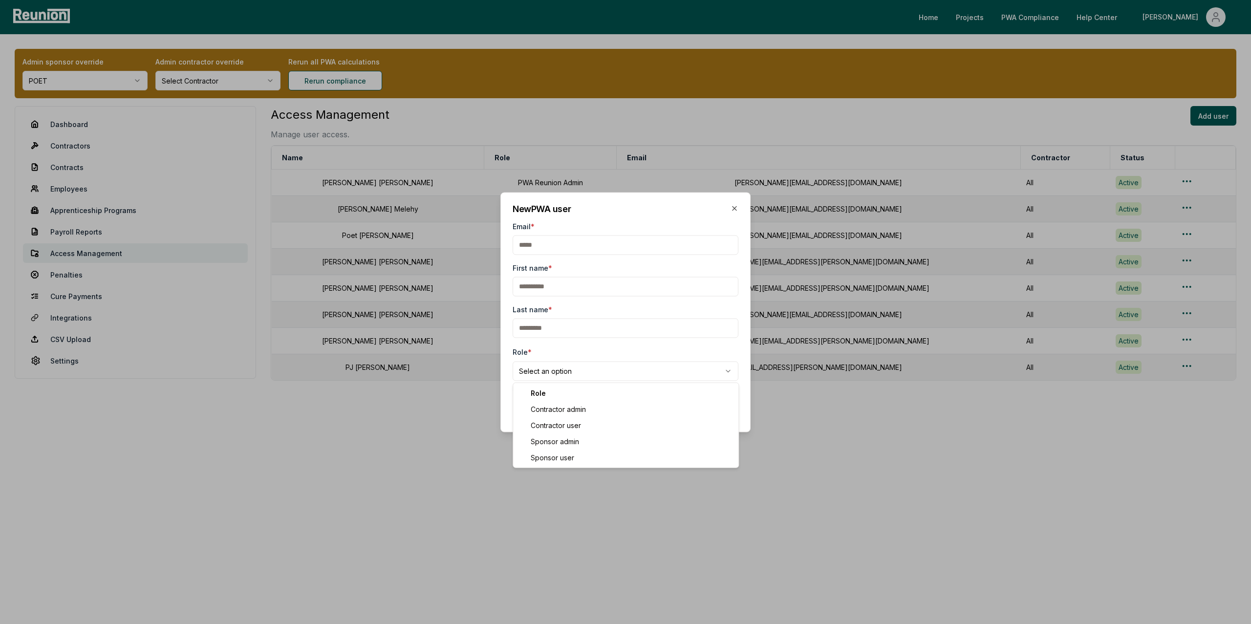
click at [733, 208] on body "Please visit us on your desktop We're working on making our marketplace mobile-…" at bounding box center [625, 312] width 1251 height 624
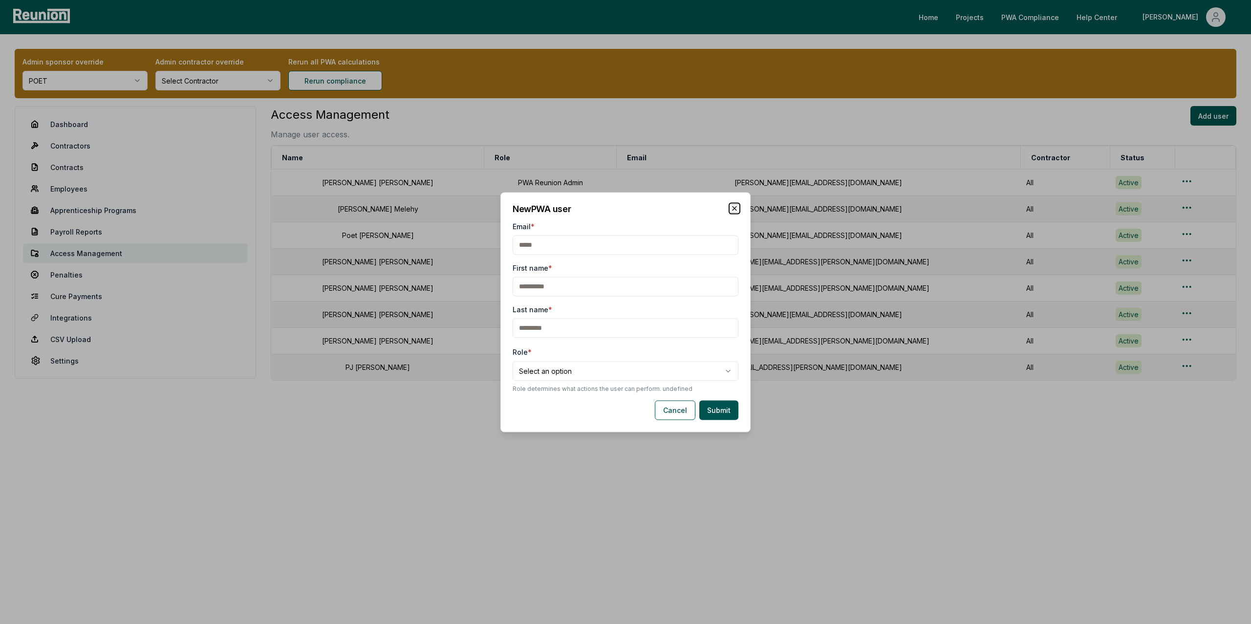
click at [733, 208] on icon "button" at bounding box center [735, 208] width 8 height 8
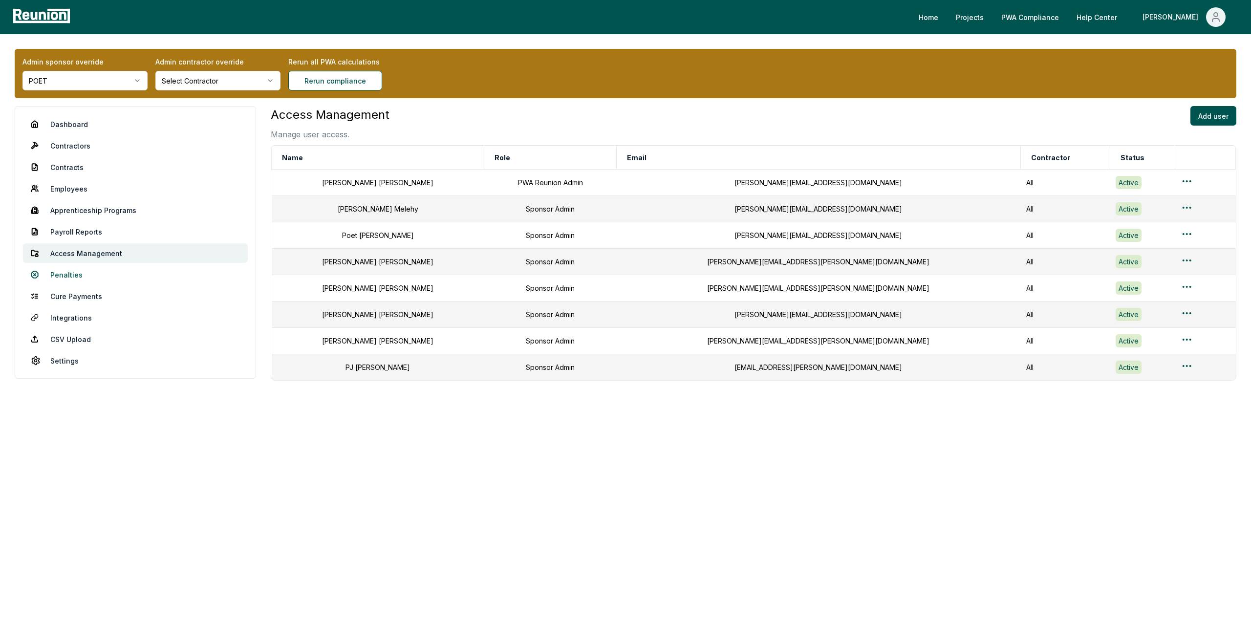
click at [84, 277] on link "Penalties" at bounding box center [135, 275] width 225 height 20
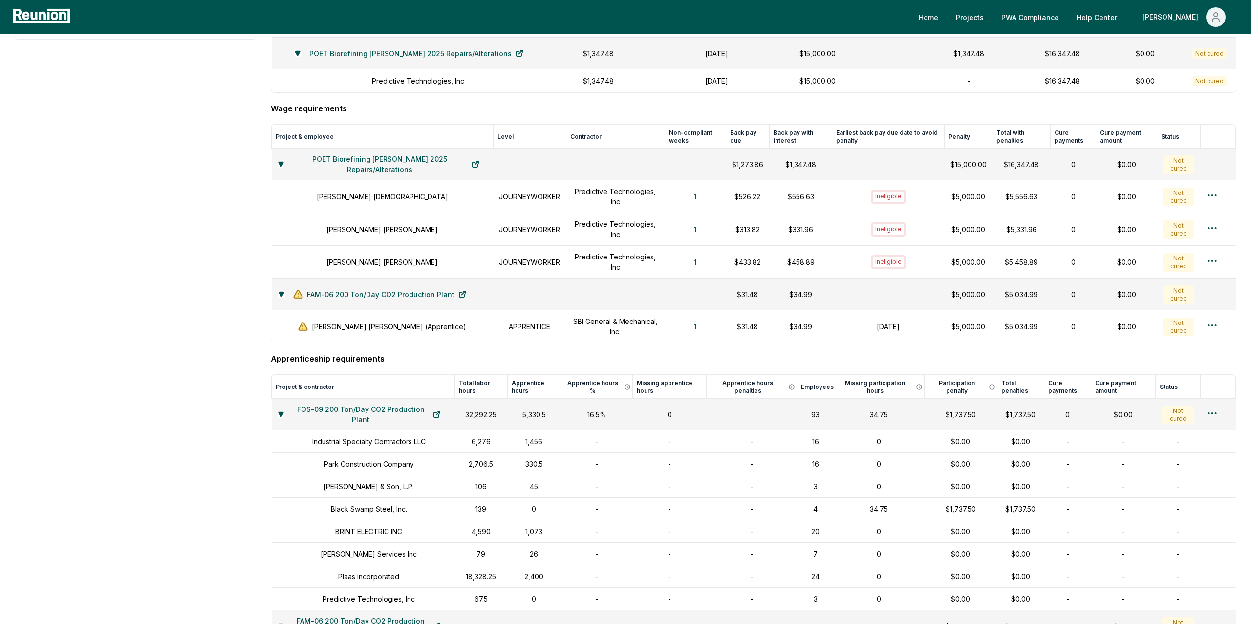
scroll to position [339, 0]
click at [686, 200] on button "1" at bounding box center [695, 197] width 19 height 20
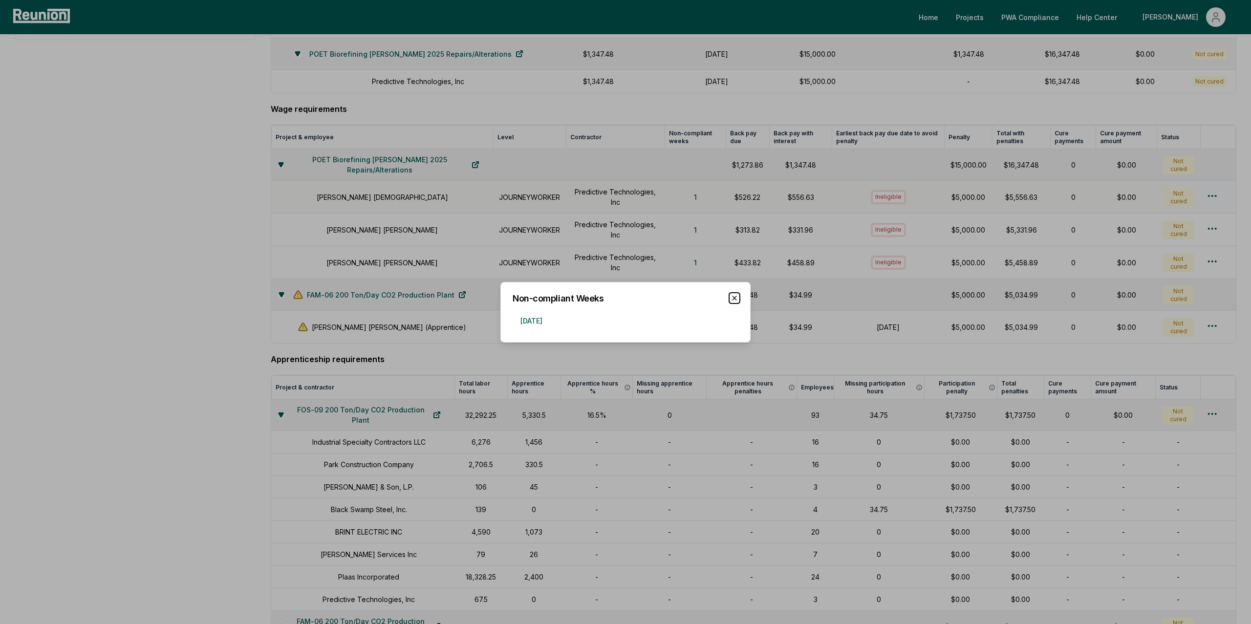
click at [734, 299] on icon "button" at bounding box center [735, 298] width 8 height 8
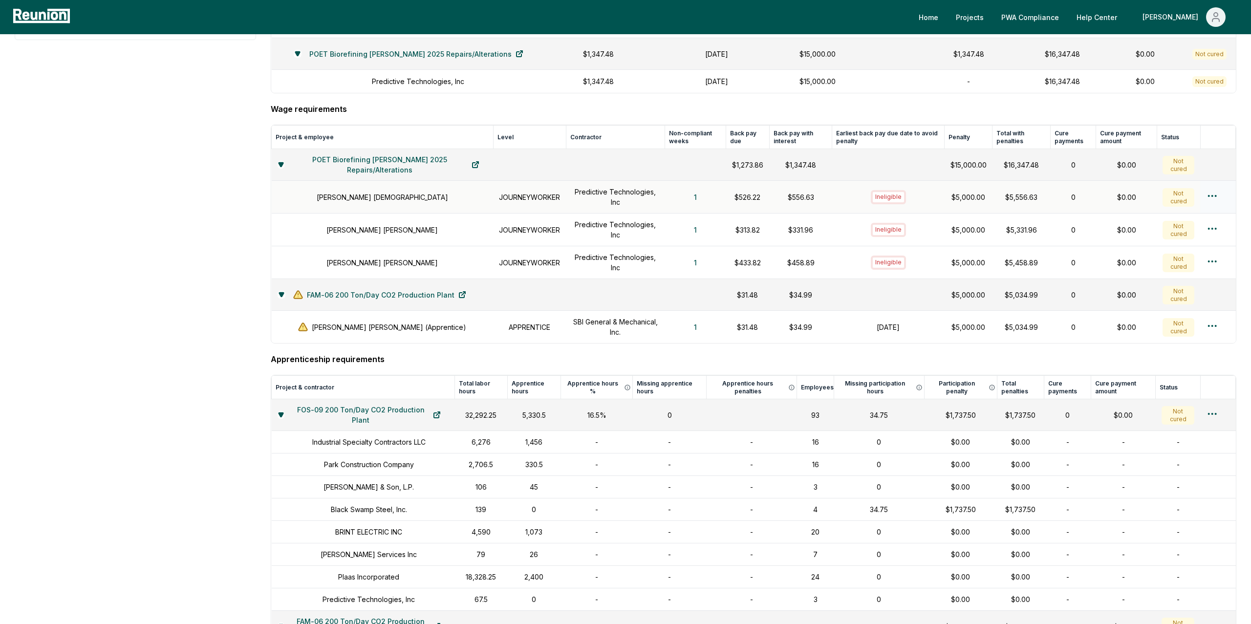
click at [1216, 198] on html "Please visit us on your desktop We're working on making our marketplace mobile-…" at bounding box center [625, 320] width 1251 height 1319
click at [1175, 237] on div "Create wage cure payment" at bounding box center [1196, 240] width 93 height 26
click at [1214, 261] on html "Please visit us on your desktop We're working on making our marketplace mobile-…" at bounding box center [625, 320] width 1251 height 1319
click at [1108, 354] on html "Please visit us on your desktop We're working on making our marketplace mobile-…" at bounding box center [625, 320] width 1251 height 1319
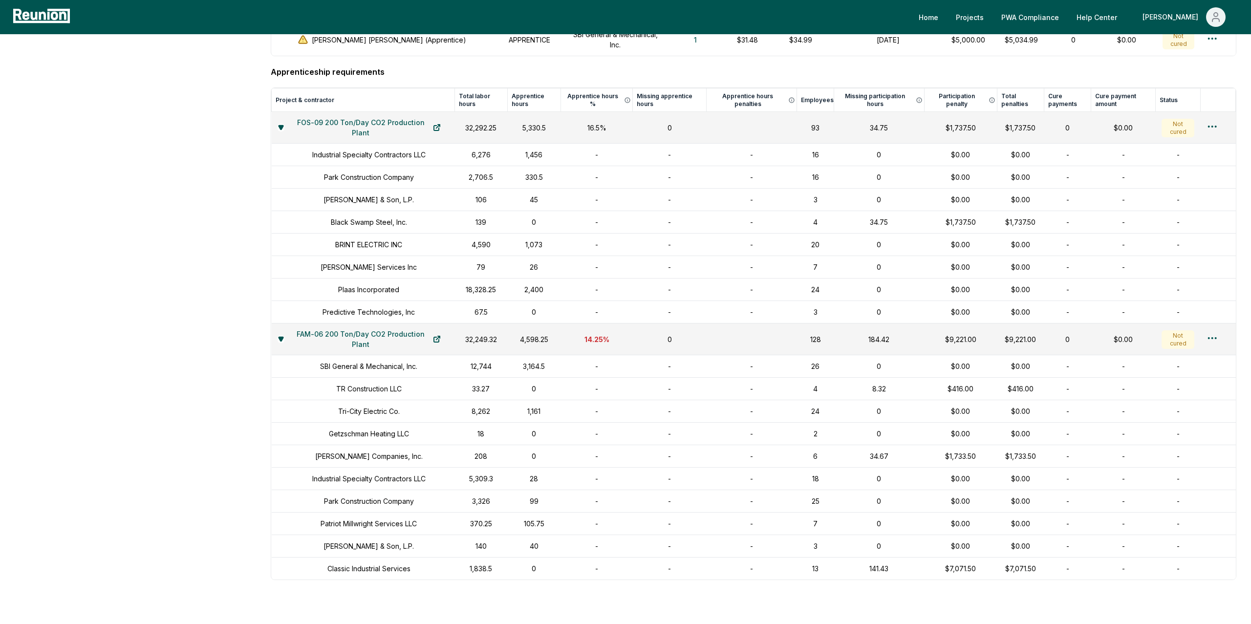
scroll to position [626, 0]
click at [1212, 128] on html "Please visit us on your desktop We're working on making our marketplace mobile-…" at bounding box center [625, 33] width 1251 height 1319
click at [1154, 67] on html "Please visit us on your desktop We're working on making our marketplace mobile-…" at bounding box center [625, 33] width 1251 height 1319
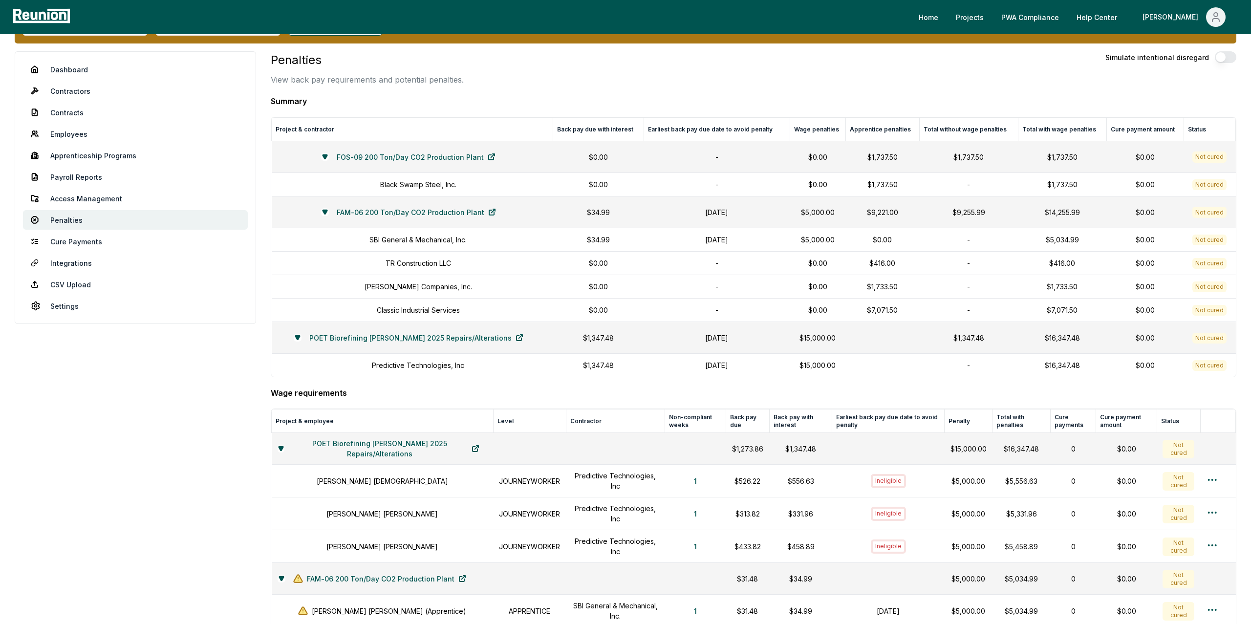
scroll to position [55, 0]
click at [64, 279] on link "CSV Upload" at bounding box center [135, 284] width 225 height 20
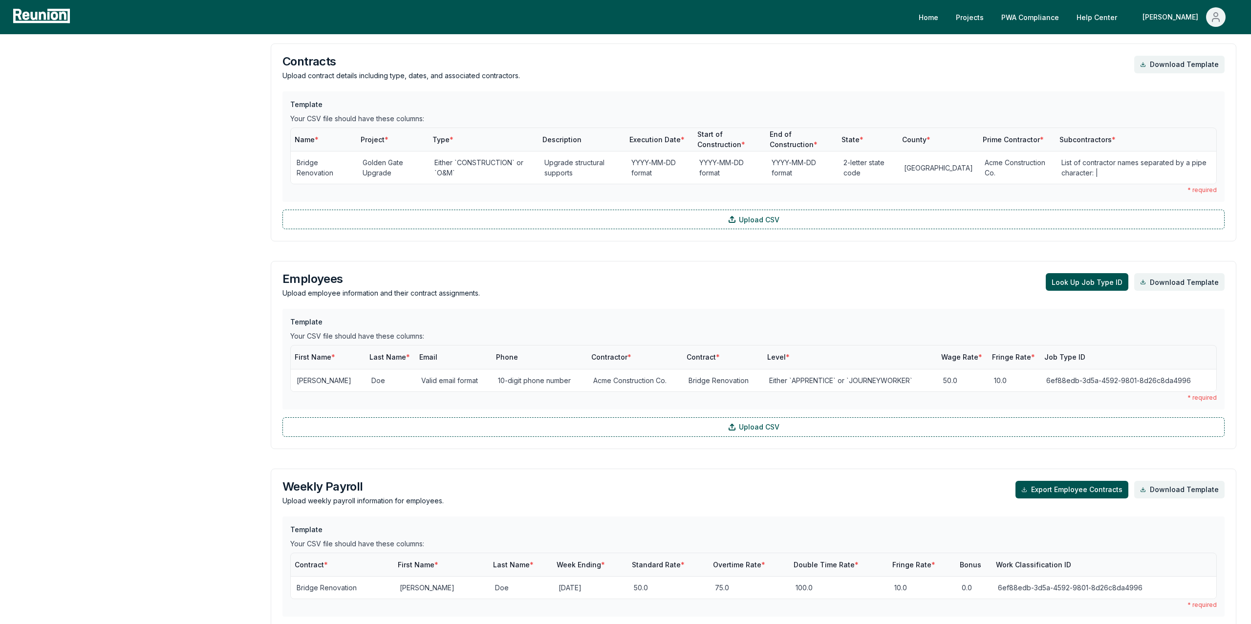
scroll to position [521, 0]
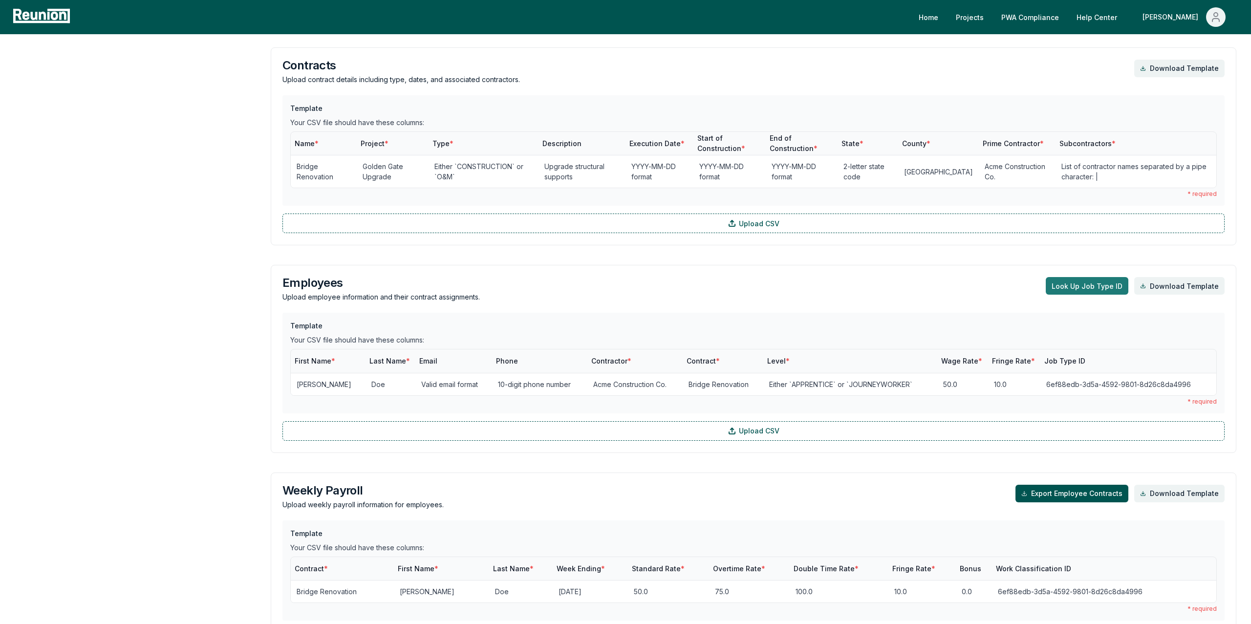
click at [1071, 287] on button "Look Up Job Type ID" at bounding box center [1087, 286] width 83 height 18
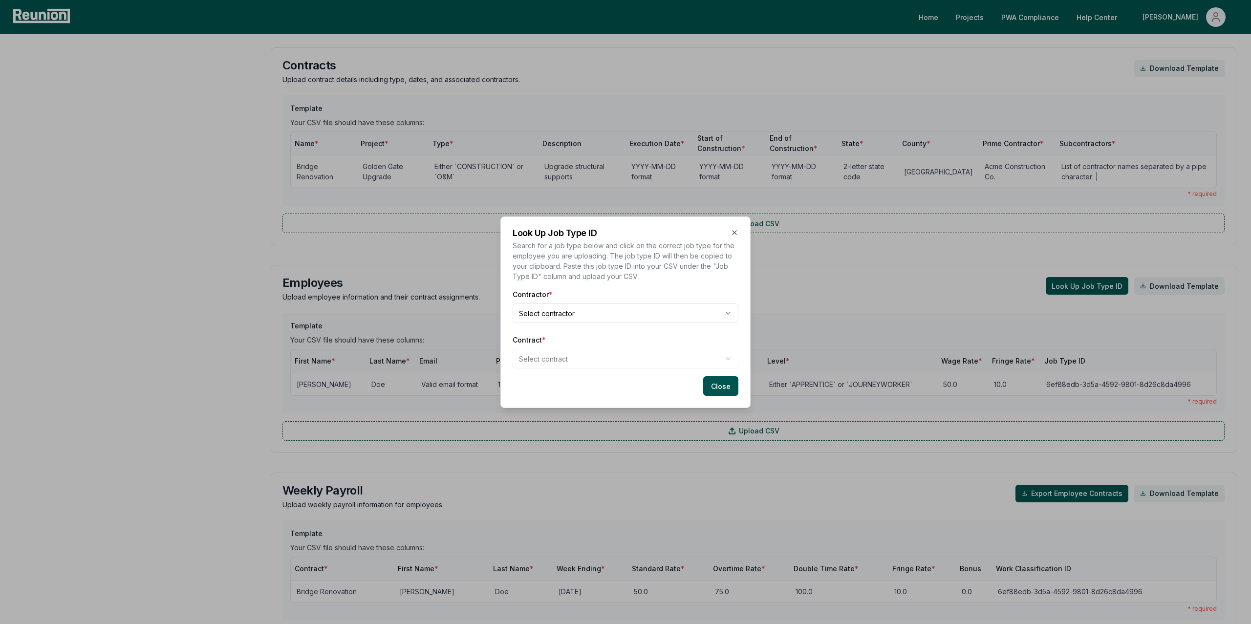
click at [522, 317] on body "Please visit us on your desktop We're working on making our marketplace mobile-…" at bounding box center [625, 269] width 1251 height 1581
click at [554, 359] on body "Please visit us on your desktop We're working on making our marketplace mobile-…" at bounding box center [625, 269] width 1251 height 1581
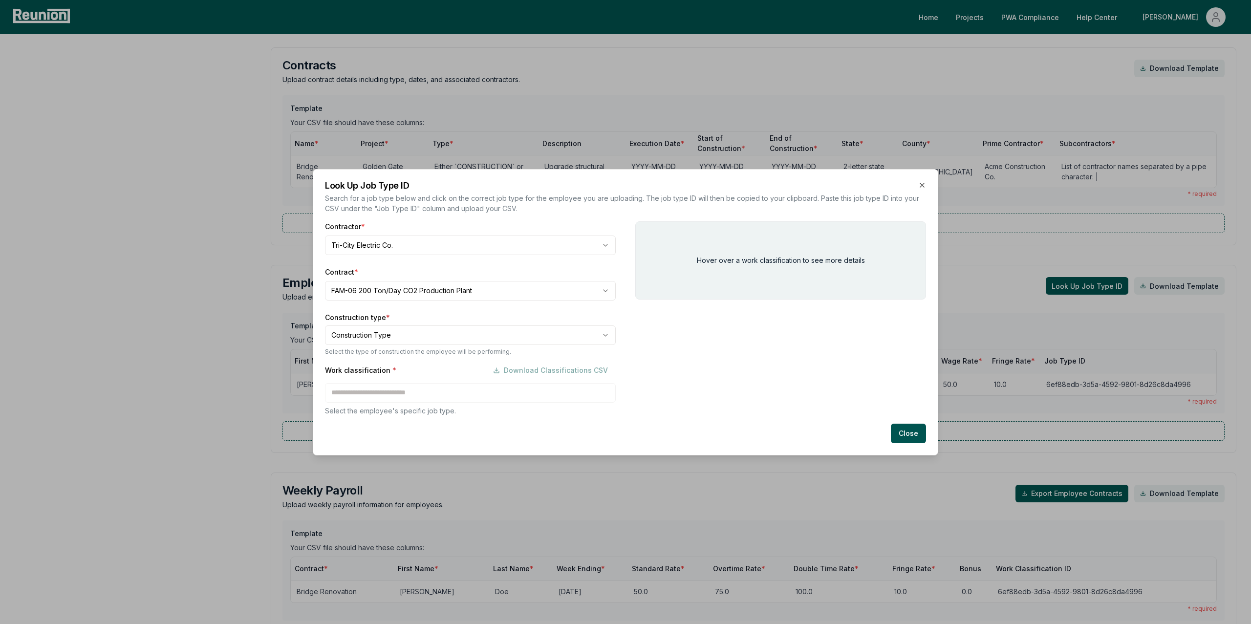
click at [411, 337] on body "Please visit us on your desktop We're working on making our marketplace mobile-…" at bounding box center [625, 269] width 1251 height 1581
click at [375, 390] on div "Work classification * Download Classifications CSV Select the employee's specif…" at bounding box center [470, 388] width 291 height 55
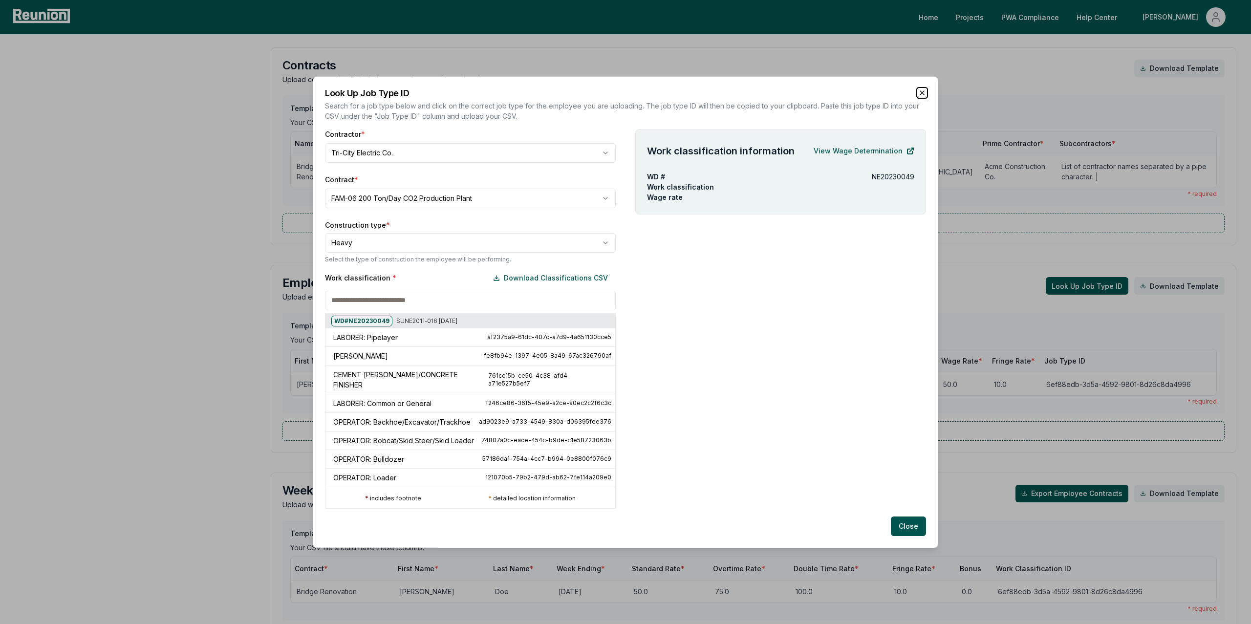
click at [921, 94] on icon "button" at bounding box center [922, 92] width 8 height 8
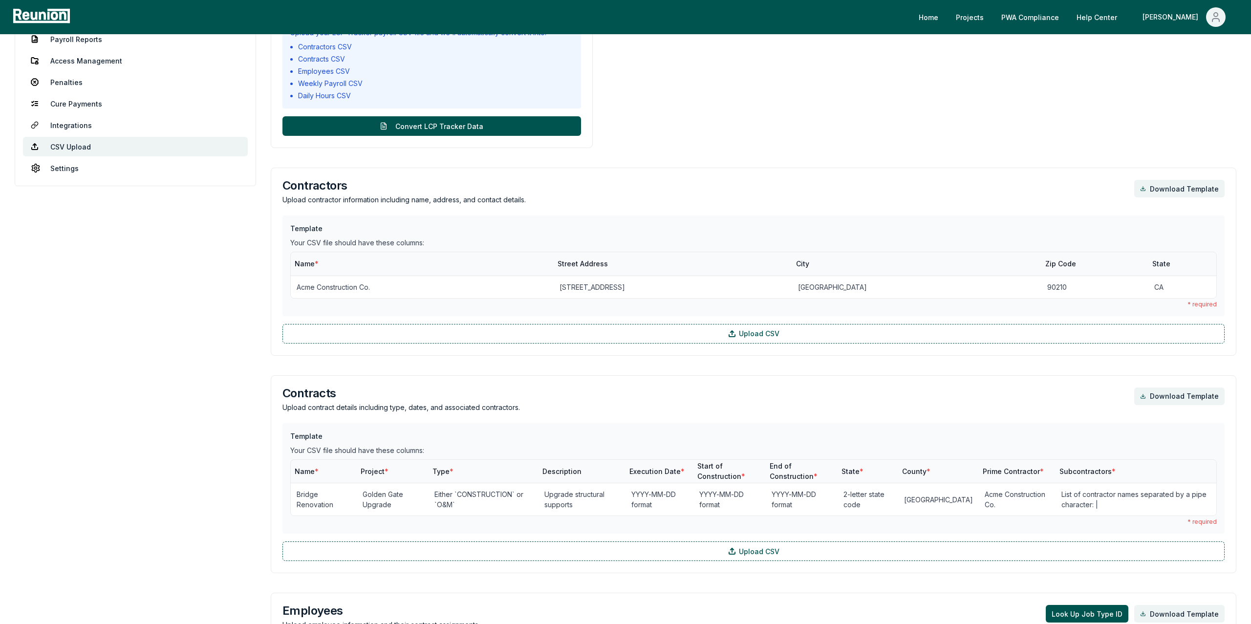
scroll to position [0, 0]
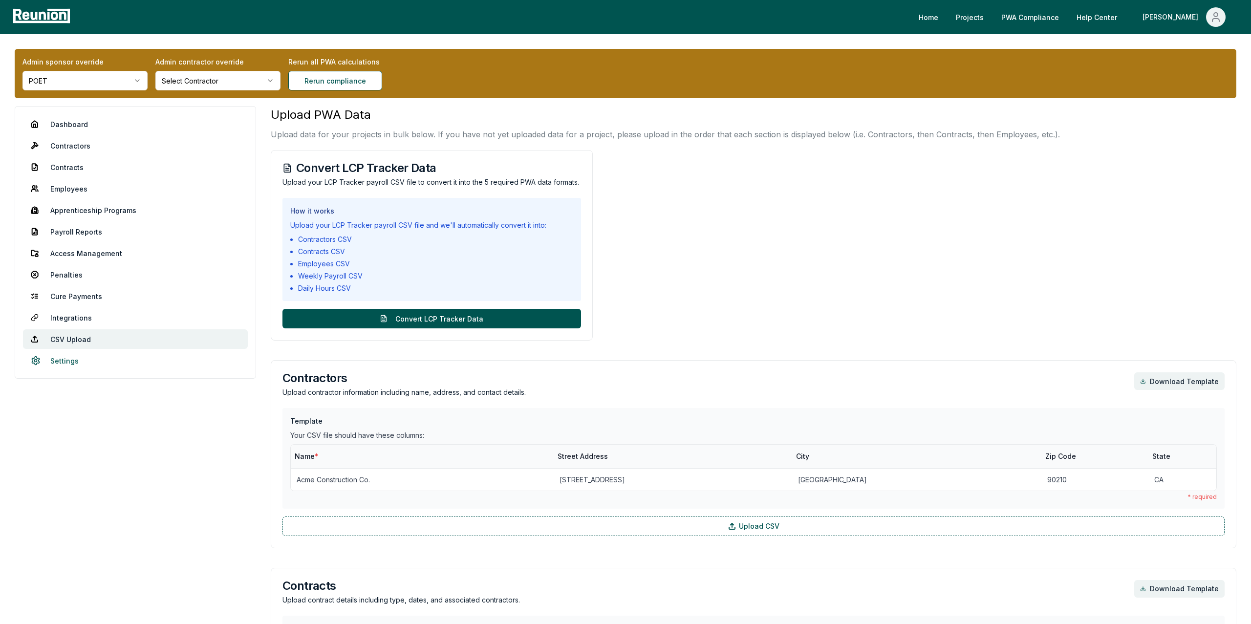
click at [70, 358] on link "Settings" at bounding box center [135, 361] width 225 height 20
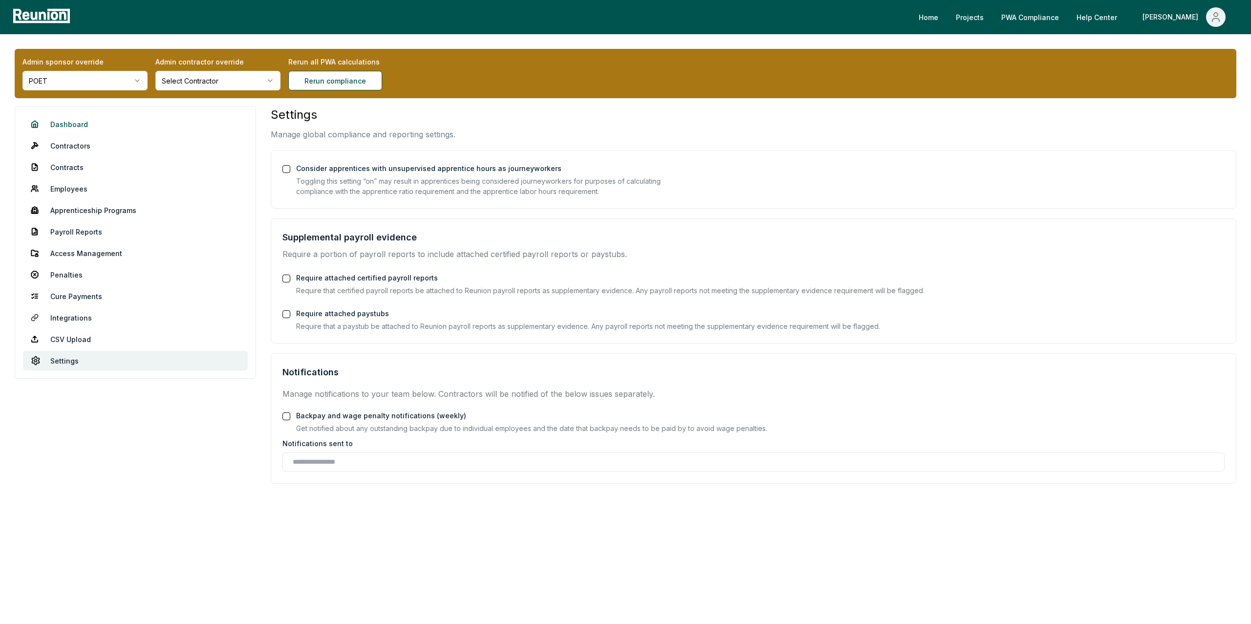
click at [66, 120] on link "Dashboard" at bounding box center [135, 124] width 225 height 20
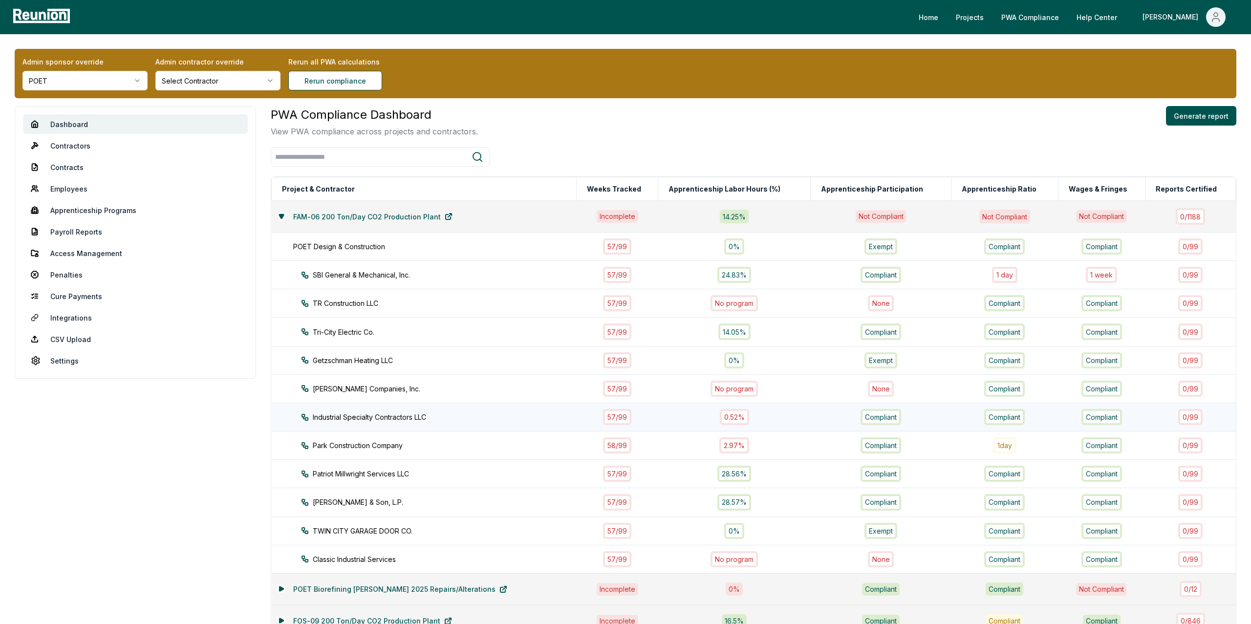
scroll to position [108, 0]
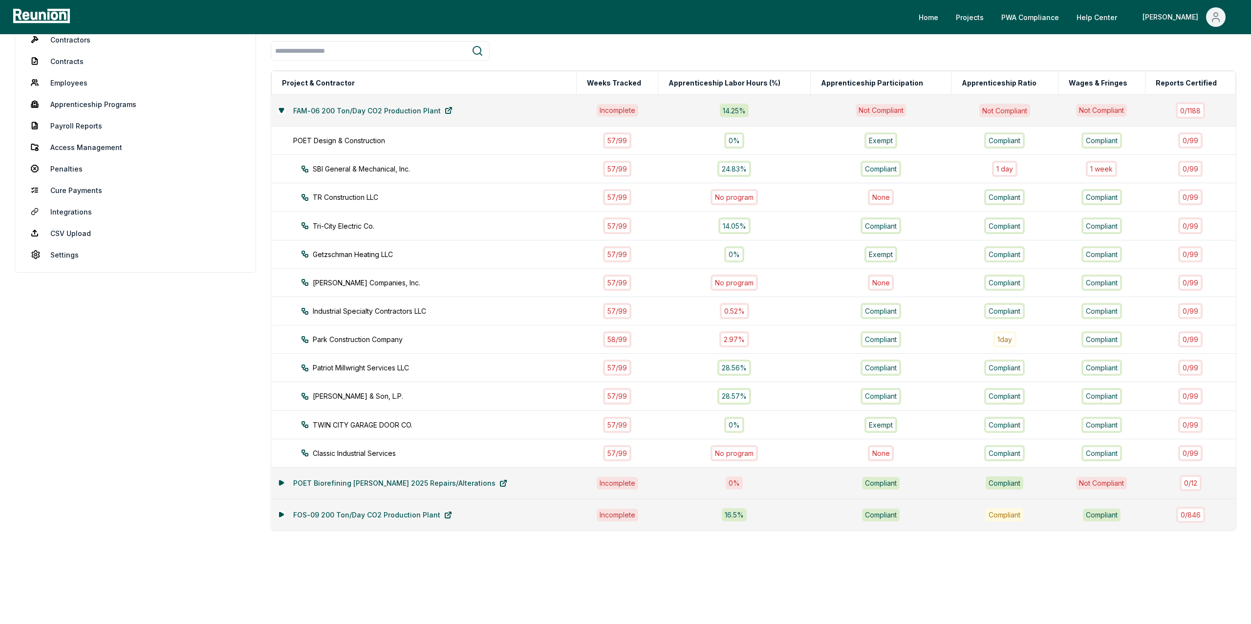
click at [281, 485] on button at bounding box center [282, 483] width 8 height 8
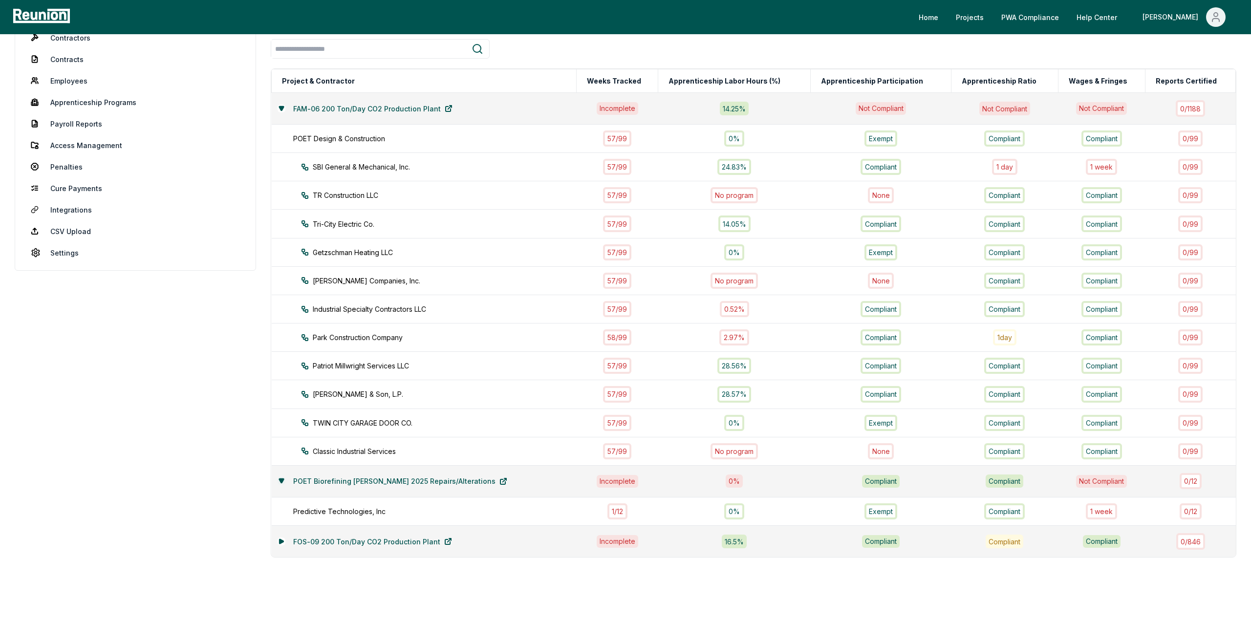
scroll to position [137, 0]
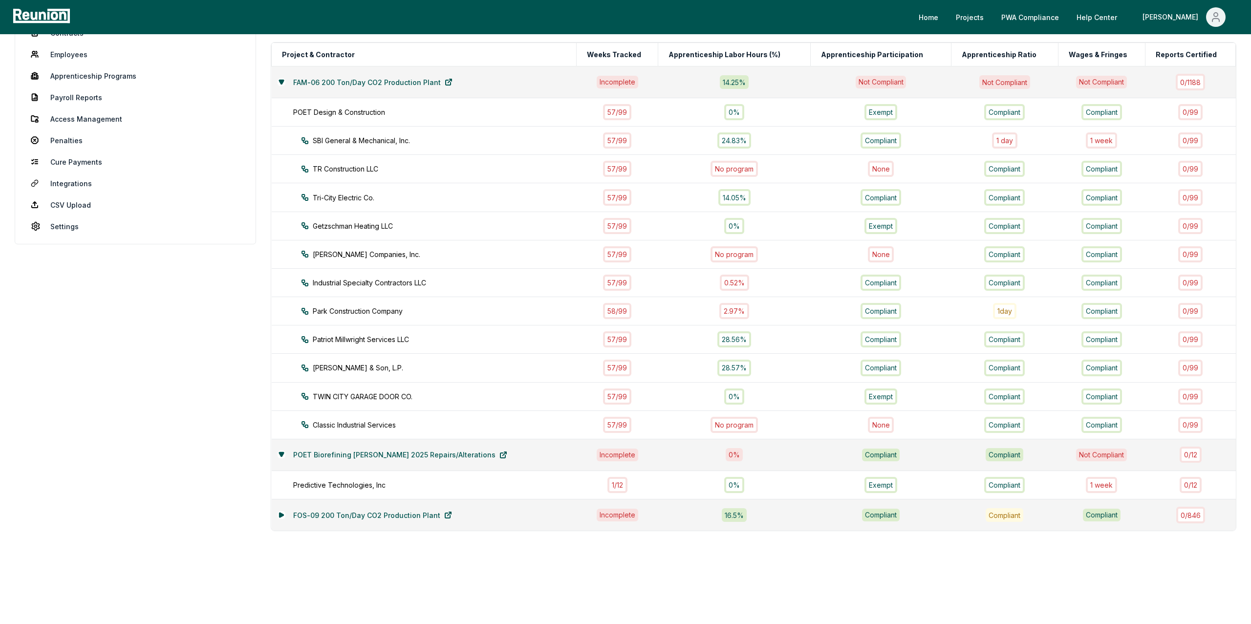
click at [278, 509] on div "FOS-09 200 Ton/Day CO2 Production Plant" at bounding box center [424, 515] width 293 height 20
click at [280, 517] on icon at bounding box center [282, 515] width 6 height 6
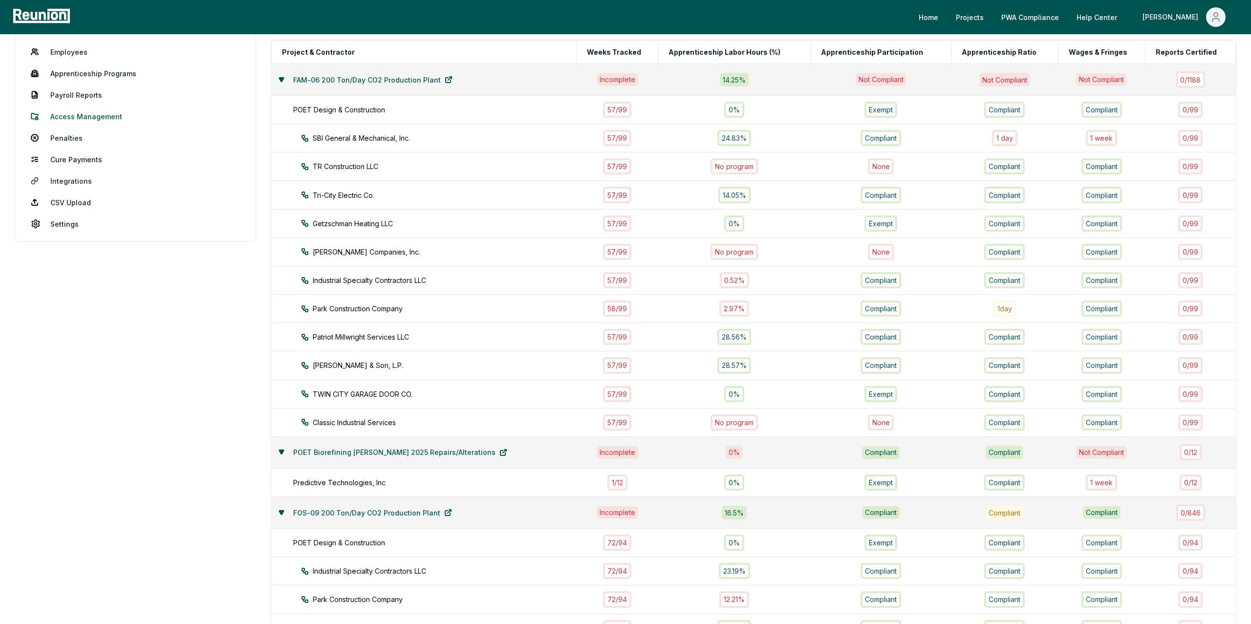
click at [75, 112] on link "Access Management" at bounding box center [135, 117] width 225 height 20
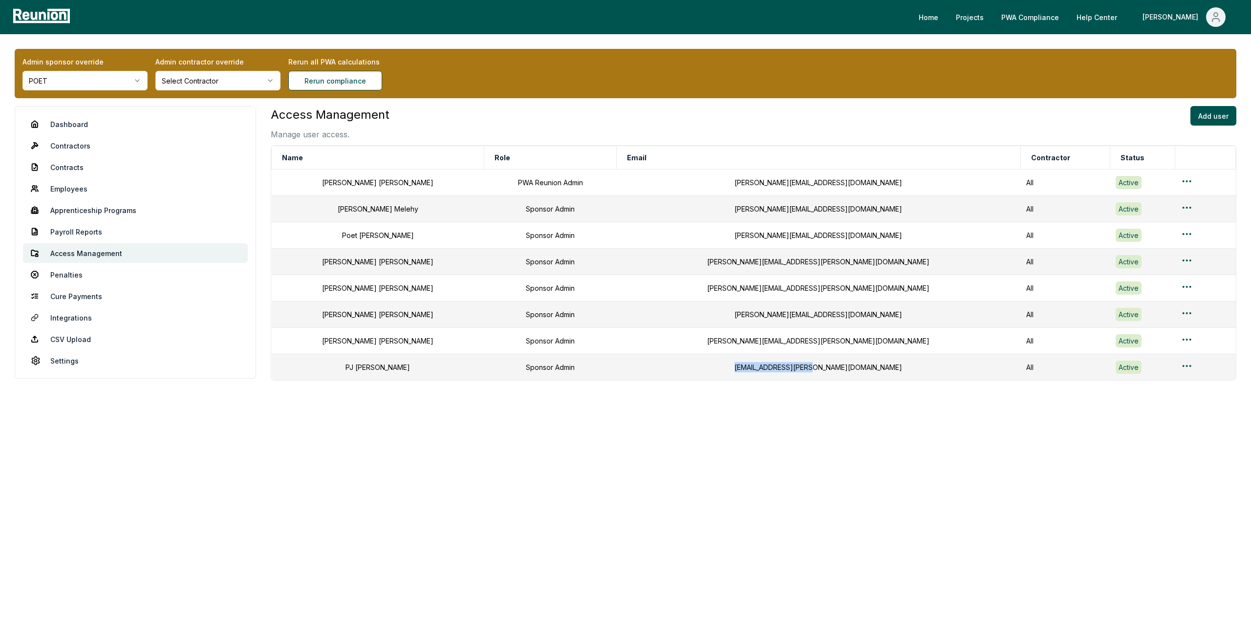
drag, startPoint x: 741, startPoint y: 372, endPoint x: 870, endPoint y: 372, distance: 129.0
click at [870, 372] on div "pj.parmelee@poet.com" at bounding box center [819, 367] width 392 height 10
copy div "pj.parmelee@poet.com"
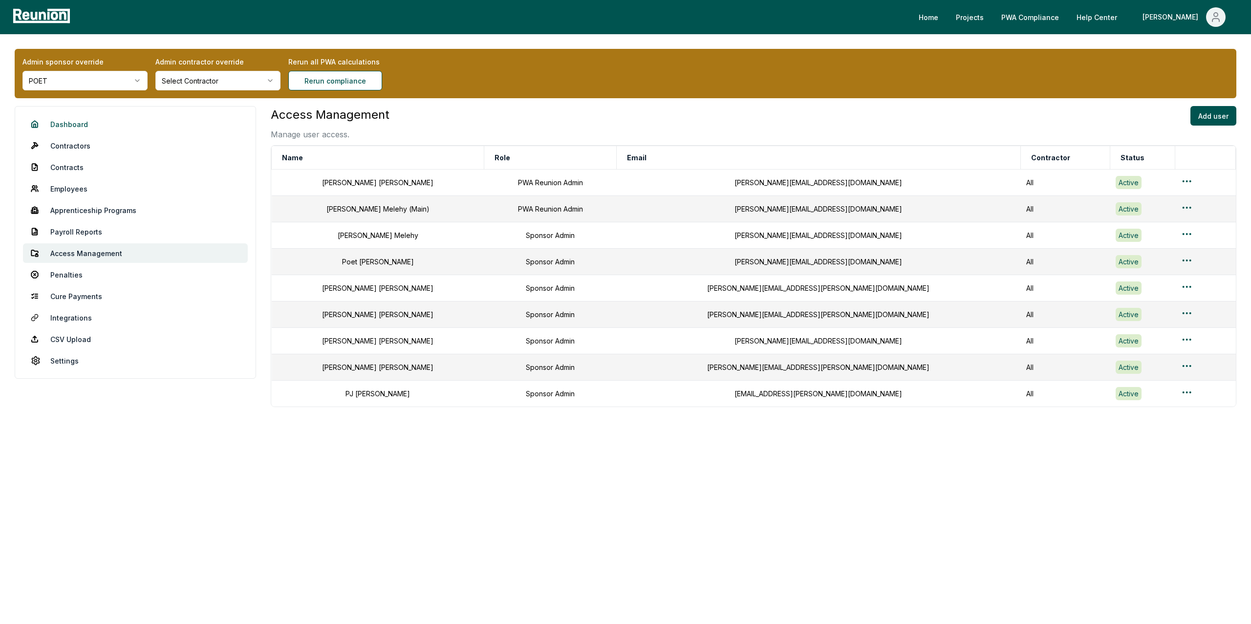
click at [75, 124] on link "Dashboard" at bounding box center [135, 124] width 225 height 20
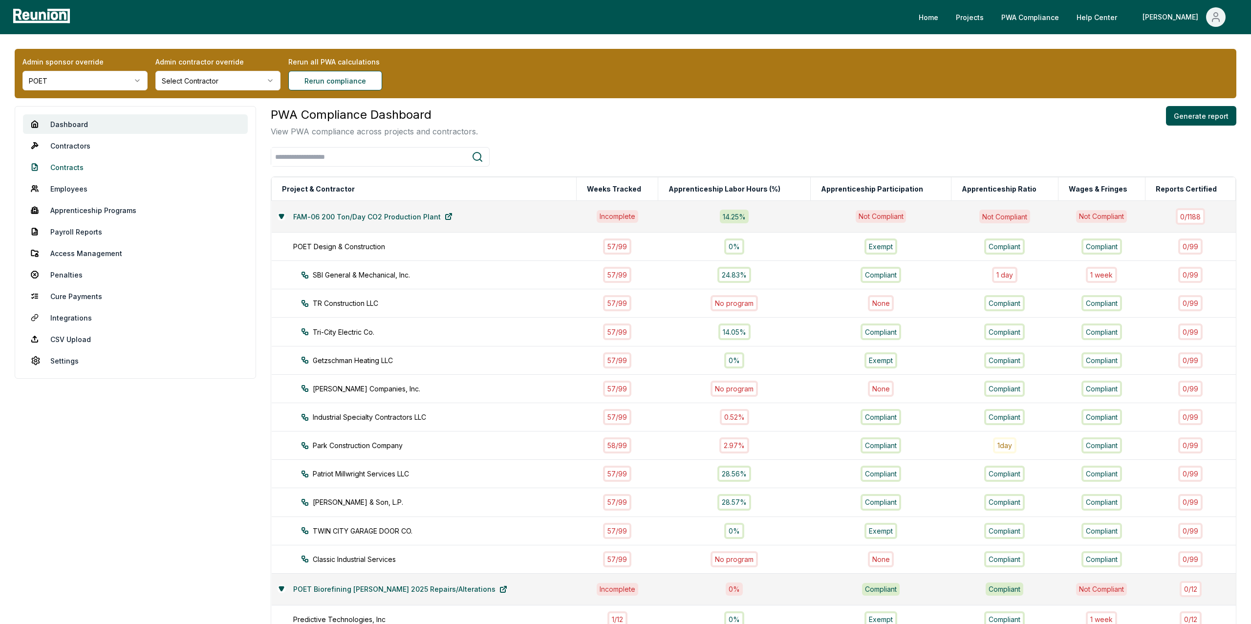
click at [62, 174] on link "Contracts" at bounding box center [135, 167] width 225 height 20
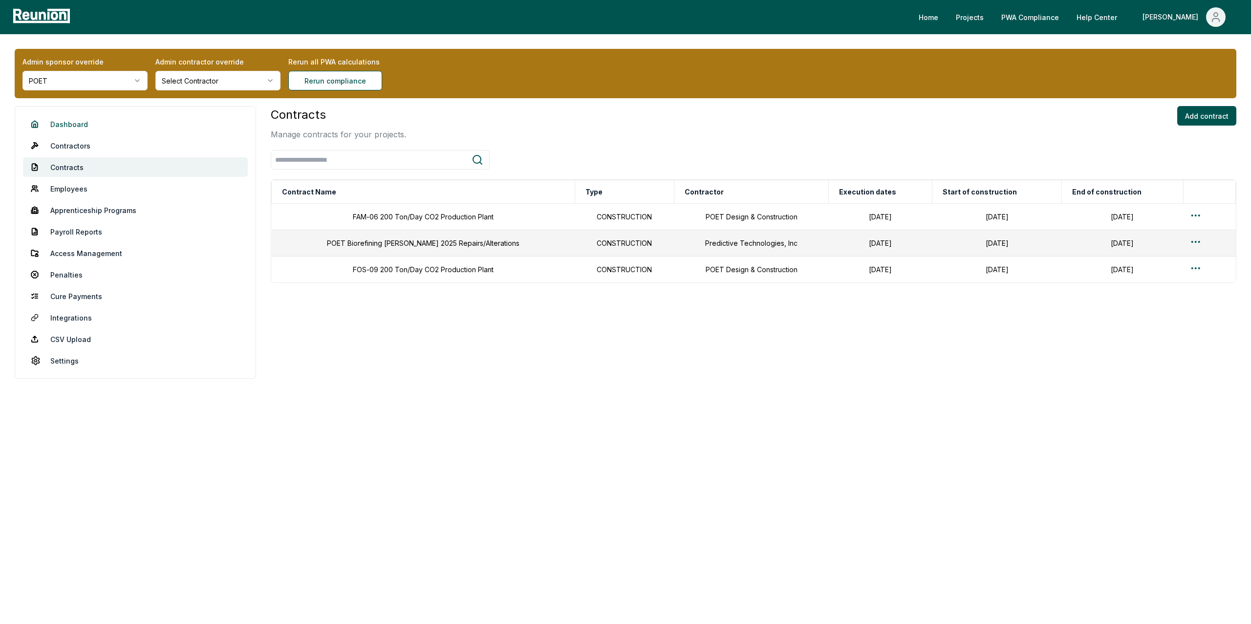
click at [78, 121] on link "Dashboard" at bounding box center [135, 124] width 225 height 20
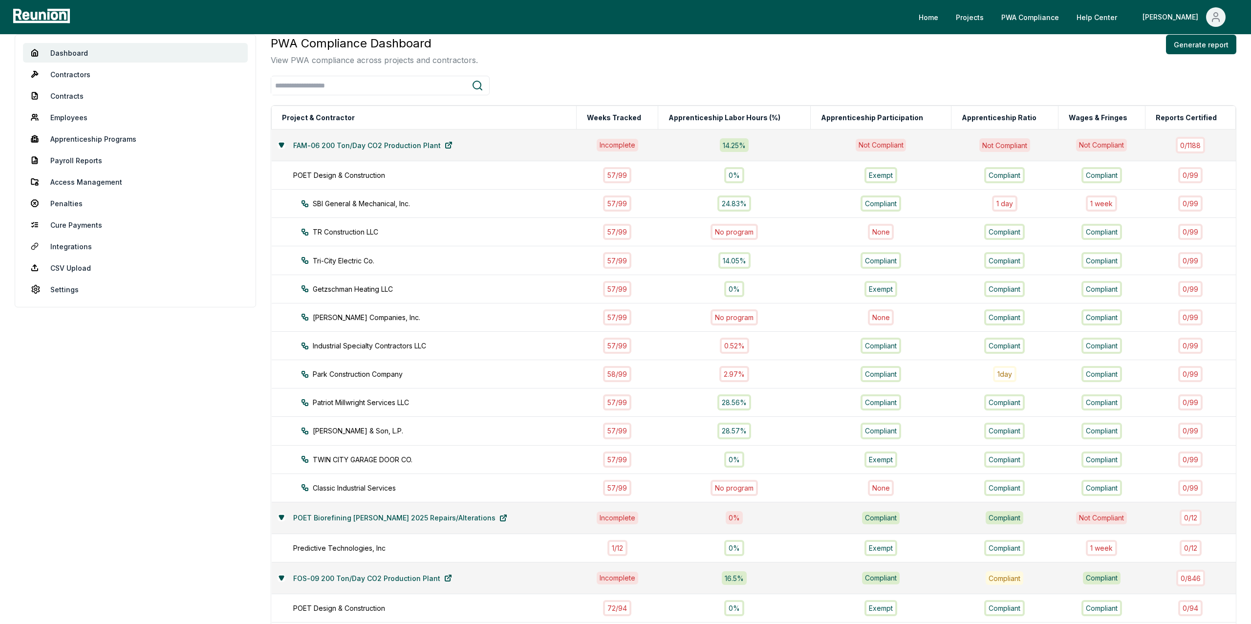
scroll to position [67, 0]
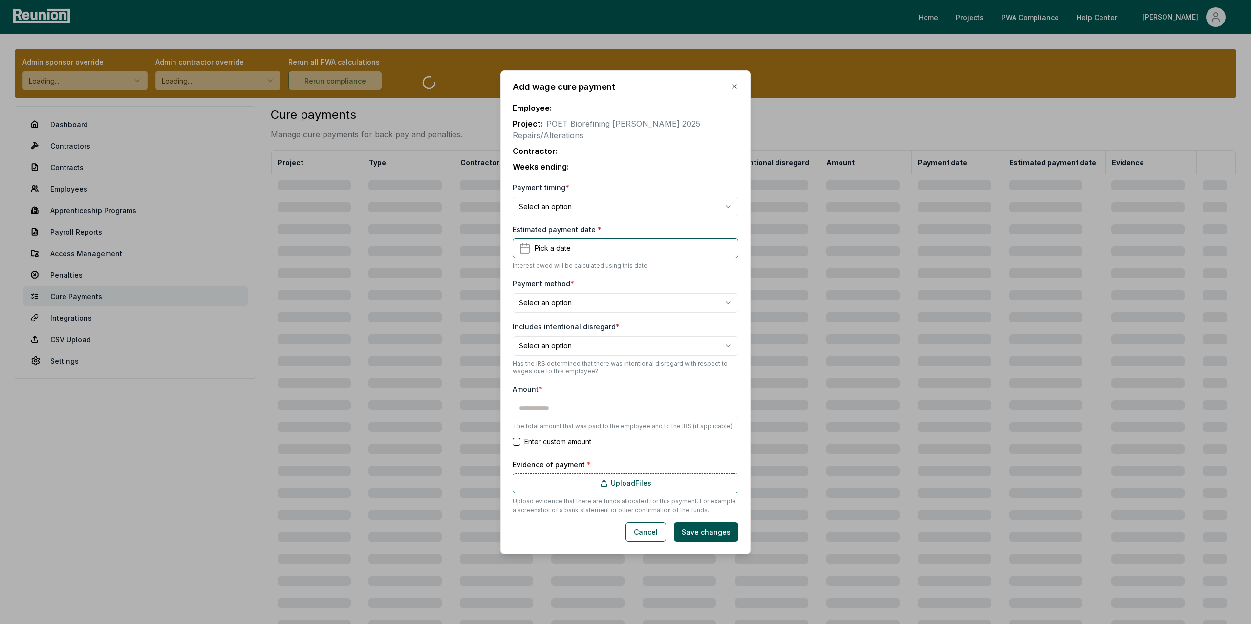
type input "*******"
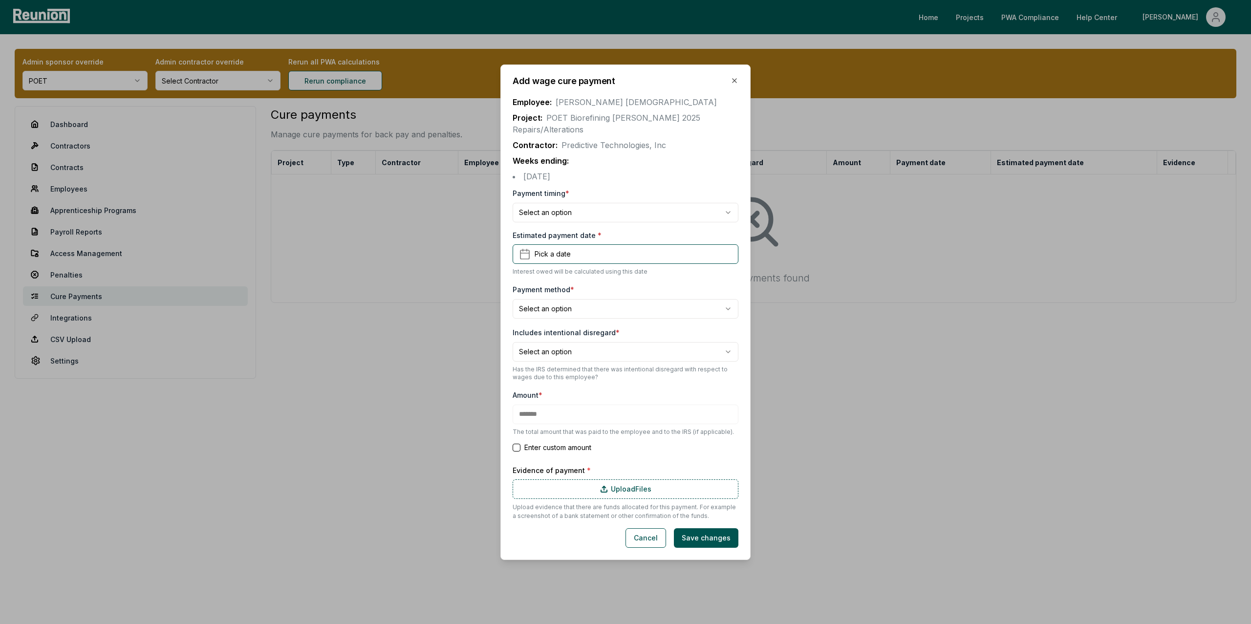
click at [547, 208] on body "**********" at bounding box center [625, 312] width 1251 height 624
select select "**********"
click at [553, 249] on span "Pick a date" at bounding box center [553, 254] width 36 height 10
click at [573, 317] on button "1" at bounding box center [581, 308] width 18 height 18
type input "*******"
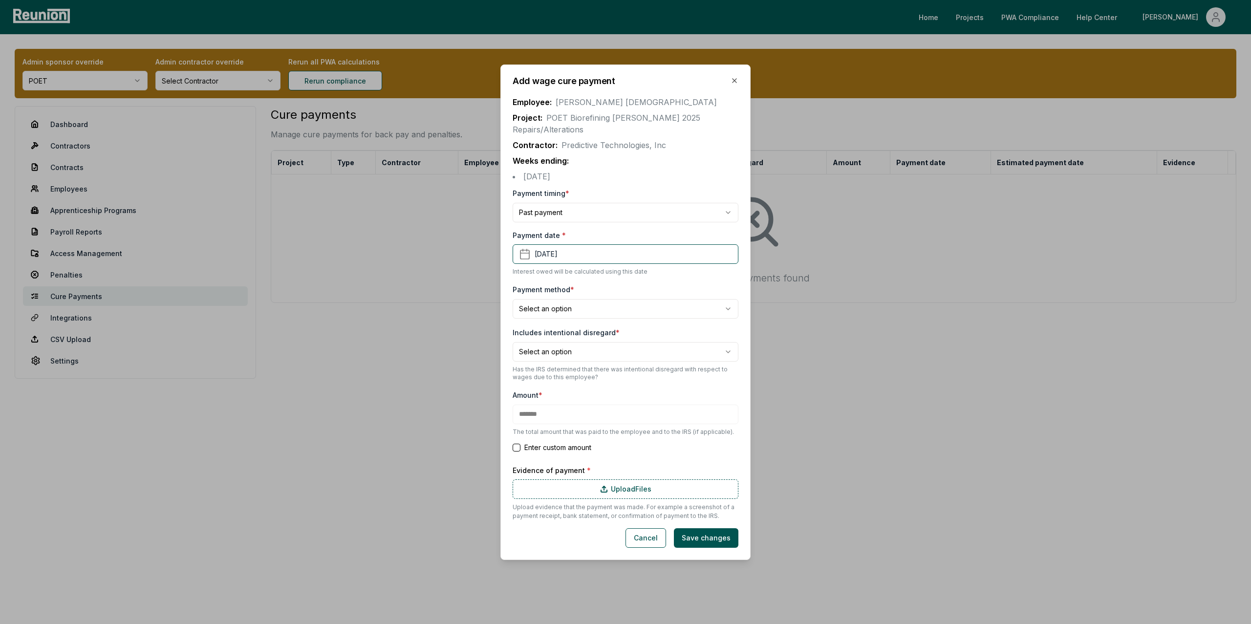
click at [547, 306] on body "**********" at bounding box center [625, 312] width 1251 height 624
select select "**********"
click at [607, 345] on body "**********" at bounding box center [625, 312] width 1251 height 624
select select "*****"
click at [515, 444] on button "Enter custom amount" at bounding box center [517, 448] width 8 height 8
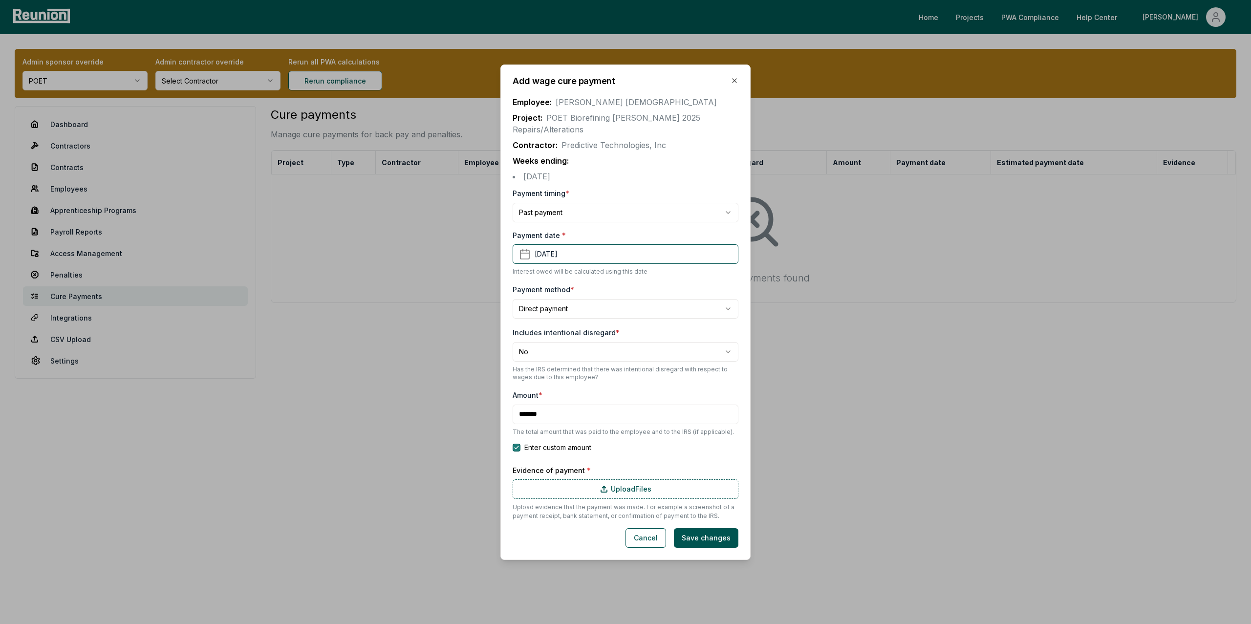
click at [519, 444] on button "Enter custom amount" at bounding box center [517, 448] width 8 height 8
type input "*******"
click at [653, 533] on button "Cancel" at bounding box center [646, 538] width 41 height 20
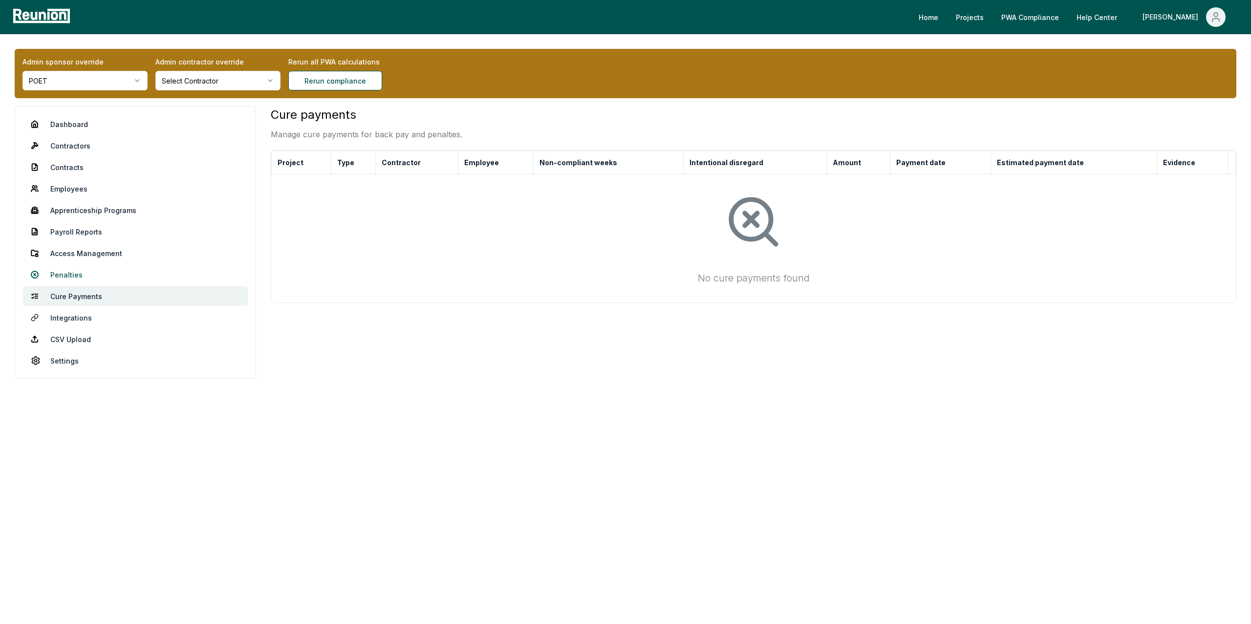
click at [60, 276] on link "Penalties" at bounding box center [135, 275] width 225 height 20
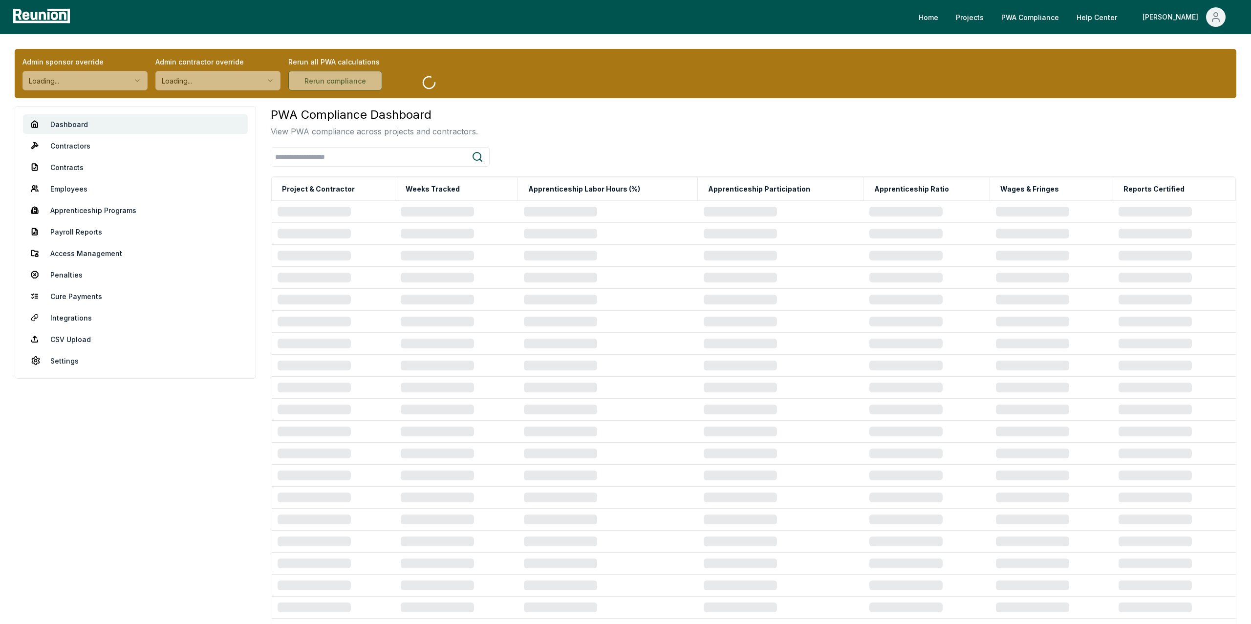
scroll to position [67, 0]
